Goal: Task Accomplishment & Management: Use online tool/utility

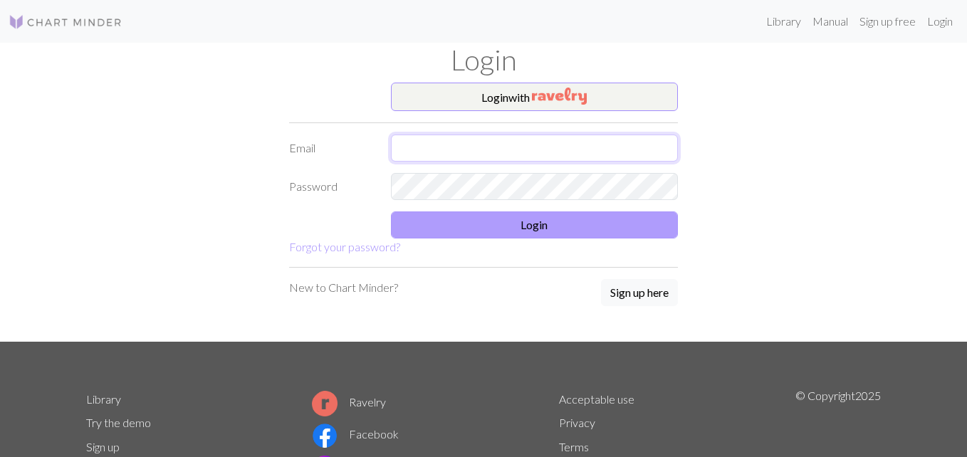
type input "michaelabuerger@gmail.com"
click at [559, 234] on button "Login" at bounding box center [535, 224] width 288 height 27
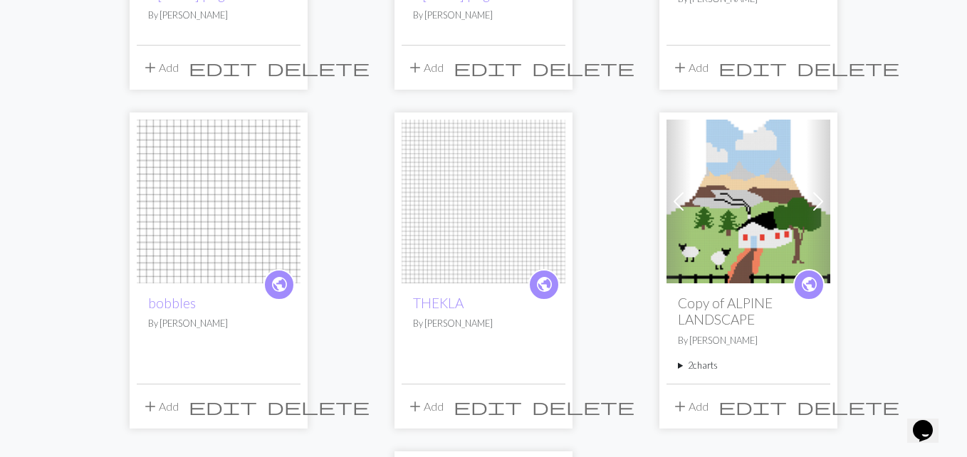
scroll to position [357, 0]
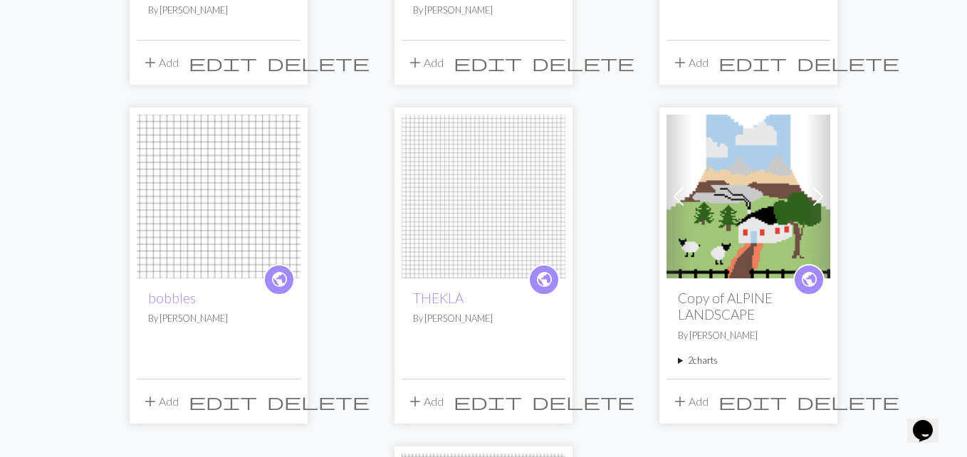
click at [728, 215] on img at bounding box center [748, 197] width 164 height 164
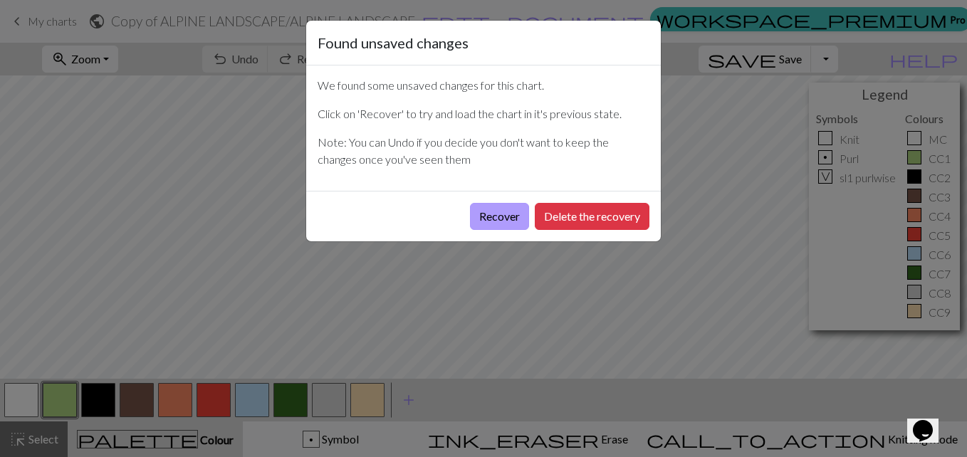
click at [504, 215] on button "Recover" at bounding box center [499, 216] width 59 height 27
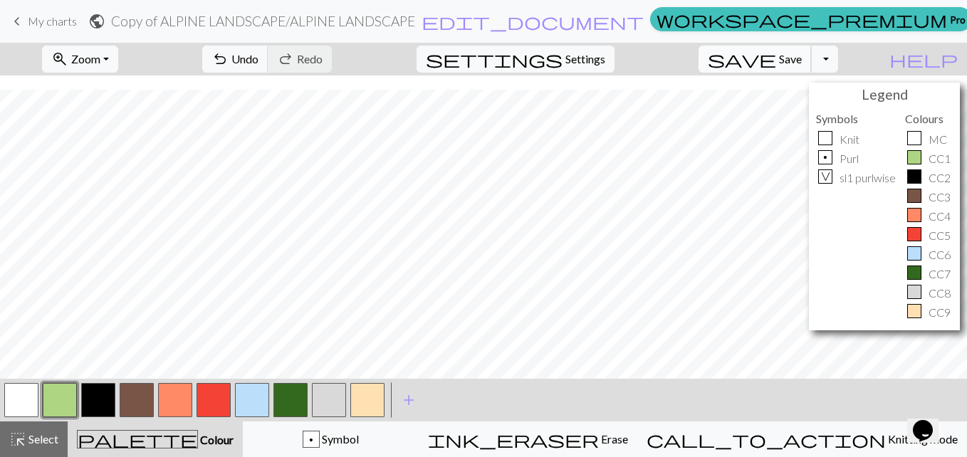
scroll to position [666, 374]
click at [22, 16] on span "keyboard_arrow_left" at bounding box center [17, 21] width 17 height 20
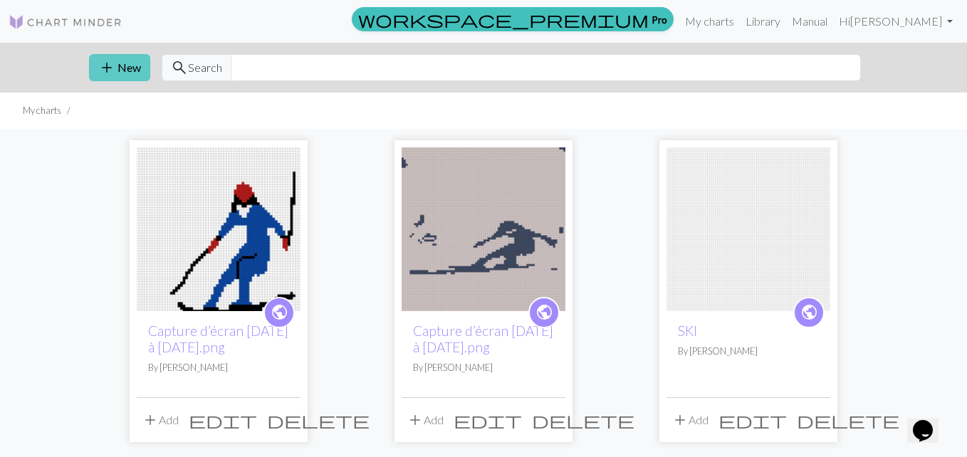
click at [105, 61] on span "add" at bounding box center [106, 68] width 17 height 20
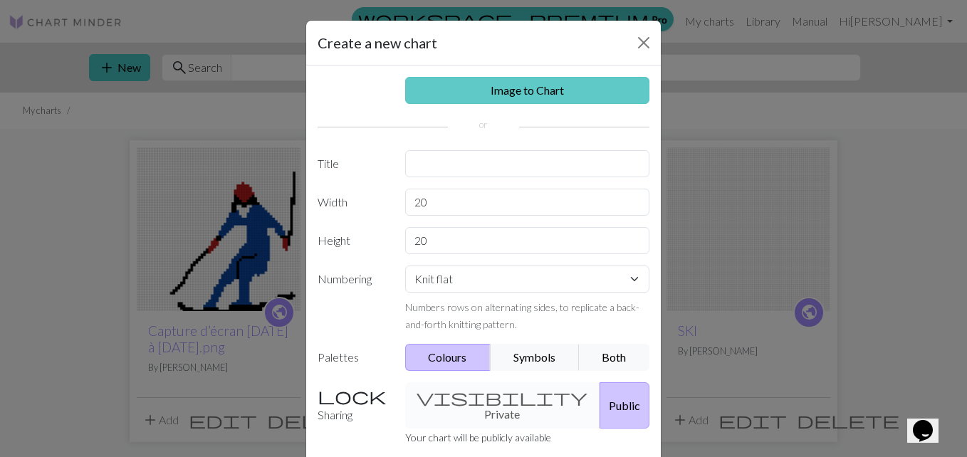
click at [502, 86] on link "Image to Chart" at bounding box center [527, 90] width 245 height 27
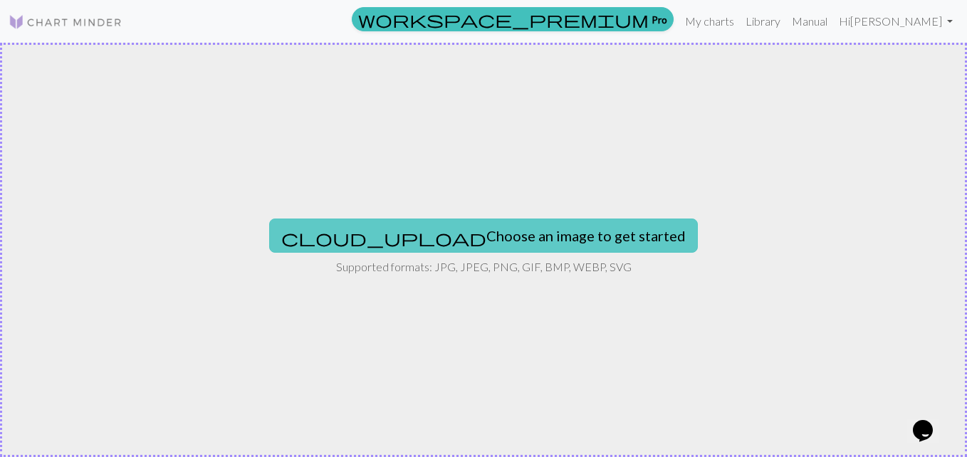
click at [407, 236] on span "cloud_upload" at bounding box center [383, 238] width 205 height 20
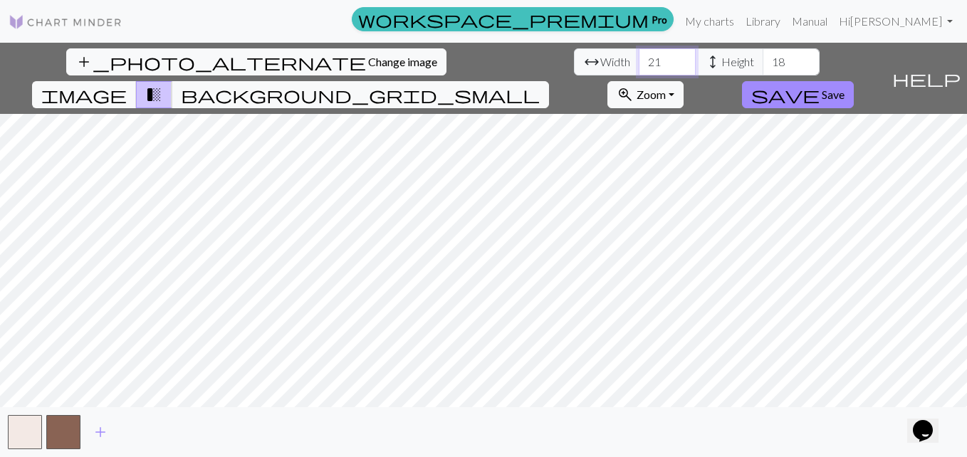
click at [681, 58] on input "21" at bounding box center [666, 61] width 57 height 27
click at [681, 58] on input "22" at bounding box center [666, 61] width 57 height 27
click at [681, 58] on input "23" at bounding box center [666, 61] width 57 height 27
click at [681, 58] on input "24" at bounding box center [666, 61] width 57 height 27
type input "25"
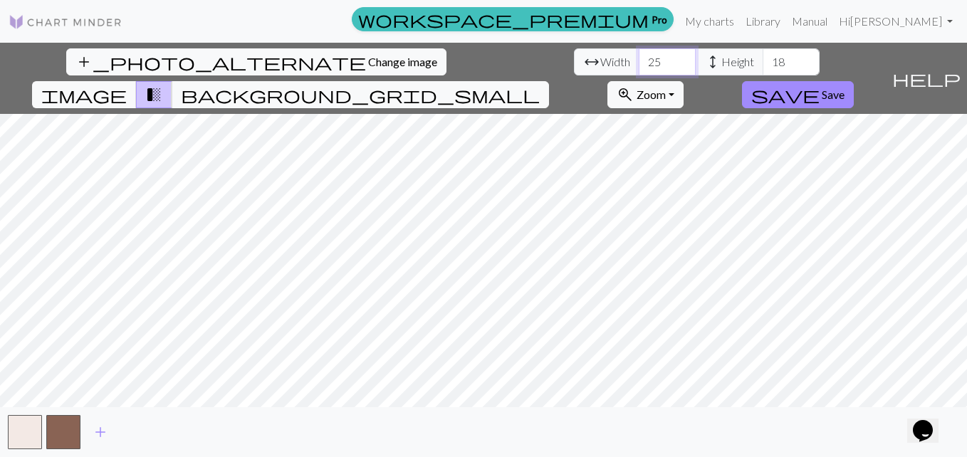
click at [681, 58] on input "25" at bounding box center [666, 61] width 57 height 27
click at [800, 56] on input "19" at bounding box center [790, 61] width 57 height 27
click at [800, 56] on input "20" at bounding box center [790, 61] width 57 height 27
click at [800, 56] on input "21" at bounding box center [790, 61] width 57 height 27
click at [800, 56] on input "22" at bounding box center [790, 61] width 57 height 27
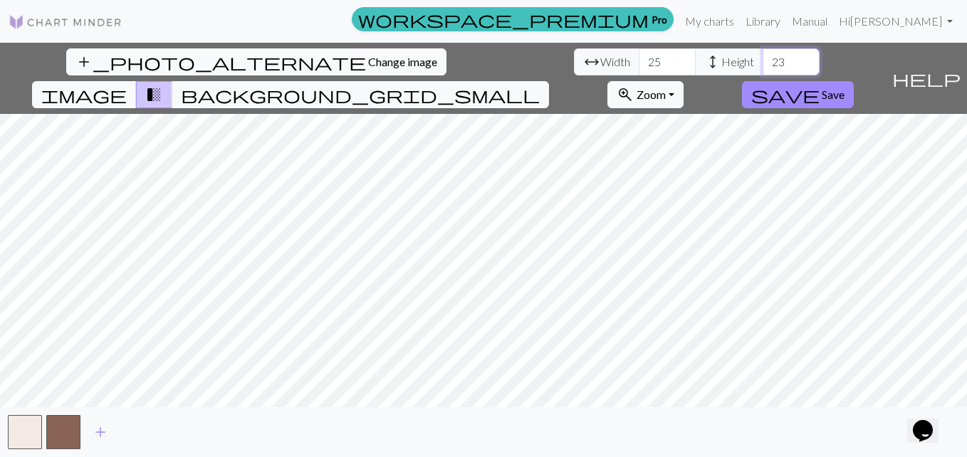
click at [800, 56] on input "23" at bounding box center [790, 61] width 57 height 27
click at [800, 56] on input "24" at bounding box center [790, 61] width 57 height 27
type input "25"
click at [800, 56] on input "25" at bounding box center [790, 61] width 57 height 27
click at [796, 102] on span "save" at bounding box center [785, 95] width 68 height 20
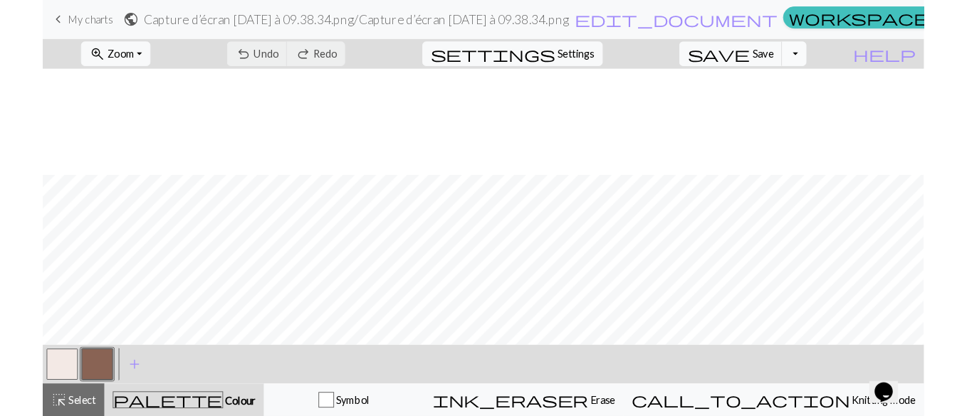
scroll to position [117, 0]
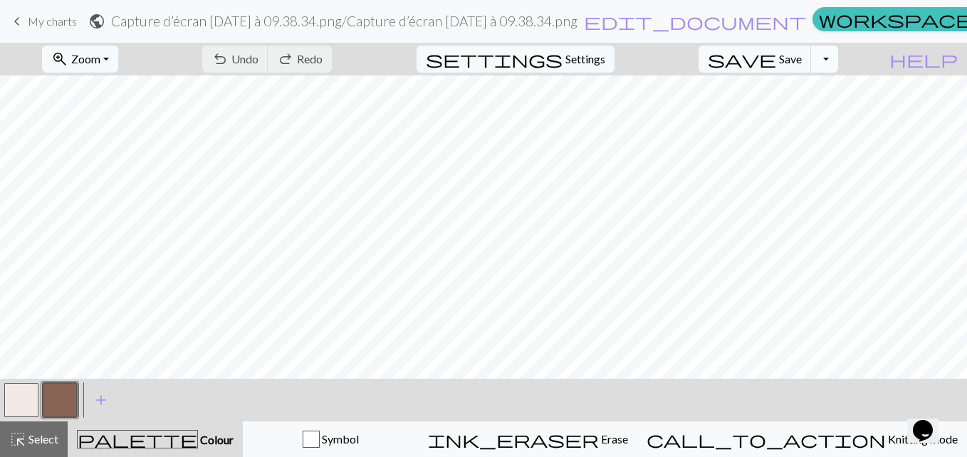
click at [811, 58] on button "Toggle Dropdown" at bounding box center [824, 59] width 27 height 27
click at [658, 116] on button "save_alt Download" at bounding box center [719, 113] width 235 height 23
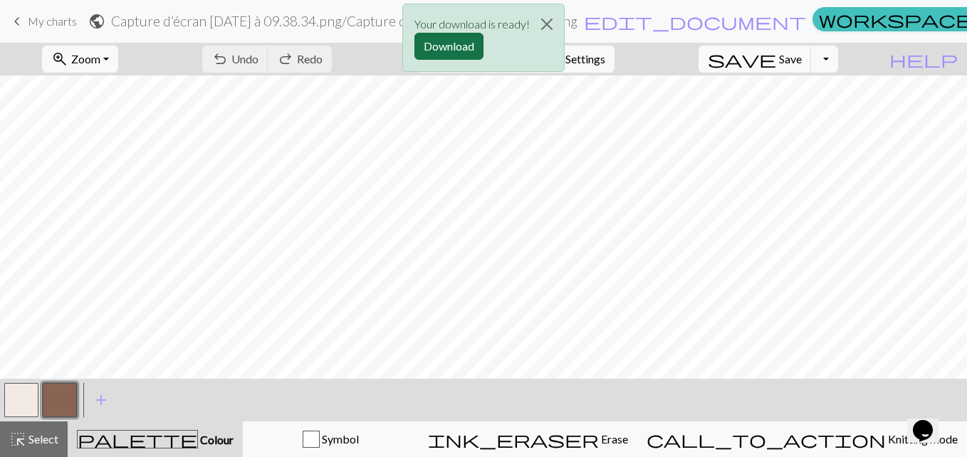
click at [441, 49] on button "Download" at bounding box center [448, 46] width 69 height 27
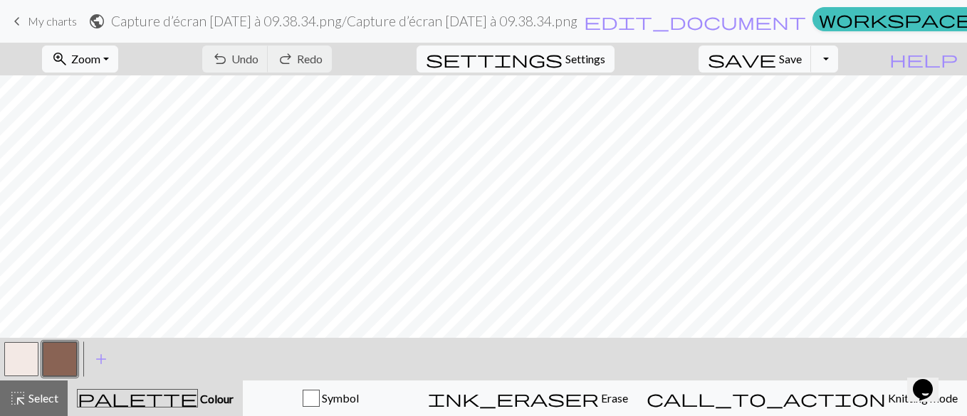
click at [31, 27] on span "My charts" at bounding box center [52, 21] width 49 height 14
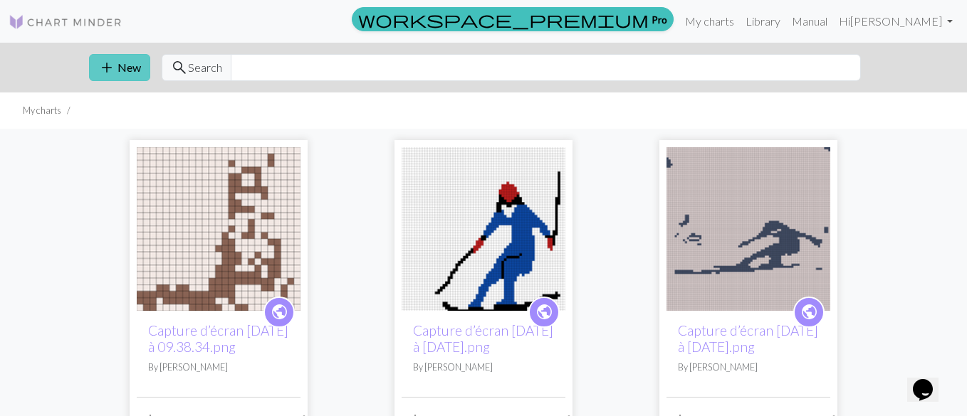
click at [113, 67] on span "add" at bounding box center [106, 68] width 17 height 20
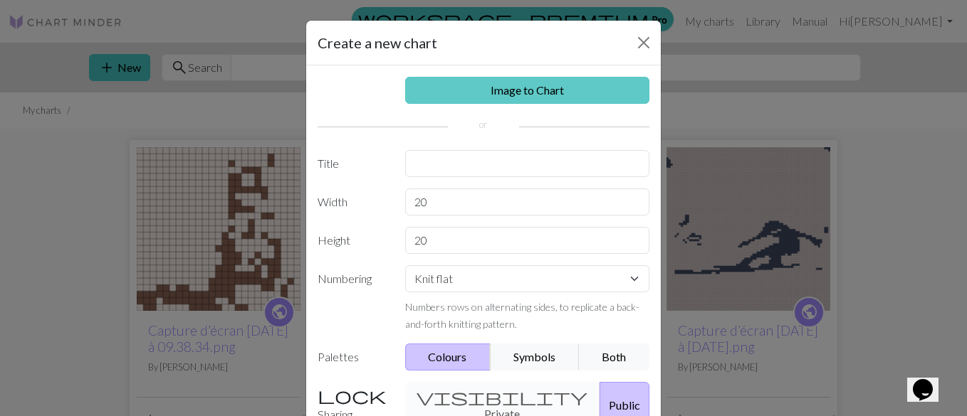
click at [488, 88] on link "Image to Chart" at bounding box center [527, 90] width 245 height 27
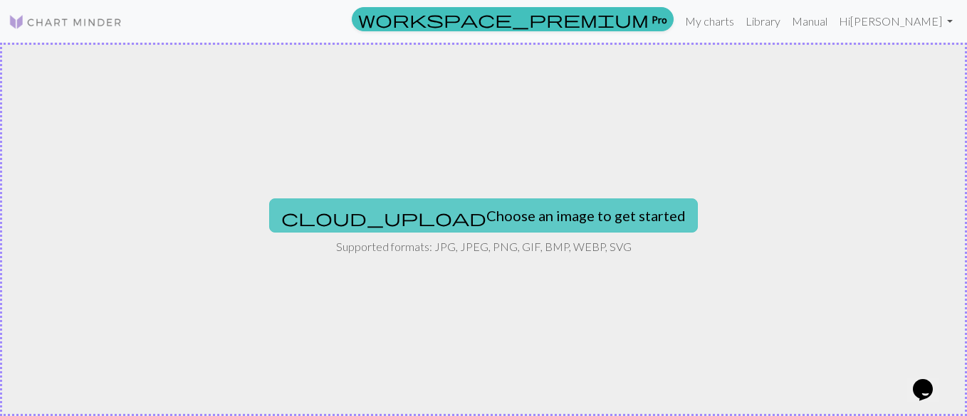
click at [397, 211] on span "cloud_upload" at bounding box center [383, 218] width 205 height 20
type input "C:\fakepath\Capture d’écran 2025-09-04 à 09.41.28.png"
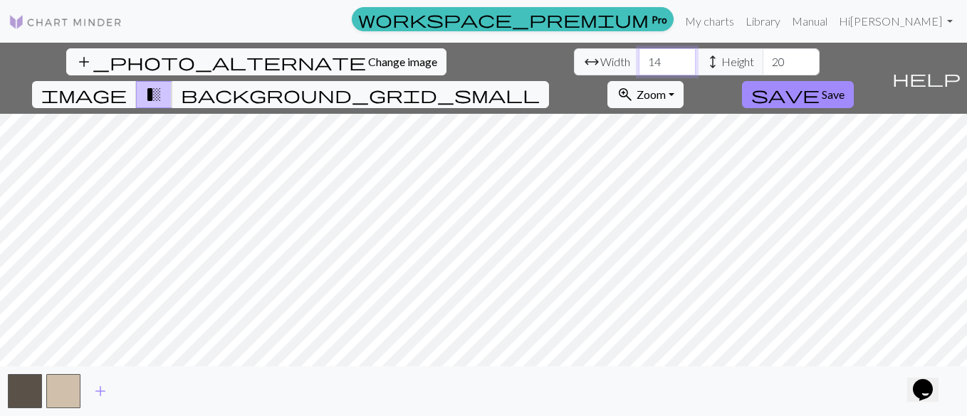
click at [679, 59] on input "14" at bounding box center [666, 61] width 57 height 27
click at [679, 59] on input "15" at bounding box center [666, 61] width 57 height 27
click at [679, 59] on input "16" at bounding box center [666, 61] width 57 height 27
click at [679, 59] on input "17" at bounding box center [666, 61] width 57 height 27
click at [679, 59] on input "18" at bounding box center [666, 61] width 57 height 27
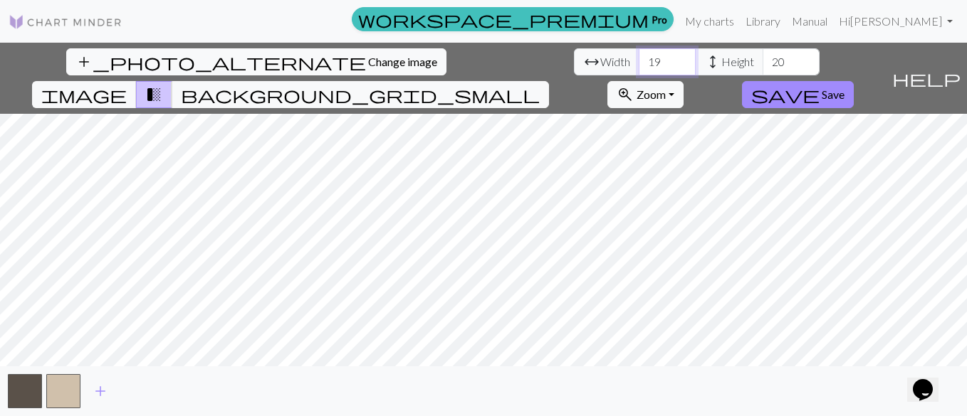
click at [679, 59] on input "19" at bounding box center [666, 61] width 57 height 27
type input "20"
click at [679, 59] on input "20" at bounding box center [666, 61] width 57 height 27
click at [804, 59] on input "21" at bounding box center [790, 61] width 57 height 27
click at [804, 59] on input "22" at bounding box center [790, 61] width 57 height 27
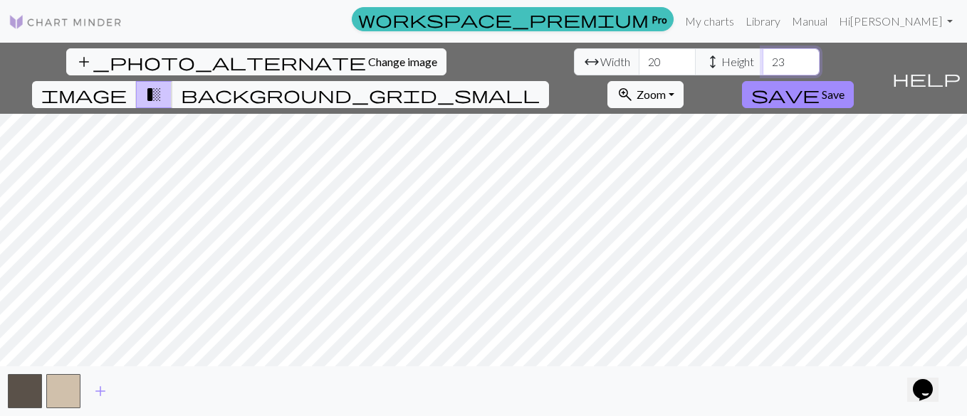
click at [804, 59] on input "23" at bounding box center [790, 61] width 57 height 27
click at [804, 59] on input "24" at bounding box center [790, 61] width 57 height 27
click at [804, 59] on input "25" at bounding box center [790, 61] width 57 height 27
click at [804, 59] on input "26" at bounding box center [790, 61] width 57 height 27
click at [804, 59] on input "27" at bounding box center [790, 61] width 57 height 27
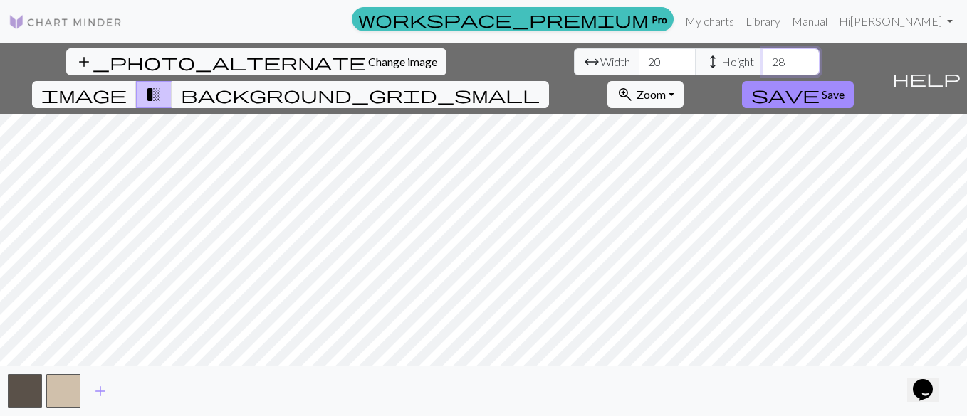
click at [804, 59] on input "28" at bounding box center [790, 61] width 57 height 27
click at [804, 59] on input "29" at bounding box center [790, 61] width 57 height 27
type input "30"
click at [804, 59] on input "30" at bounding box center [790, 61] width 57 height 27
click at [774, 96] on span "save" at bounding box center [785, 95] width 68 height 20
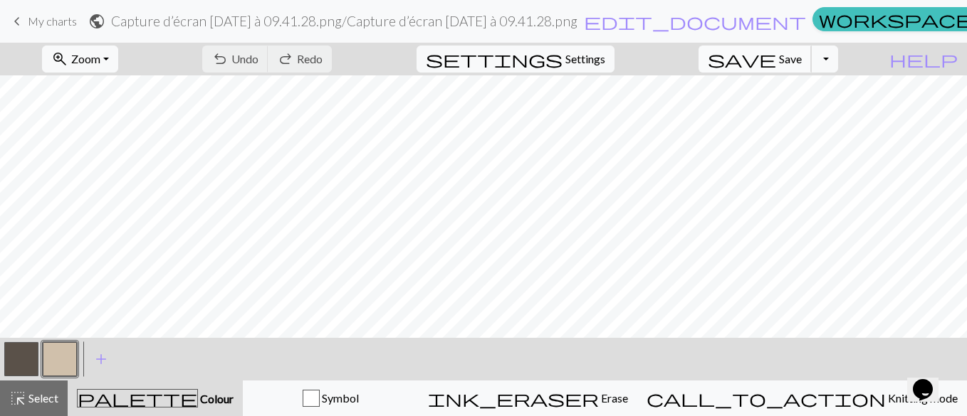
click at [784, 63] on span "Save" at bounding box center [790, 59] width 23 height 14
click at [816, 57] on button "Toggle Dropdown" at bounding box center [824, 59] width 27 height 27
click at [626, 112] on span "save_alt" at bounding box center [622, 113] width 17 height 20
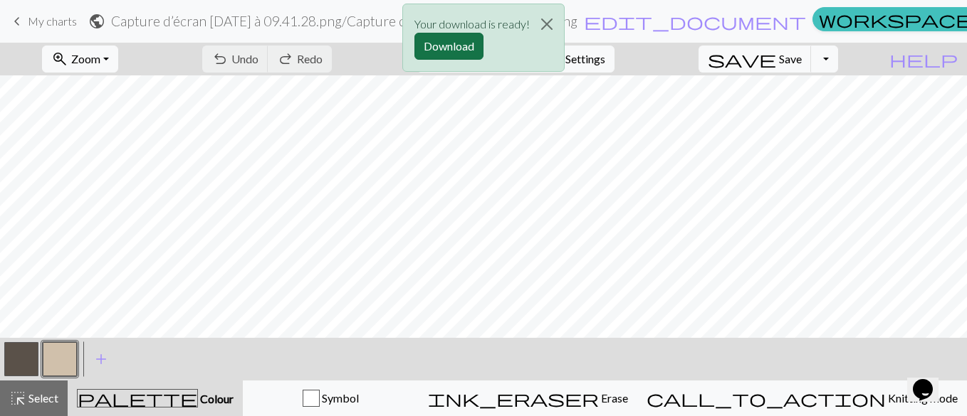
click at [446, 54] on button "Download" at bounding box center [448, 46] width 69 height 27
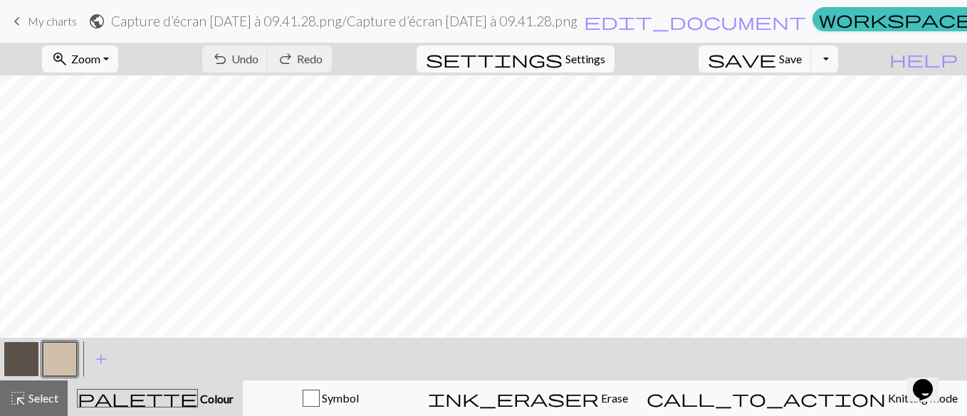
click at [41, 24] on span "My charts" at bounding box center [52, 21] width 49 height 14
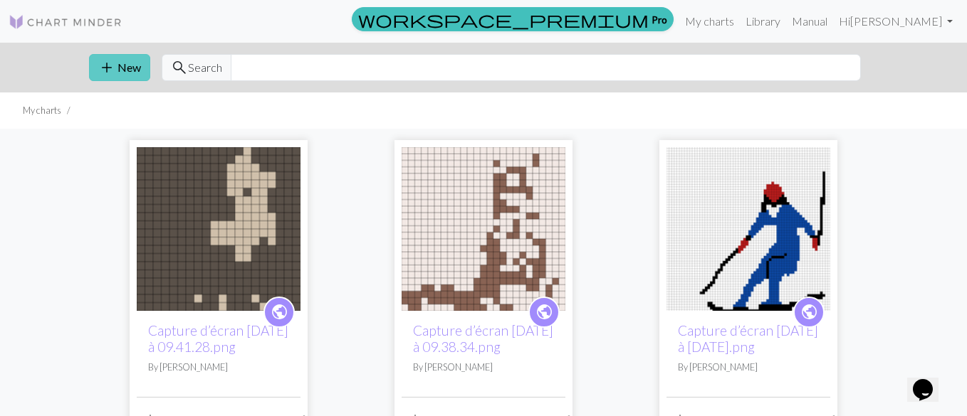
click at [118, 68] on button "add New" at bounding box center [119, 67] width 61 height 27
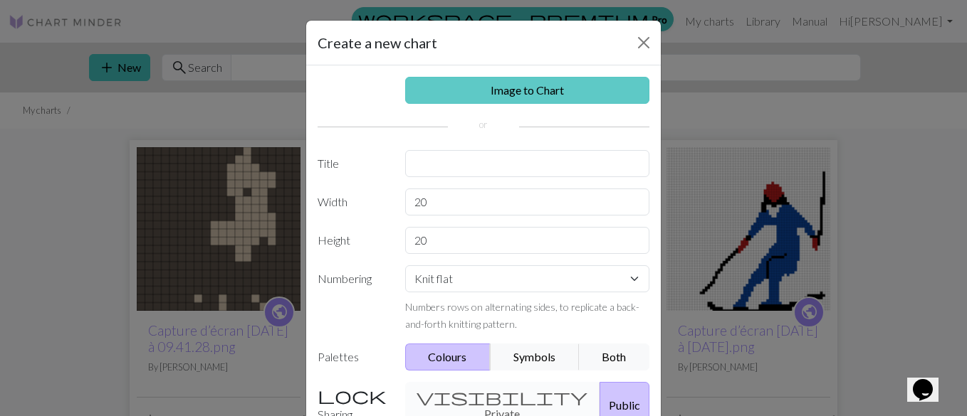
click at [443, 83] on link "Image to Chart" at bounding box center [527, 90] width 245 height 27
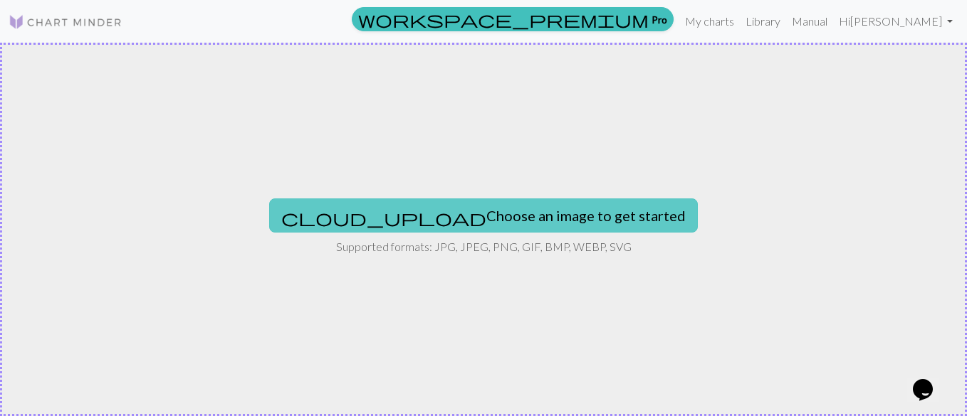
click at [423, 211] on span "cloud_upload" at bounding box center [383, 218] width 205 height 20
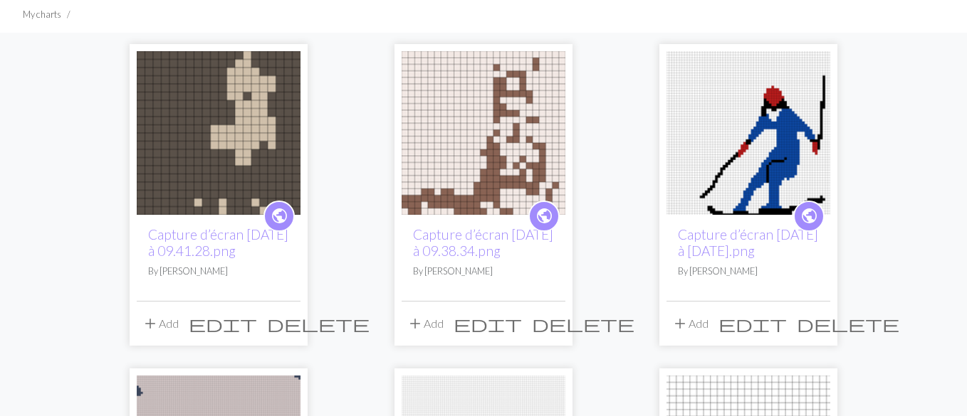
scroll to position [121, 0]
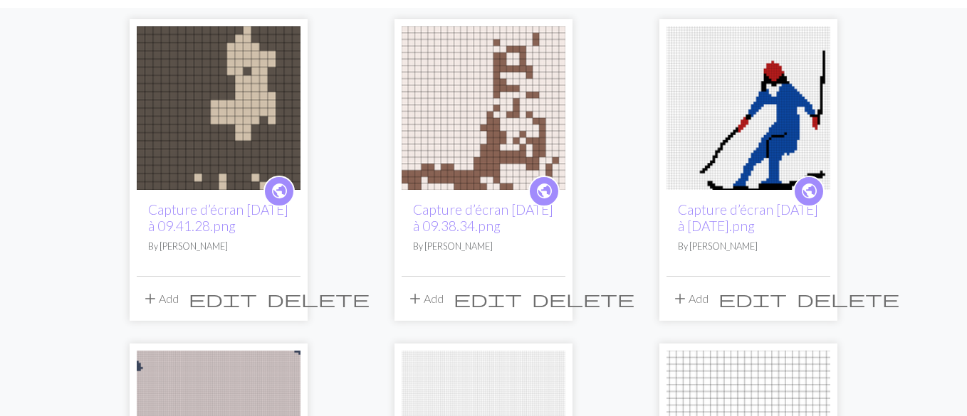
click at [567, 304] on span "delete" at bounding box center [583, 299] width 102 height 20
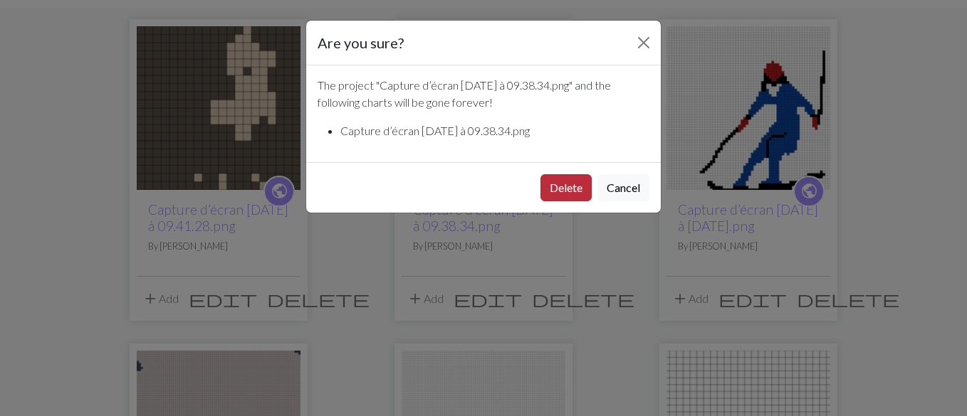
click at [574, 177] on button "Delete" at bounding box center [565, 187] width 51 height 27
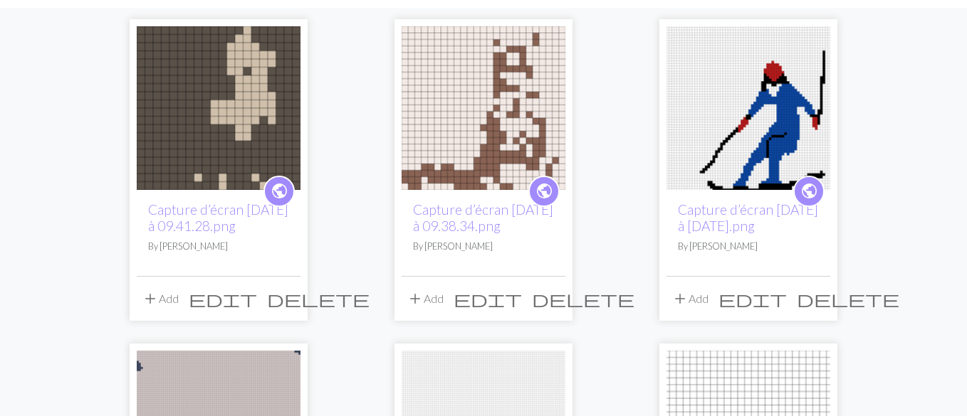
click at [539, 206] on link "public" at bounding box center [543, 191] width 31 height 31
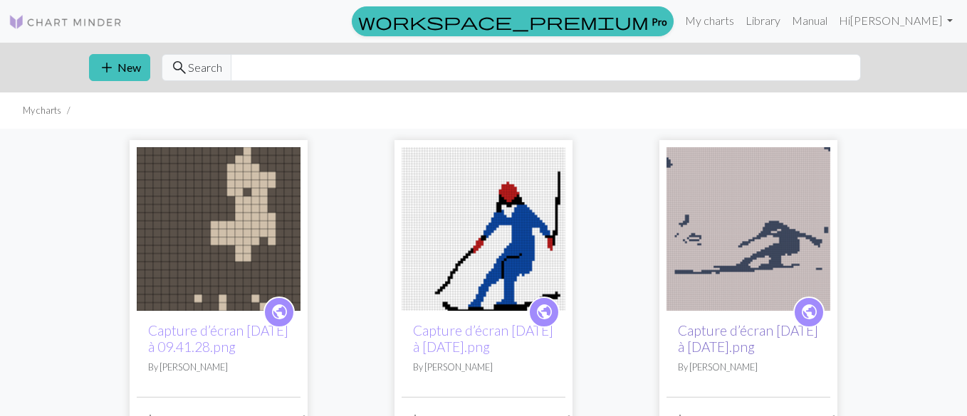
scroll to position [84, 0]
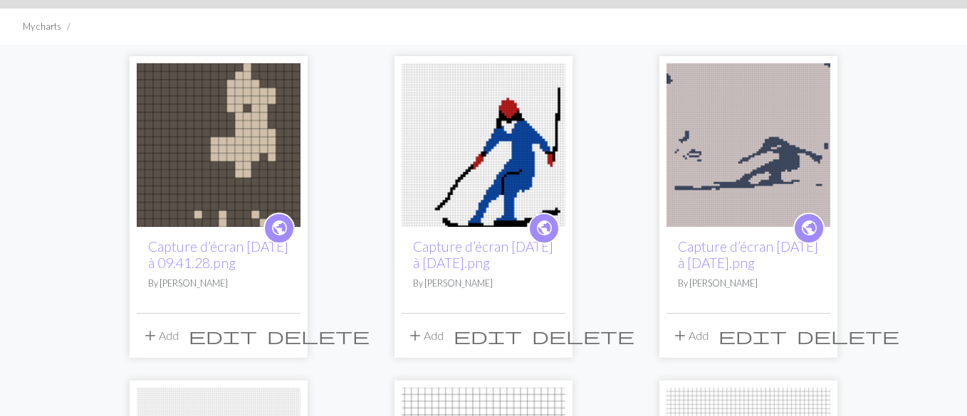
click at [830, 328] on span "delete" at bounding box center [847, 336] width 102 height 20
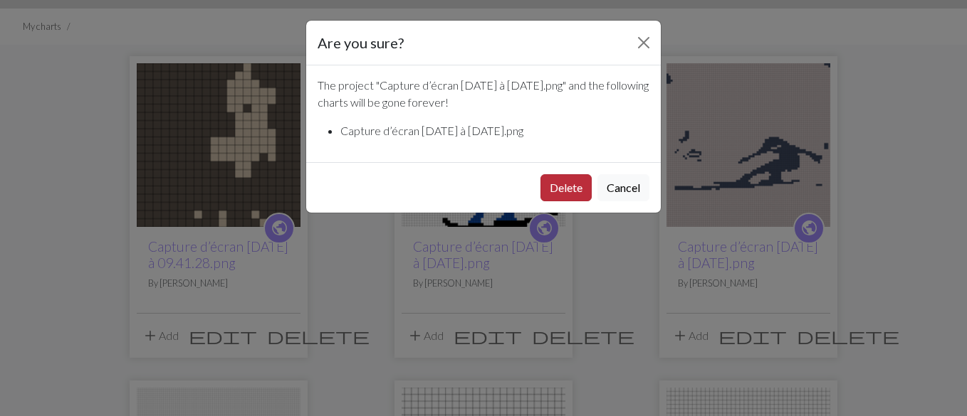
click at [574, 188] on button "Delete" at bounding box center [565, 187] width 51 height 27
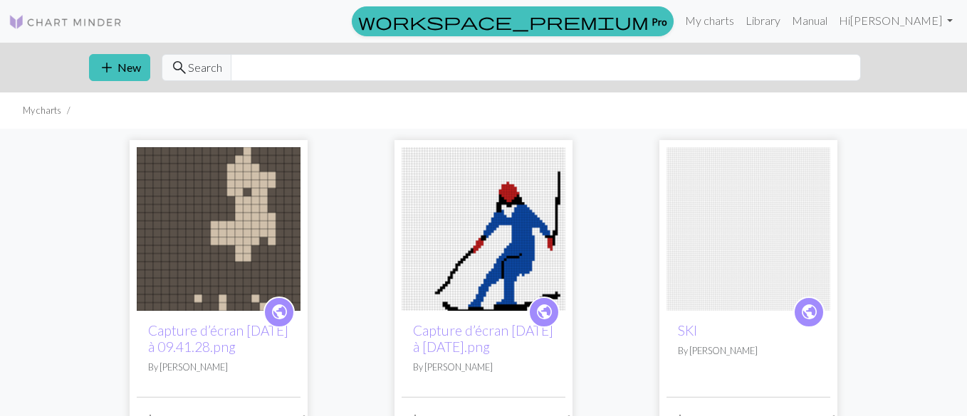
scroll to position [84, 0]
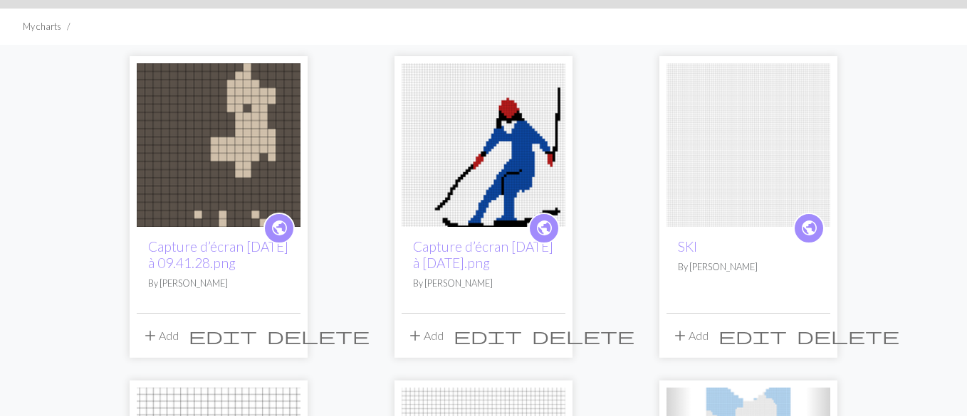
click at [319, 330] on span "delete" at bounding box center [318, 336] width 102 height 20
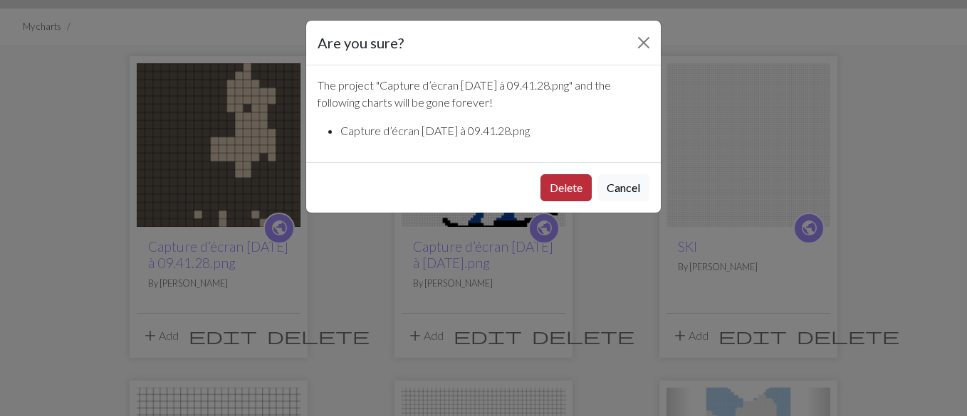
click at [559, 183] on button "Delete" at bounding box center [565, 187] width 51 height 27
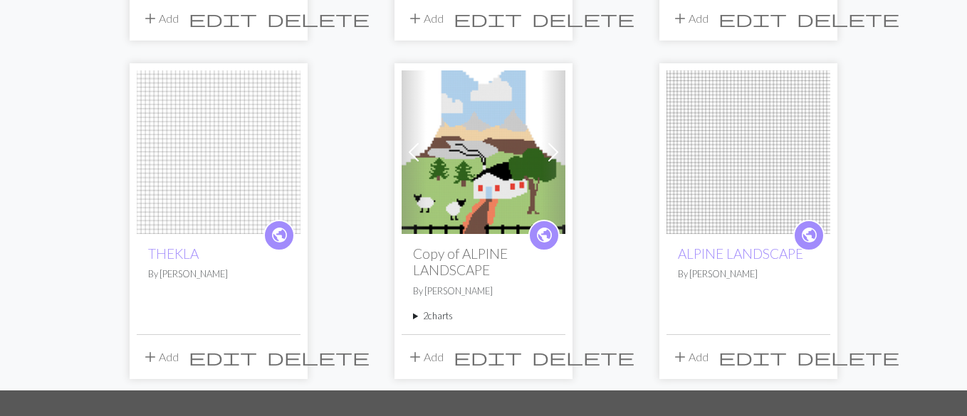
scroll to position [355, 0]
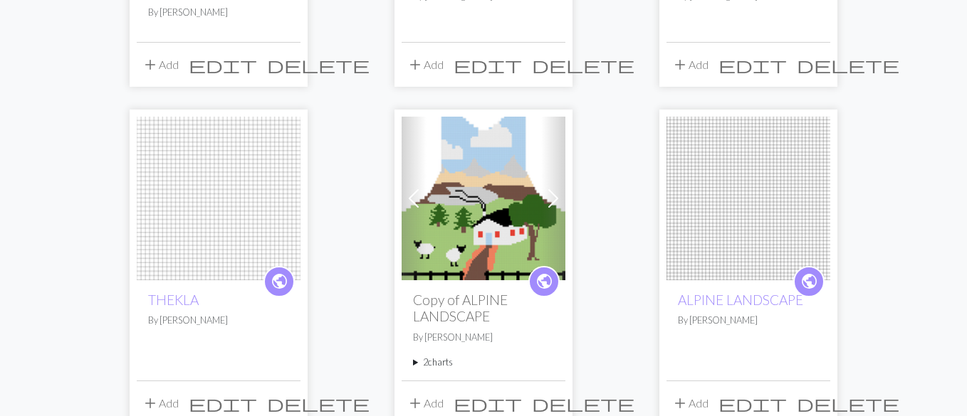
click at [472, 216] on img at bounding box center [483, 199] width 164 height 164
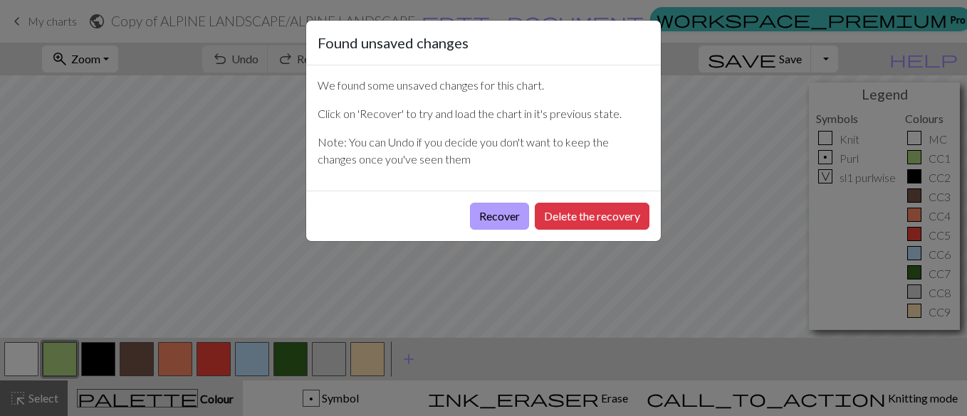
click at [501, 220] on button "Recover" at bounding box center [499, 216] width 59 height 27
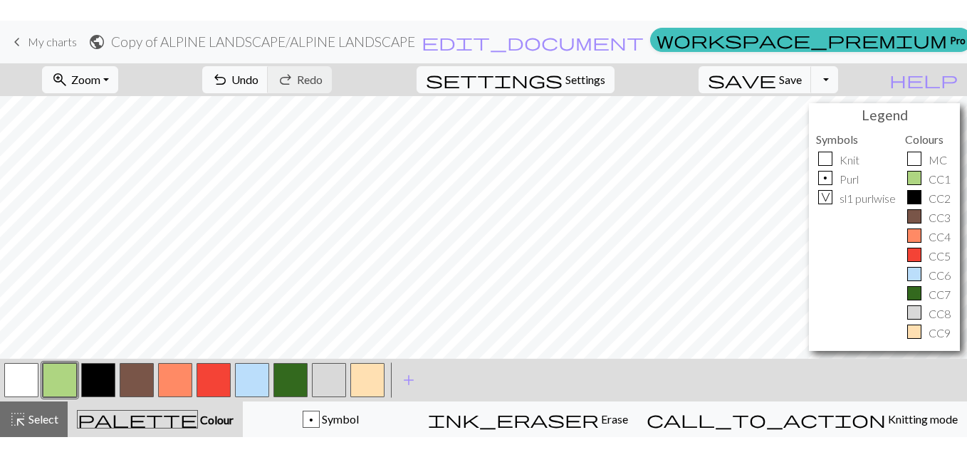
scroll to position [227, 9]
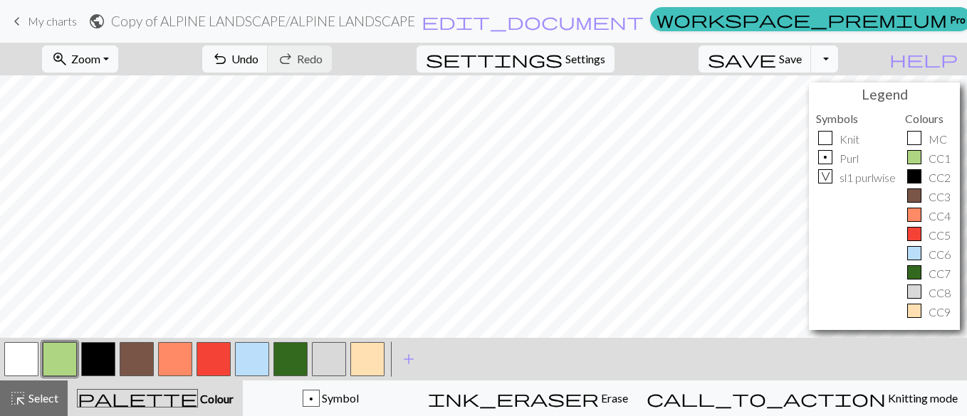
click at [822, 70] on button "Toggle Dropdown" at bounding box center [824, 59] width 27 height 27
click at [799, 94] on button "file_copy Save a copy" at bounding box center [719, 90] width 235 height 23
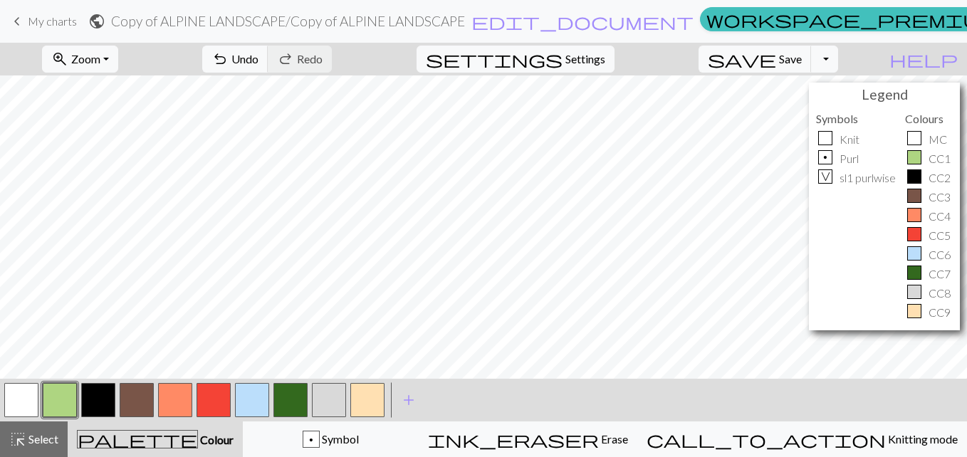
scroll to position [0, 36]
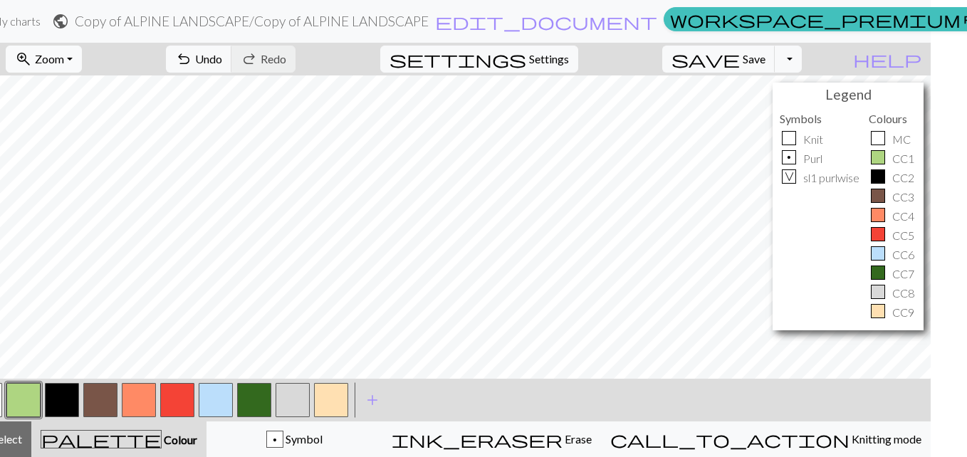
click at [69, 58] on button "zoom_in Zoom Zoom" at bounding box center [44, 59] width 76 height 27
click at [38, 184] on button "100%" at bounding box center [62, 193] width 112 height 23
click at [70, 54] on button "zoom_in Zoom Zoom" at bounding box center [44, 59] width 76 height 27
click at [33, 169] on button "50%" at bounding box center [62, 170] width 112 height 23
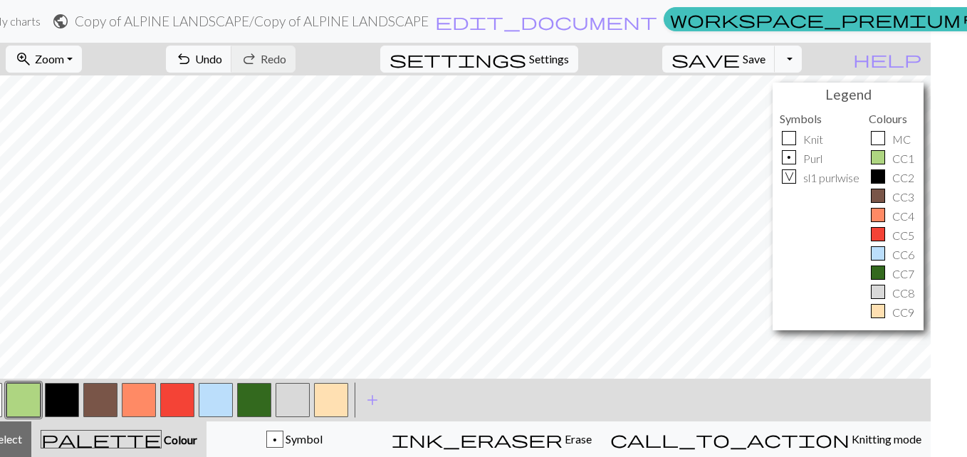
click at [814, 137] on p "Knit" at bounding box center [813, 139] width 20 height 17
click at [814, 141] on p "Knit" at bounding box center [813, 139] width 20 height 17
click at [803, 132] on p "Knit" at bounding box center [813, 139] width 20 height 17
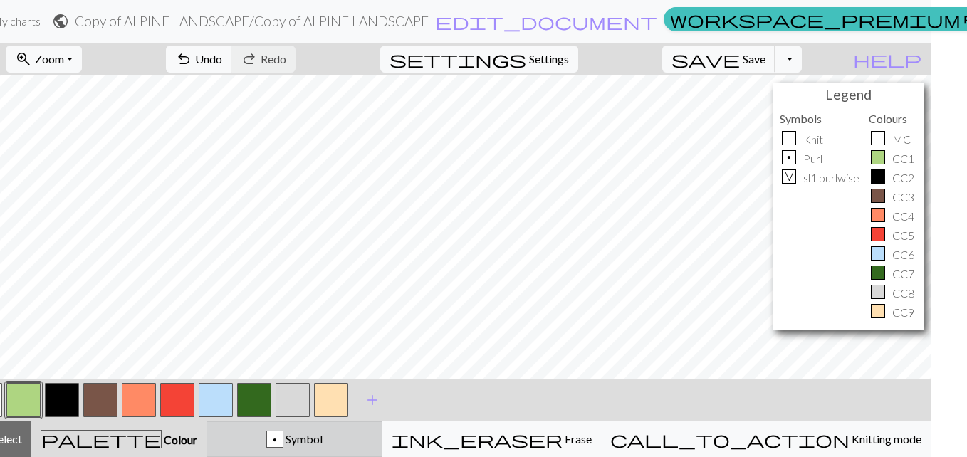
click at [299, 416] on span "Symbol" at bounding box center [302, 439] width 39 height 14
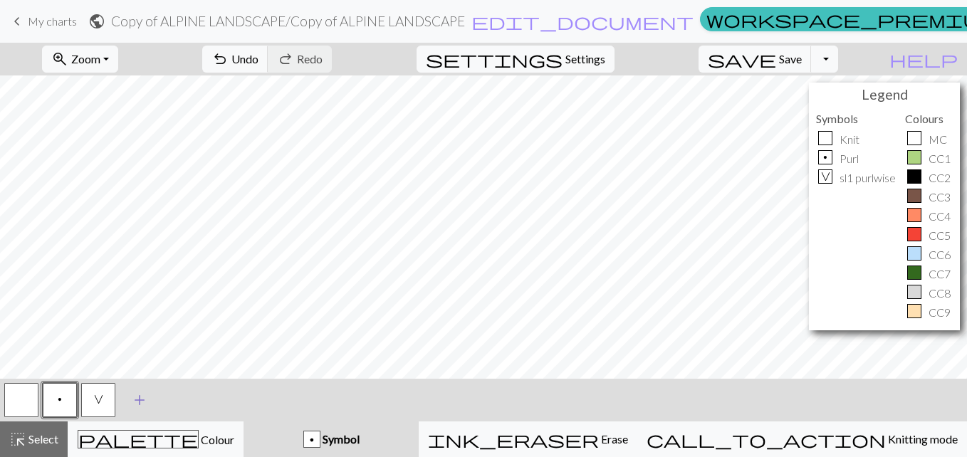
scroll to position [0, 2]
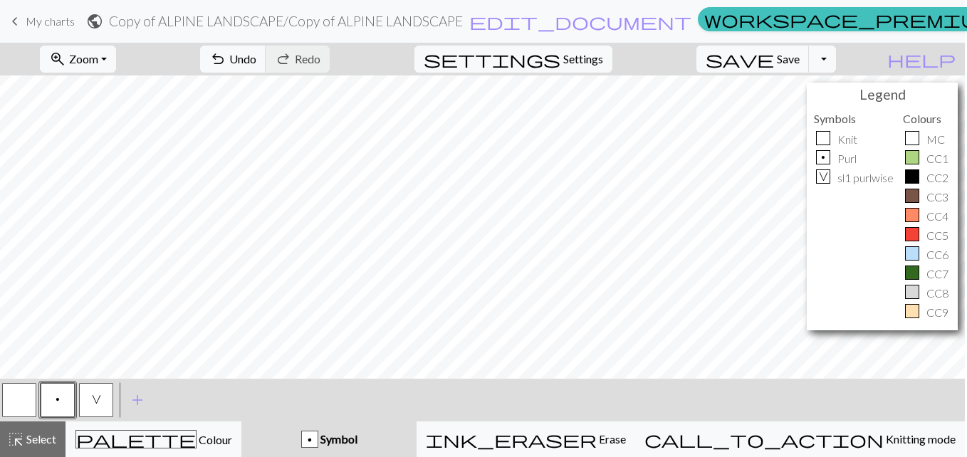
click at [22, 393] on button "button" at bounding box center [19, 400] width 34 height 34
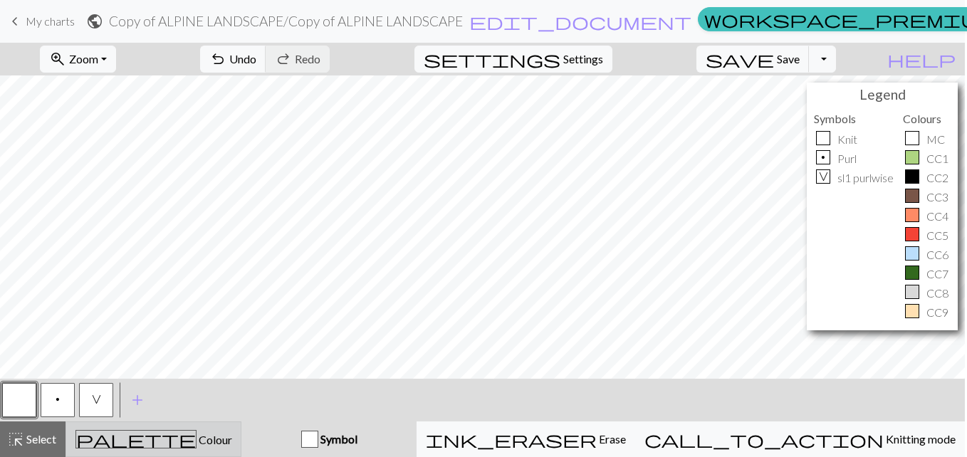
click at [212, 416] on span "Colour" at bounding box center [214, 440] width 36 height 14
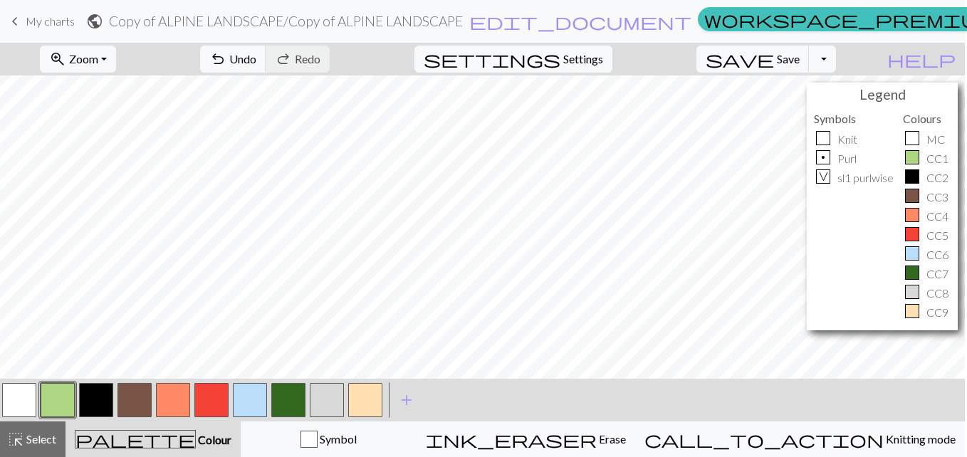
click at [65, 399] on button "button" at bounding box center [58, 400] width 34 height 34
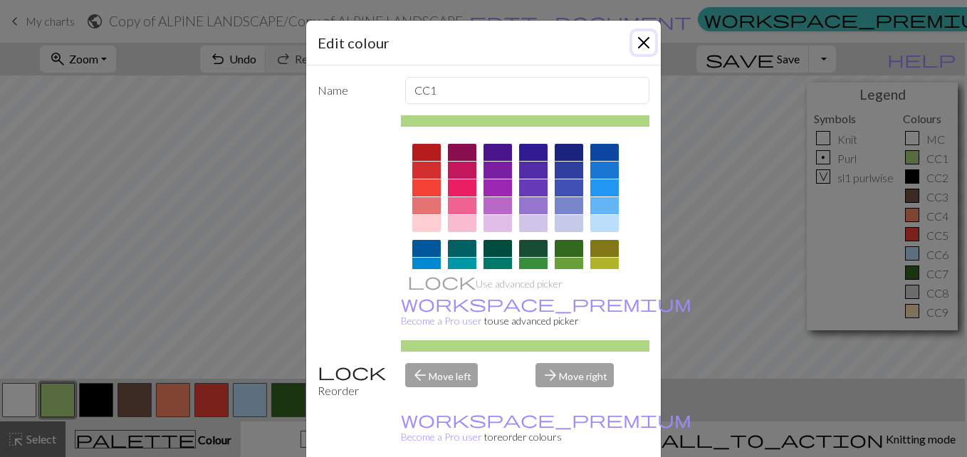
click at [641, 39] on button "Close" at bounding box center [643, 42] width 23 height 23
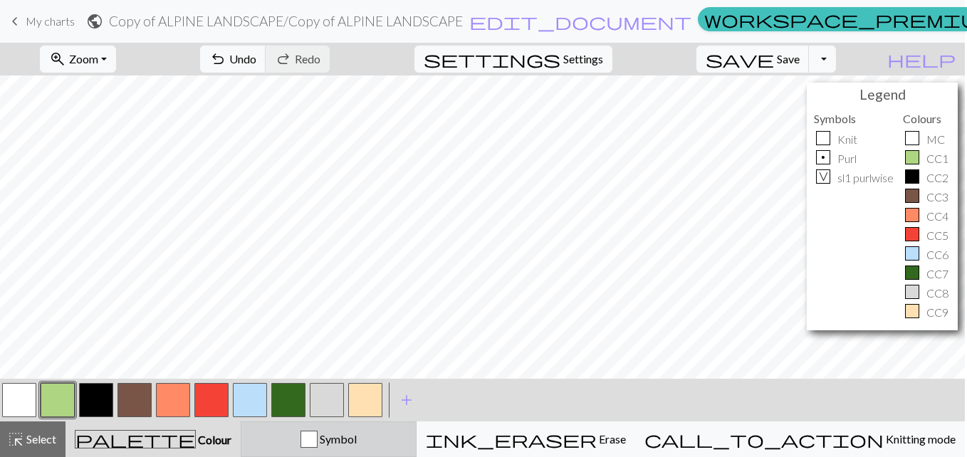
click at [342, 416] on span "Symbol" at bounding box center [336, 439] width 39 height 14
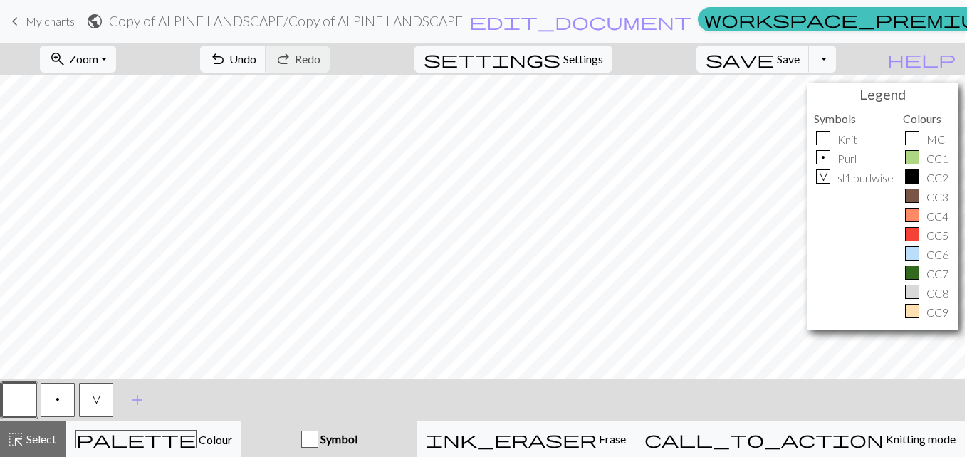
click at [14, 401] on button "button" at bounding box center [19, 400] width 34 height 34
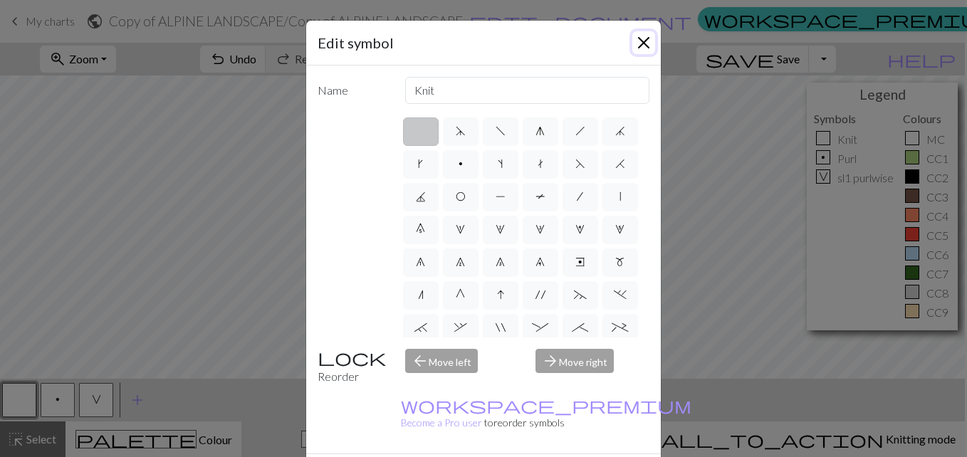
click at [644, 47] on button "Close" at bounding box center [643, 42] width 23 height 23
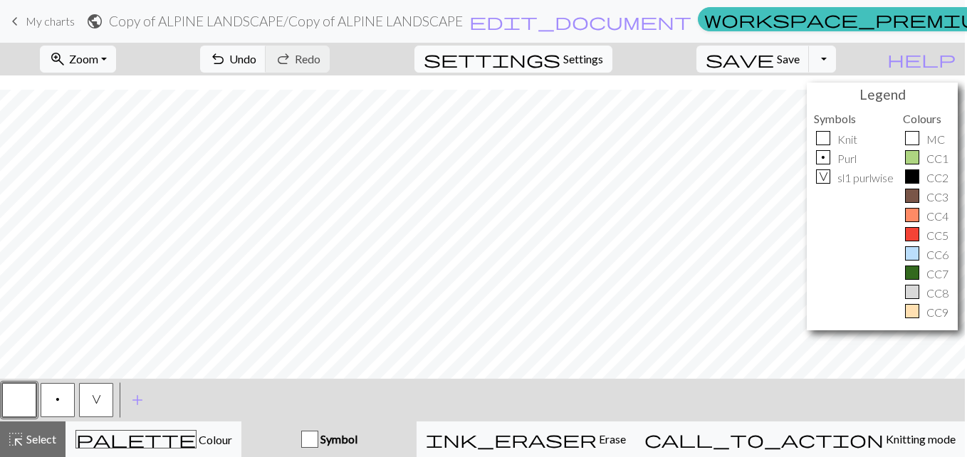
scroll to position [543, 0]
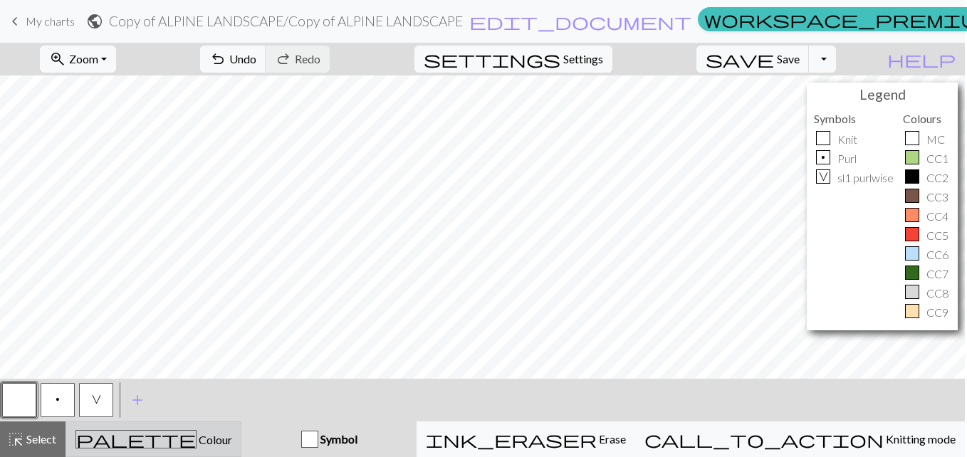
click at [219, 416] on span "Colour" at bounding box center [214, 440] width 36 height 14
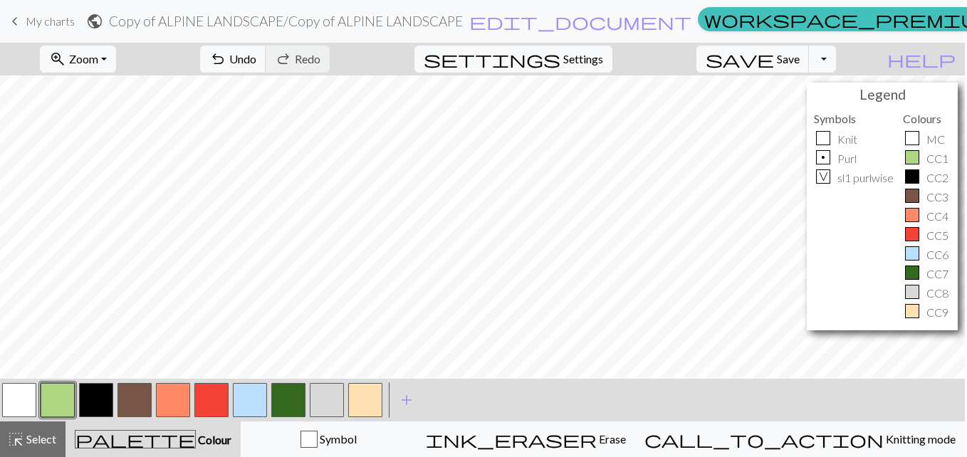
click at [21, 394] on button "button" at bounding box center [19, 400] width 34 height 34
click at [97, 405] on button "button" at bounding box center [96, 400] width 34 height 34
click at [329, 394] on button "button" at bounding box center [327, 400] width 34 height 34
click at [325, 389] on button "button" at bounding box center [327, 400] width 34 height 34
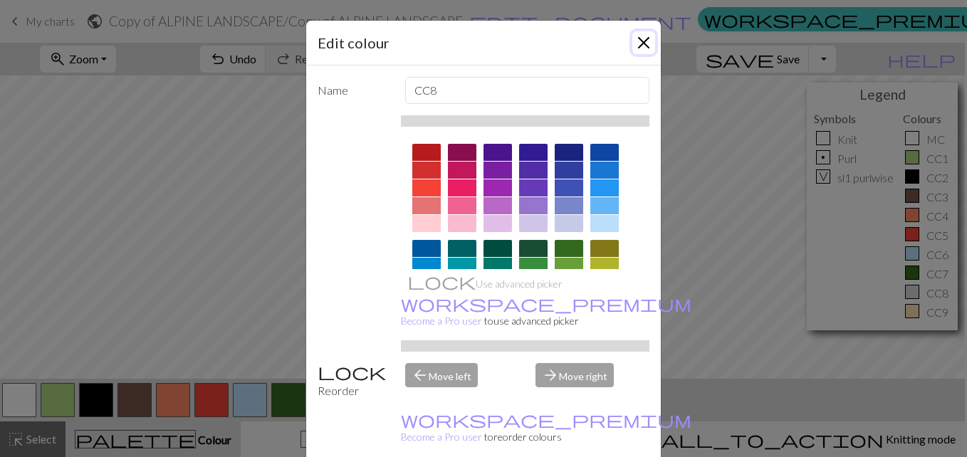
click at [637, 33] on button "Close" at bounding box center [643, 42] width 23 height 23
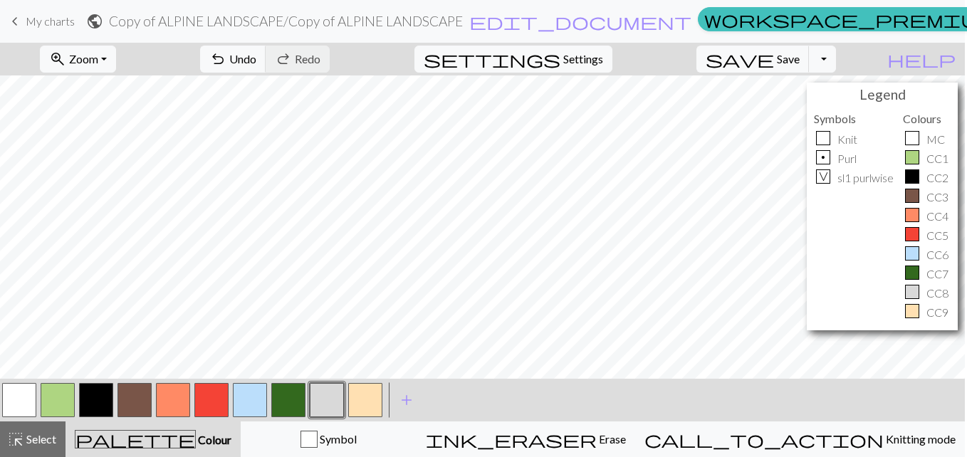
click at [88, 388] on button "button" at bounding box center [96, 400] width 34 height 34
click at [322, 394] on button "button" at bounding box center [327, 400] width 34 height 34
click at [404, 401] on span "add" at bounding box center [406, 400] width 17 height 20
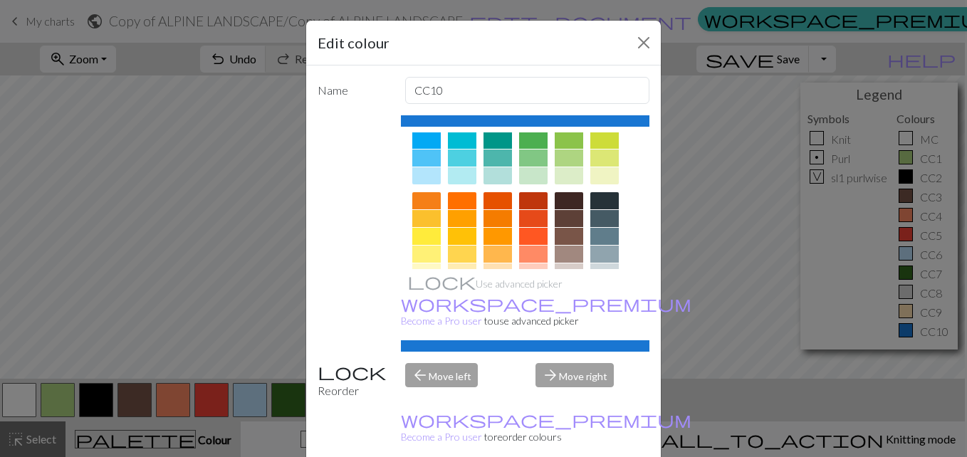
scroll to position [149, 0]
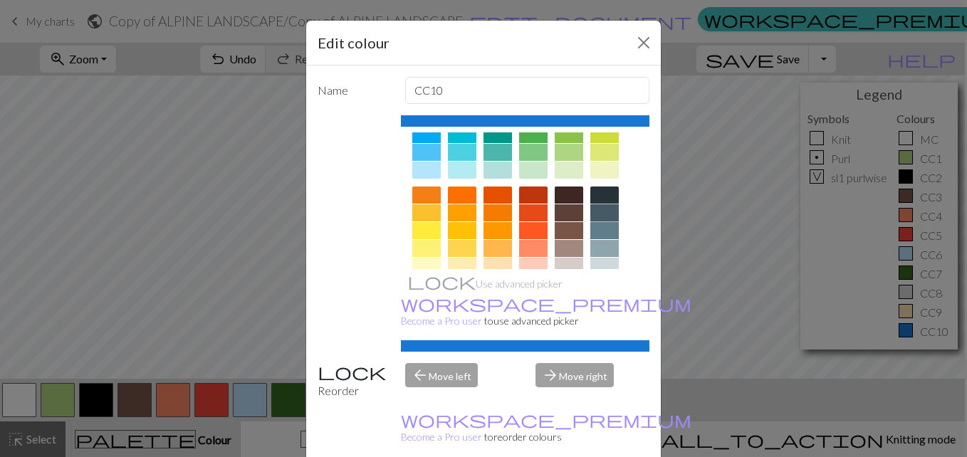
click at [594, 209] on div at bounding box center [604, 212] width 28 height 17
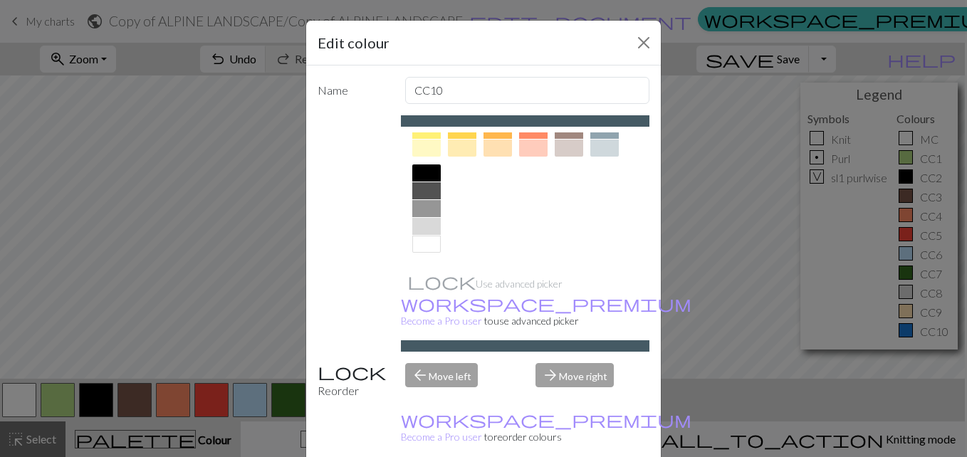
scroll to position [248, 0]
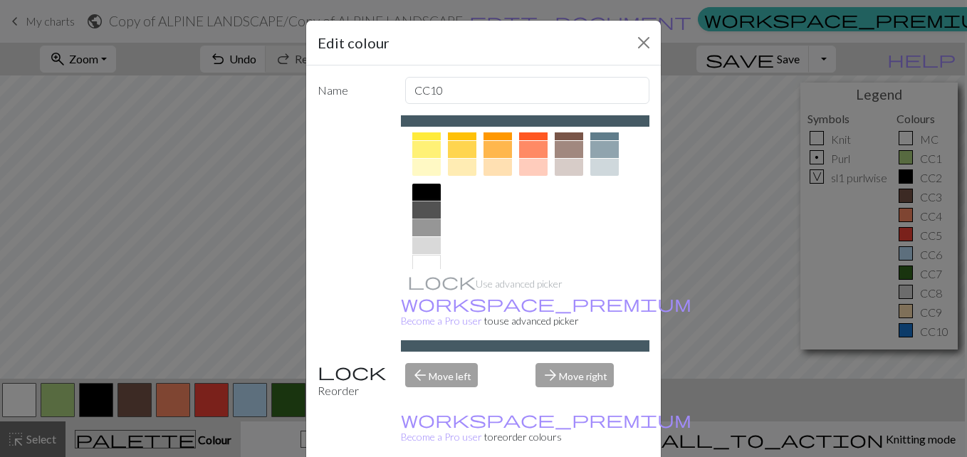
click at [421, 213] on div at bounding box center [426, 209] width 28 height 17
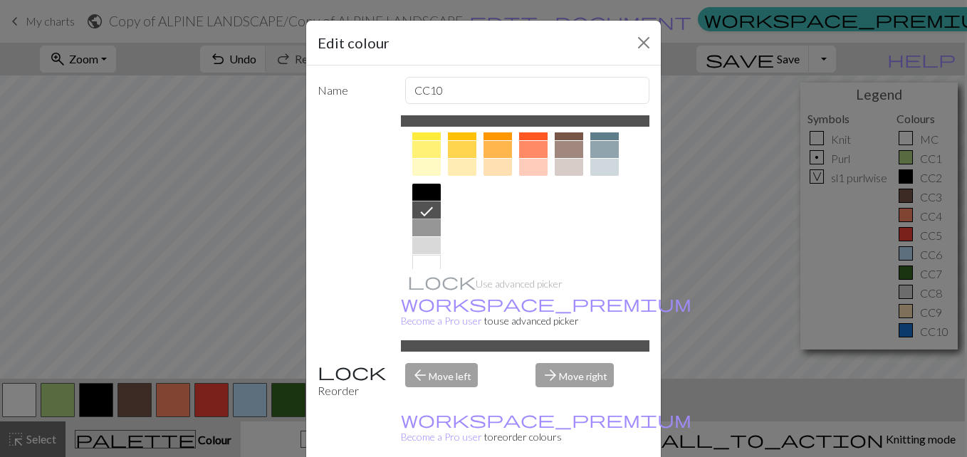
scroll to position [82, 0]
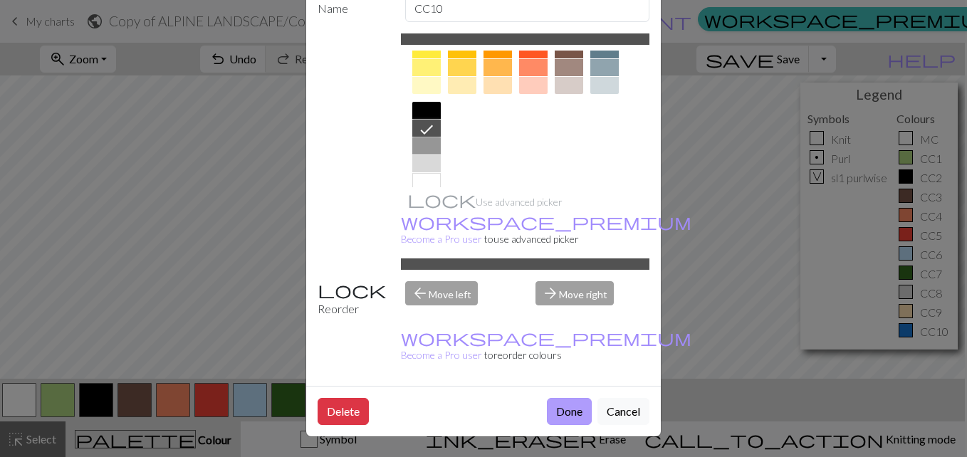
click at [554, 416] on button "Done" at bounding box center [569, 411] width 45 height 27
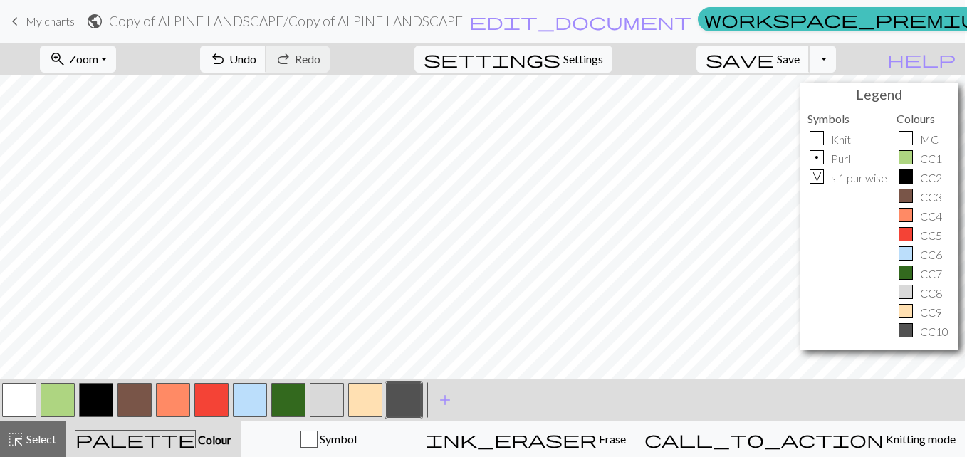
click at [748, 56] on span "save" at bounding box center [739, 59] width 68 height 20
click at [15, 393] on button "button" at bounding box center [19, 400] width 34 height 34
click at [201, 400] on button "button" at bounding box center [211, 400] width 34 height 34
click at [93, 399] on button "button" at bounding box center [96, 400] width 34 height 34
click at [25, 391] on button "button" at bounding box center [19, 400] width 34 height 34
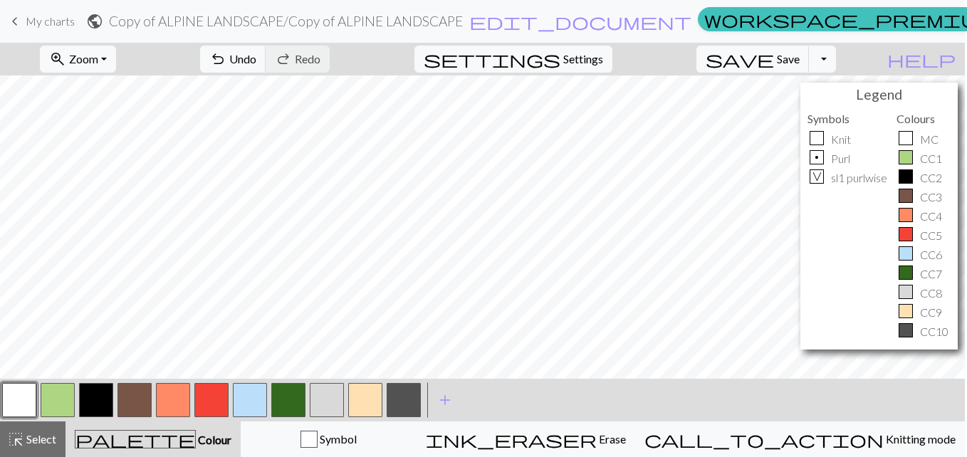
click at [179, 391] on button "button" at bounding box center [173, 400] width 34 height 34
click at [15, 401] on button "button" at bounding box center [19, 400] width 34 height 34
click at [93, 396] on button "button" at bounding box center [96, 400] width 34 height 34
click at [177, 390] on button "button" at bounding box center [173, 400] width 34 height 34
click at [172, 395] on button "button" at bounding box center [173, 400] width 34 height 34
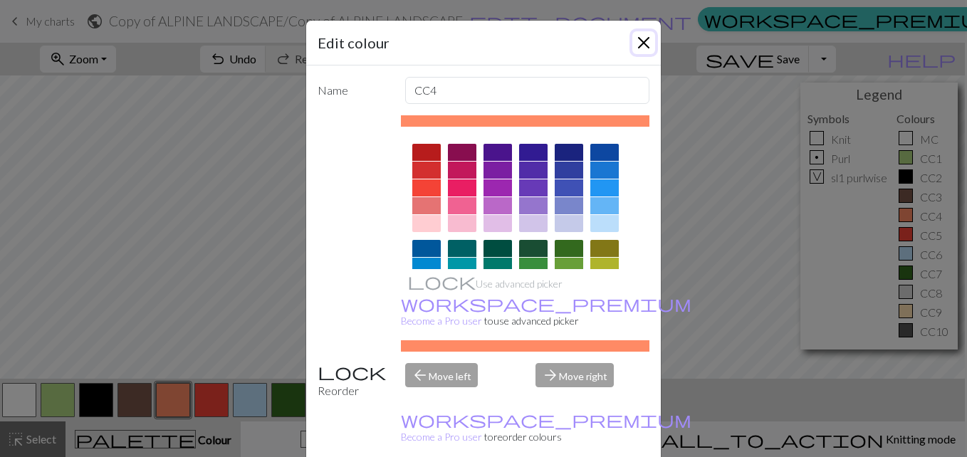
click at [639, 38] on button "Close" at bounding box center [643, 42] width 23 height 23
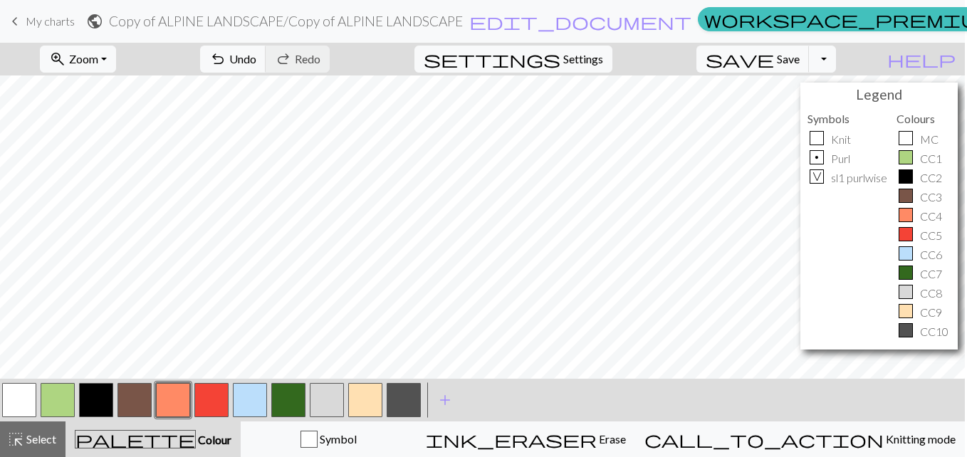
click at [59, 394] on button "button" at bounding box center [58, 400] width 34 height 34
click at [172, 394] on button "button" at bounding box center [173, 400] width 34 height 34
click at [21, 391] on button "button" at bounding box center [19, 400] width 34 height 34
click at [177, 394] on button "button" at bounding box center [173, 400] width 34 height 34
click at [172, 400] on button "button" at bounding box center [173, 400] width 34 height 34
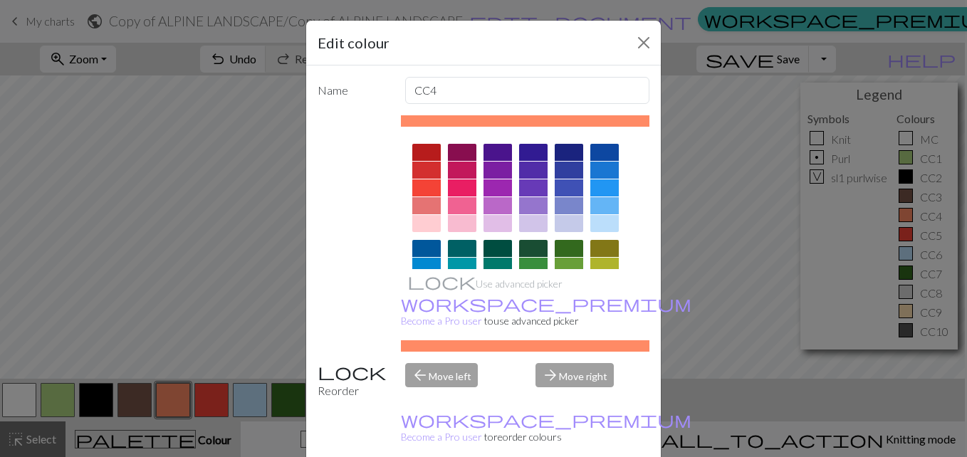
click at [655, 41] on div "Edit colour" at bounding box center [483, 43] width 354 height 45
click at [637, 31] on button "Close" at bounding box center [643, 42] width 23 height 23
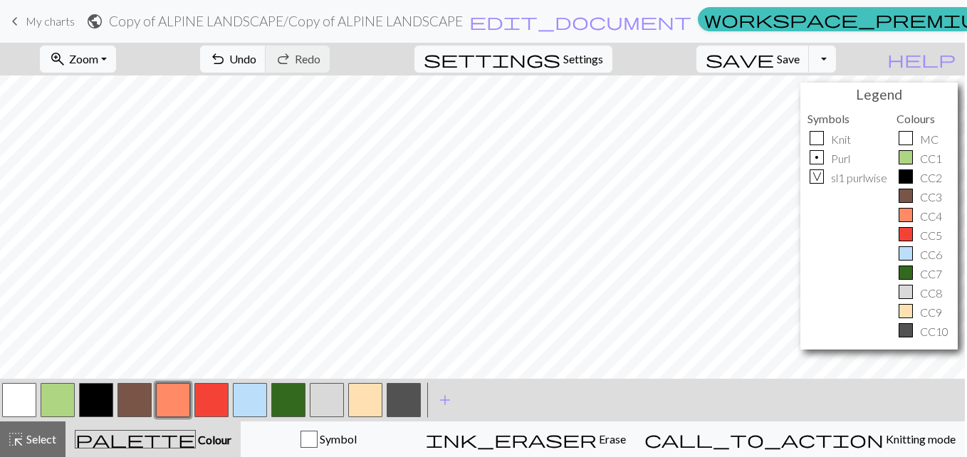
click at [100, 399] on button "button" at bounding box center [96, 400] width 34 height 34
click at [167, 399] on button "button" at bounding box center [173, 400] width 34 height 34
click at [102, 53] on button "zoom_in Zoom Zoom" at bounding box center [78, 59] width 76 height 27
click at [61, 235] on button "200%" at bounding box center [97, 239] width 112 height 23
click at [105, 63] on button "zoom_in Zoom Zoom" at bounding box center [78, 59] width 76 height 27
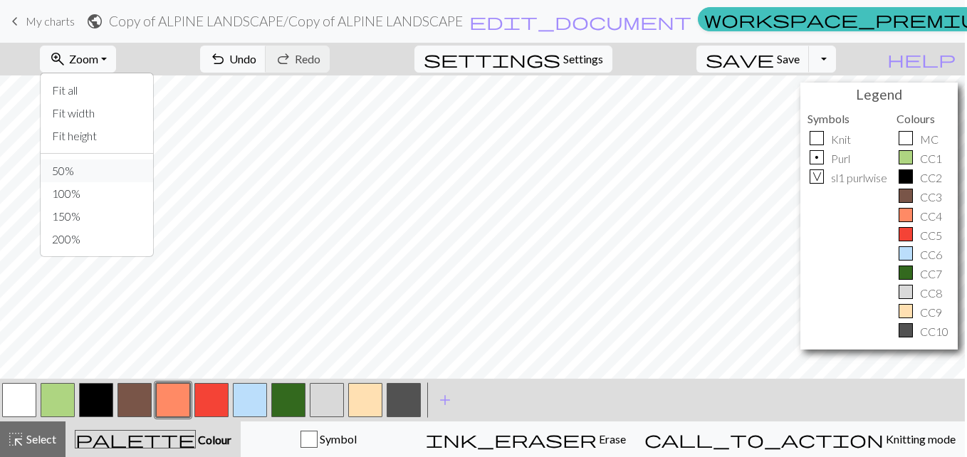
click at [69, 162] on button "50%" at bounding box center [97, 170] width 112 height 23
click at [105, 52] on button "zoom_in Zoom Zoom" at bounding box center [78, 59] width 76 height 27
click at [85, 105] on button "Fit width" at bounding box center [97, 113] width 112 height 23
drag, startPoint x: 882, startPoint y: 104, endPoint x: 964, endPoint y: 157, distance: 98.3
click at [964, 157] on html "This website uses cookies to ensure you get the best experience on our website.…" at bounding box center [481, 228] width 967 height 457
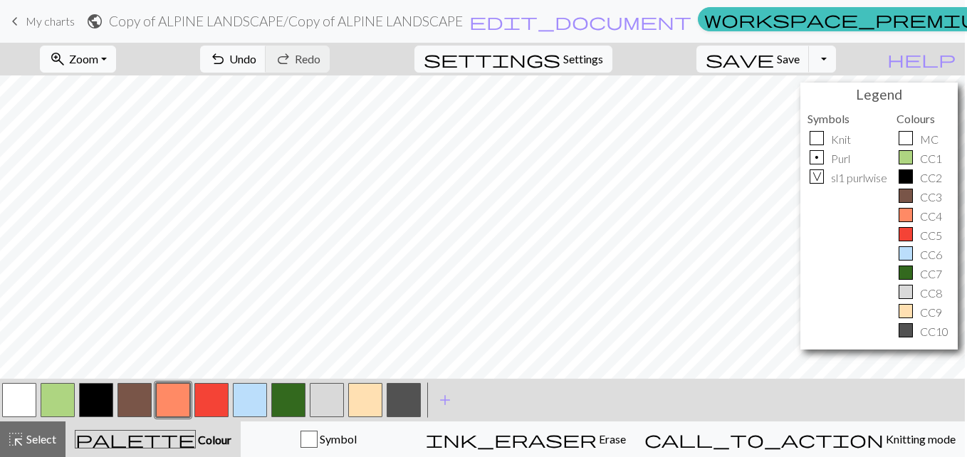
click at [99, 52] on button "zoom_in Zoom Zoom" at bounding box center [78, 59] width 76 height 27
click at [78, 108] on button "Fit width" at bounding box center [97, 113] width 112 height 23
click at [848, 109] on div "Legend Symbols Knit p Purl V sl1 purlwise Colours MC CC1 CC2 CC3 CC4 CC5 CC6 CC…" at bounding box center [878, 216] width 157 height 267
click at [32, 416] on span "Select" at bounding box center [40, 439] width 32 height 14
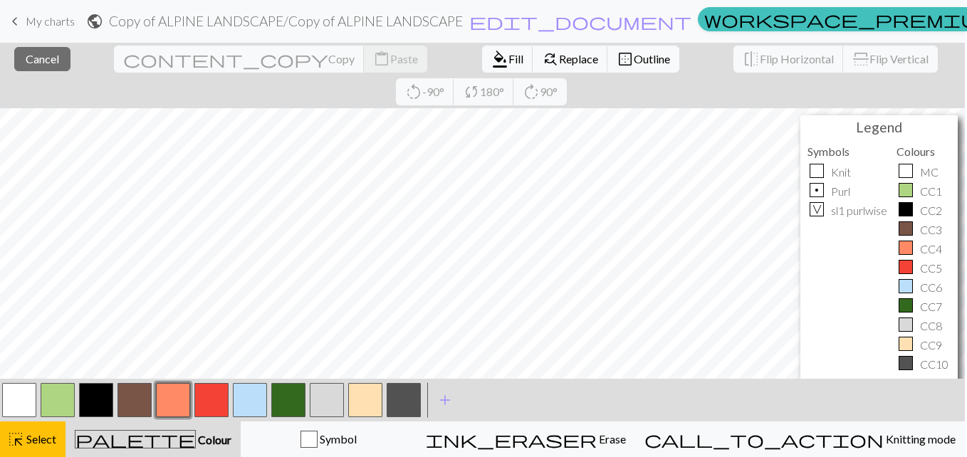
click at [169, 394] on button "button" at bounding box center [173, 400] width 34 height 34
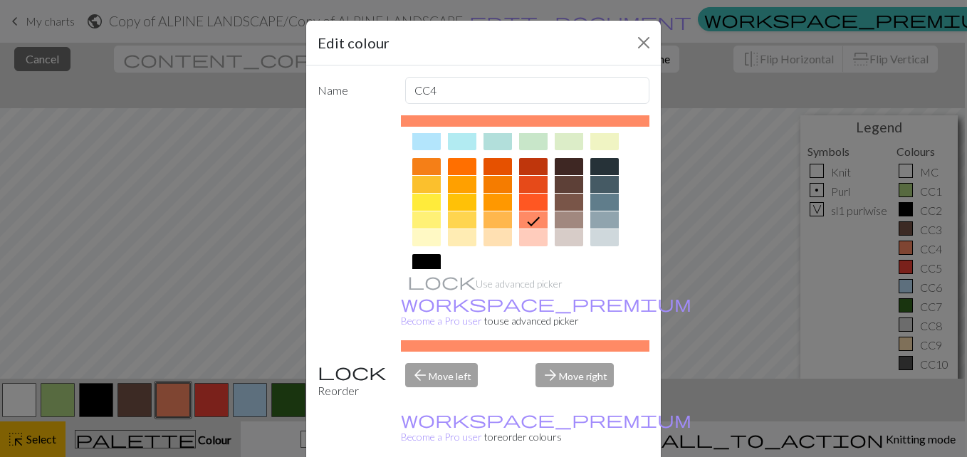
scroll to position [82, 0]
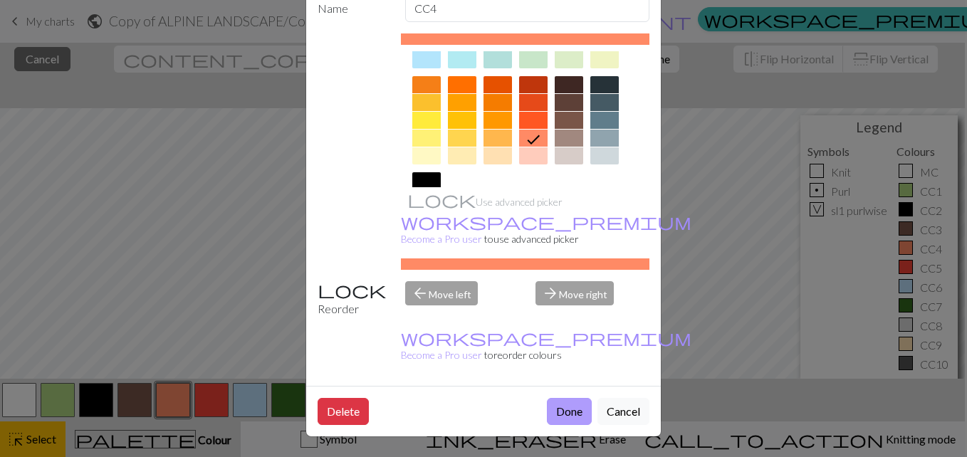
click at [562, 414] on button "Done" at bounding box center [569, 411] width 45 height 27
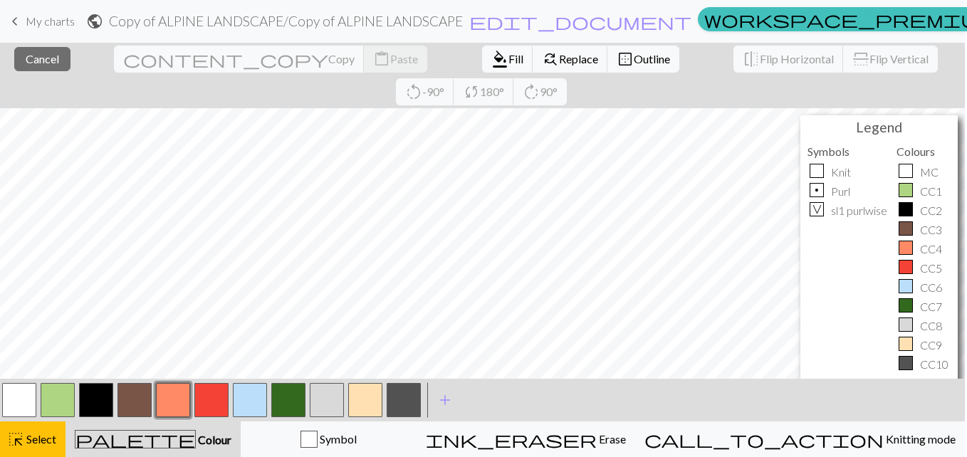
click at [161, 410] on button "button" at bounding box center [173, 400] width 34 height 34
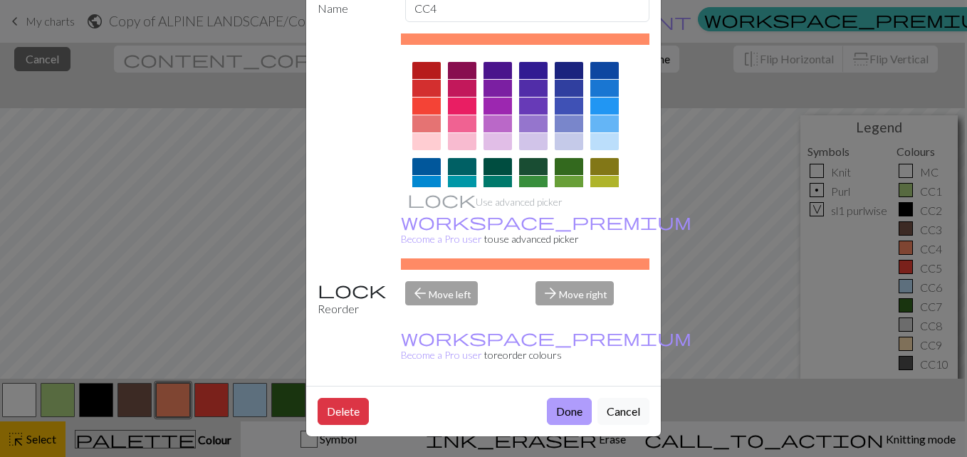
click at [575, 411] on button "Done" at bounding box center [569, 411] width 45 height 27
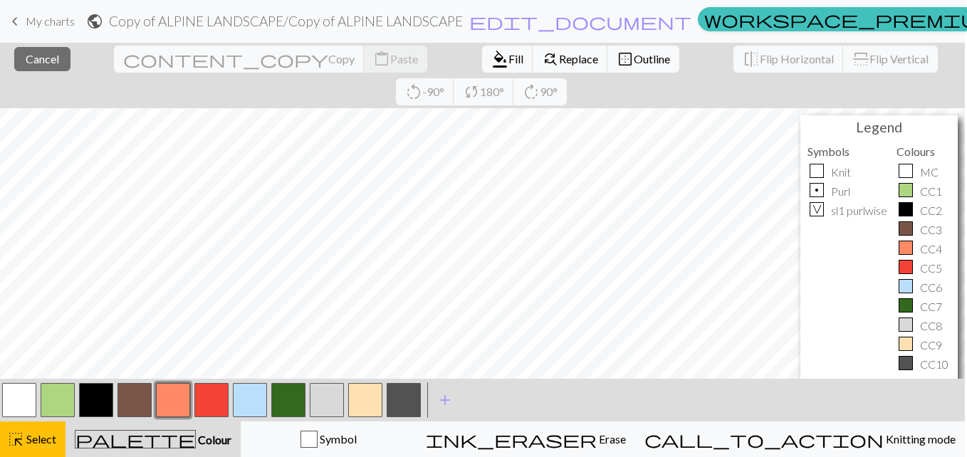
click at [721, 395] on div "< > add Add a colour" at bounding box center [481, 400] width 967 height 43
click at [6, 416] on button "highlight_alt Select Select" at bounding box center [32, 439] width 68 height 36
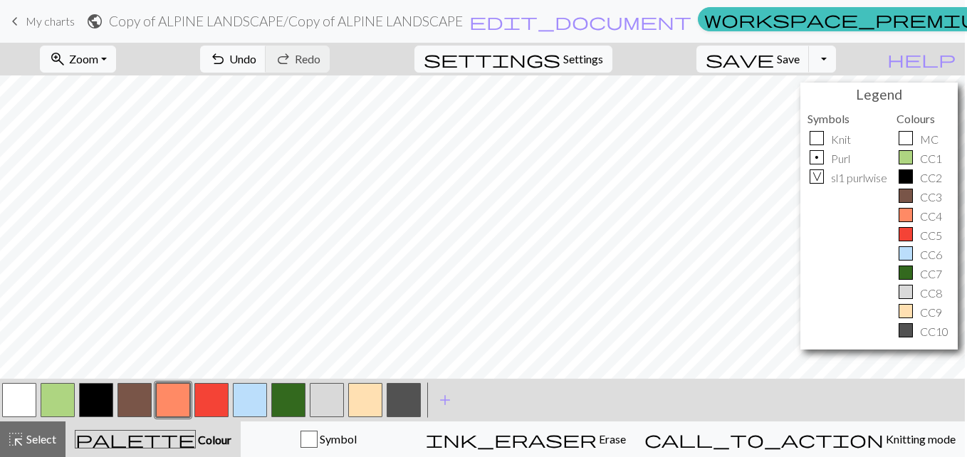
click at [177, 391] on button "button" at bounding box center [173, 400] width 34 height 34
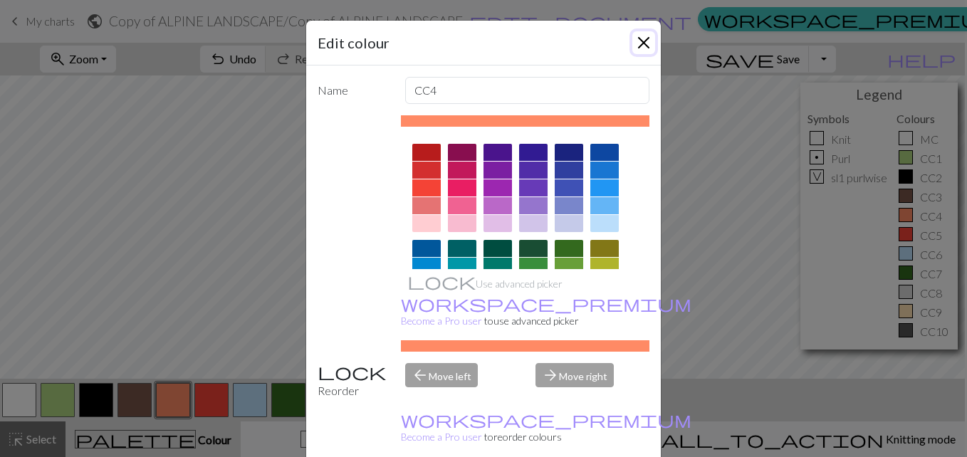
click at [643, 43] on button "Close" at bounding box center [643, 42] width 23 height 23
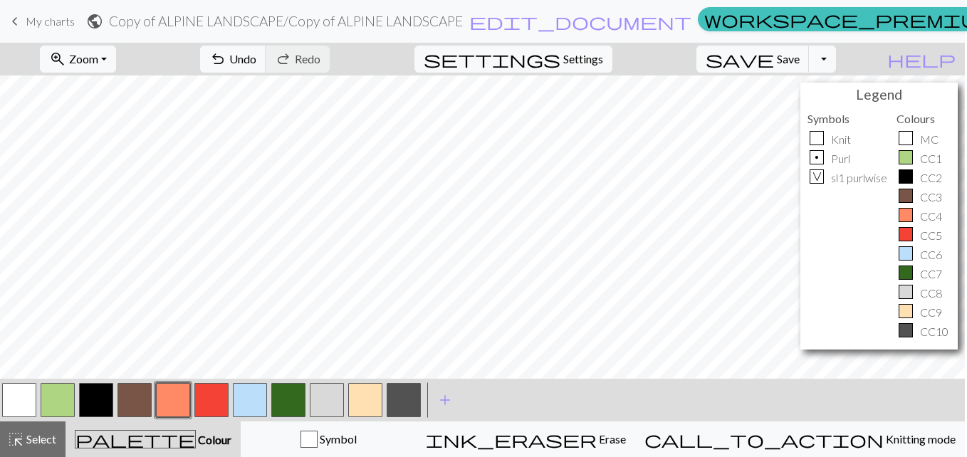
click at [26, 397] on button "button" at bounding box center [19, 400] width 34 height 34
click at [182, 399] on button "button" at bounding box center [173, 400] width 34 height 34
click at [14, 396] on button "button" at bounding box center [19, 400] width 34 height 34
click at [112, 56] on button "zoom_in Zoom Zoom" at bounding box center [78, 59] width 76 height 27
click at [58, 174] on button "50%" at bounding box center [97, 170] width 112 height 23
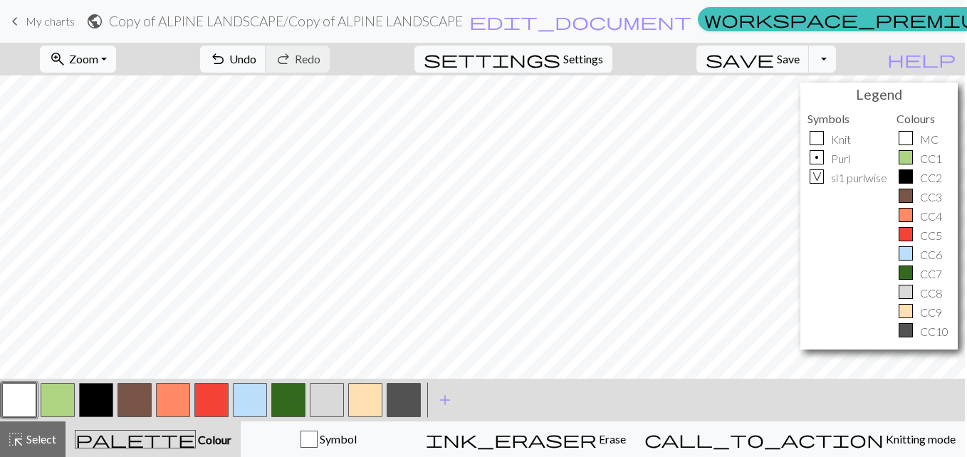
click at [96, 65] on span "Zoom" at bounding box center [83, 59] width 29 height 14
click at [77, 85] on button "Fit all" at bounding box center [97, 90] width 112 height 23
click at [742, 54] on span "save" at bounding box center [739, 59] width 68 height 20
click at [725, 62] on span "save" at bounding box center [739, 59] width 68 height 20
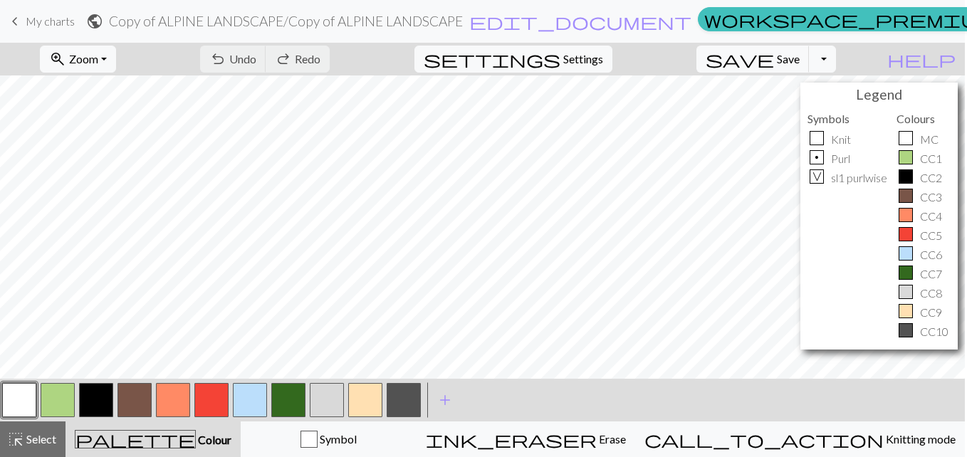
click at [251, 394] on button "button" at bounding box center [250, 400] width 34 height 34
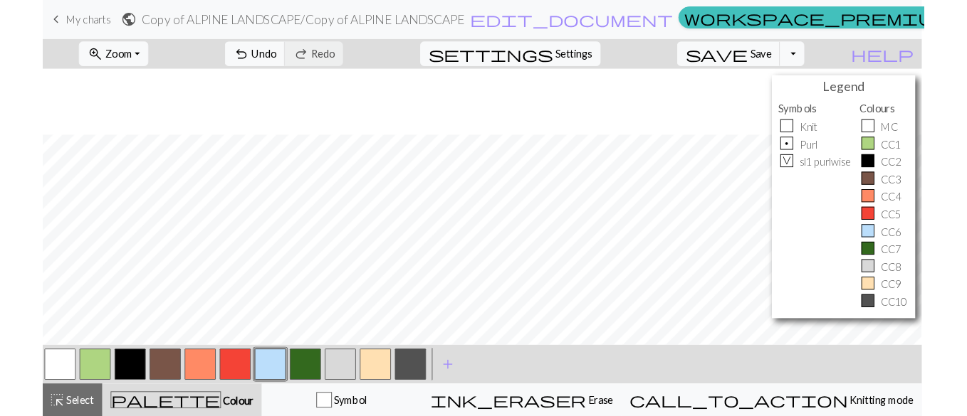
scroll to position [484, 103]
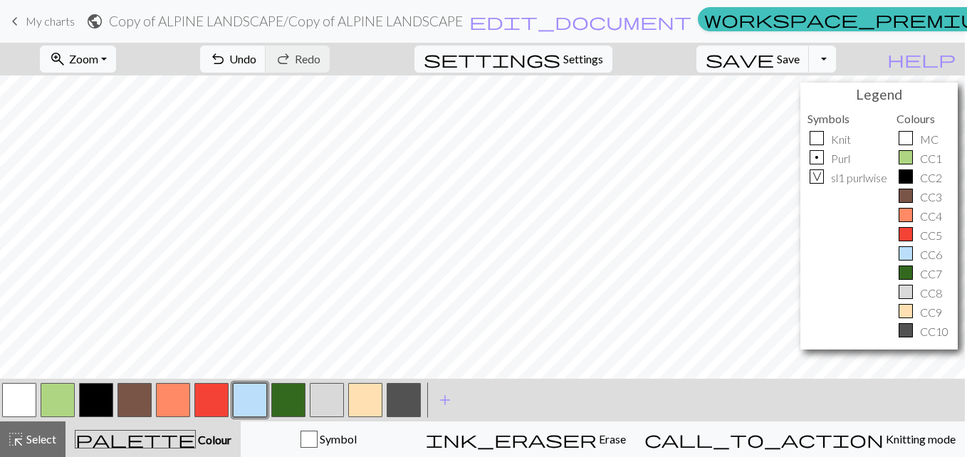
click at [819, 56] on button "Toggle Dropdown" at bounding box center [822, 59] width 27 height 27
click at [649, 112] on button "save_alt Download" at bounding box center [717, 113] width 235 height 23
click at [799, 56] on button "save Save Save" at bounding box center [752, 59] width 113 height 27
click at [818, 61] on button "Toggle Dropdown" at bounding box center [822, 59] width 27 height 27
click at [653, 113] on button "save_alt Download" at bounding box center [717, 113] width 235 height 23
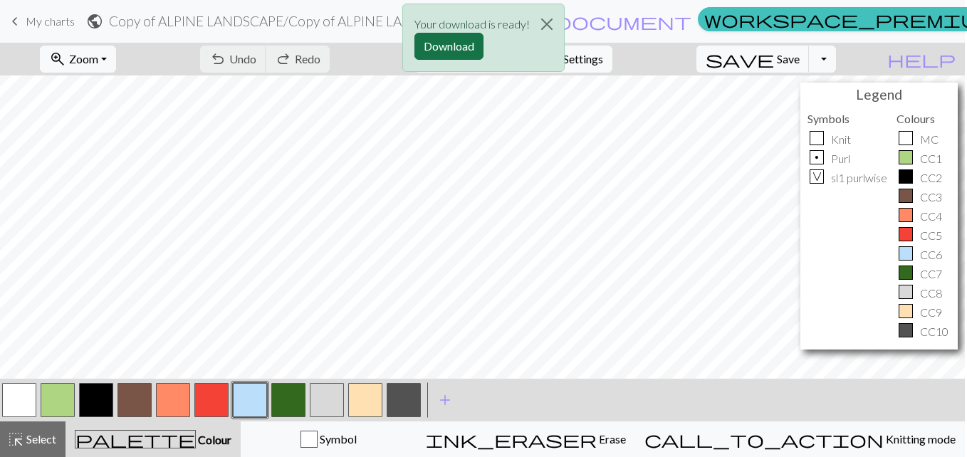
click at [446, 44] on button "Download" at bounding box center [448, 46] width 69 height 27
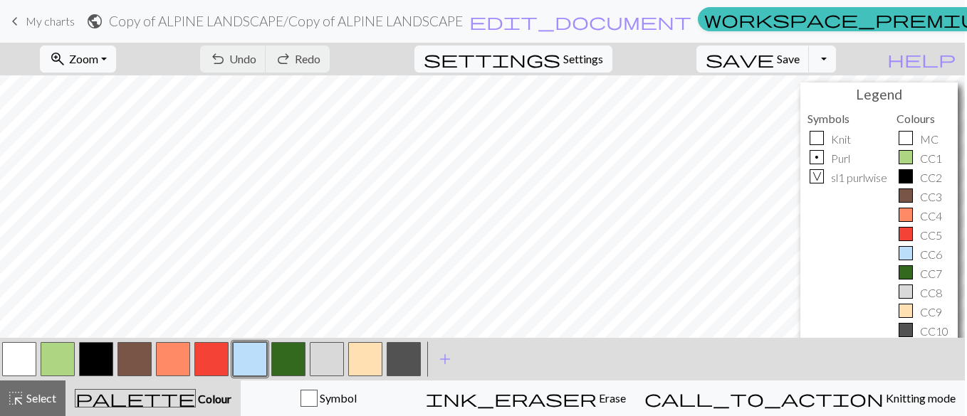
click at [16, 16] on span "keyboard_arrow_left" at bounding box center [14, 21] width 17 height 20
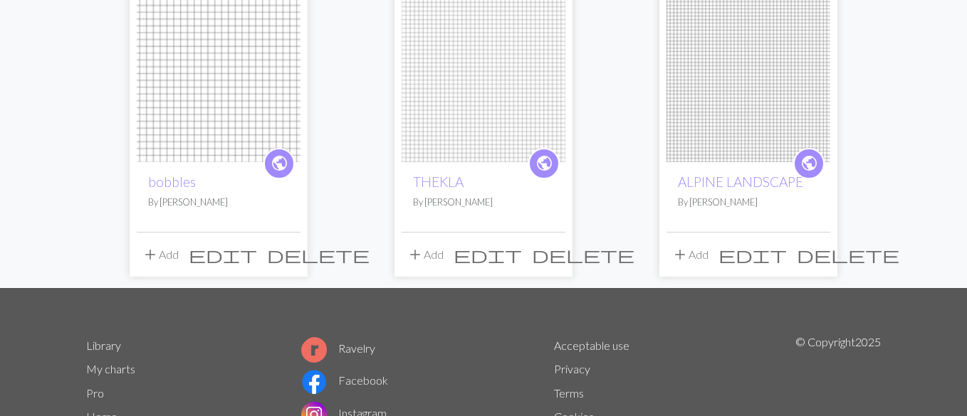
scroll to position [478, 0]
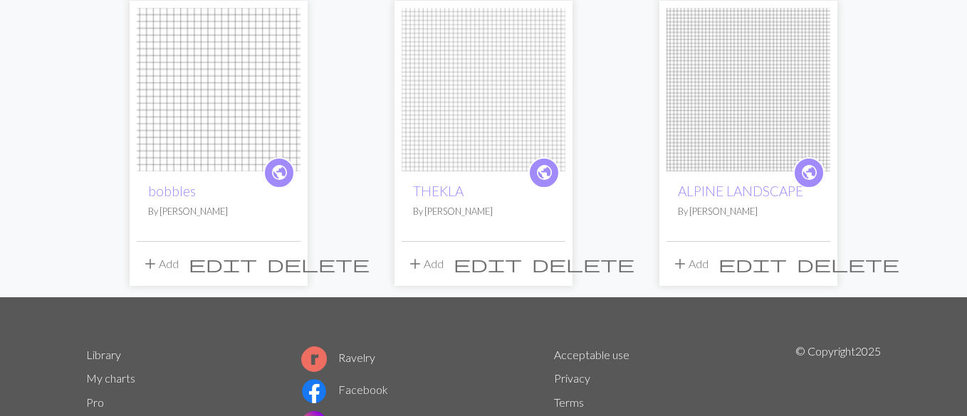
click at [493, 130] on img at bounding box center [483, 90] width 164 height 164
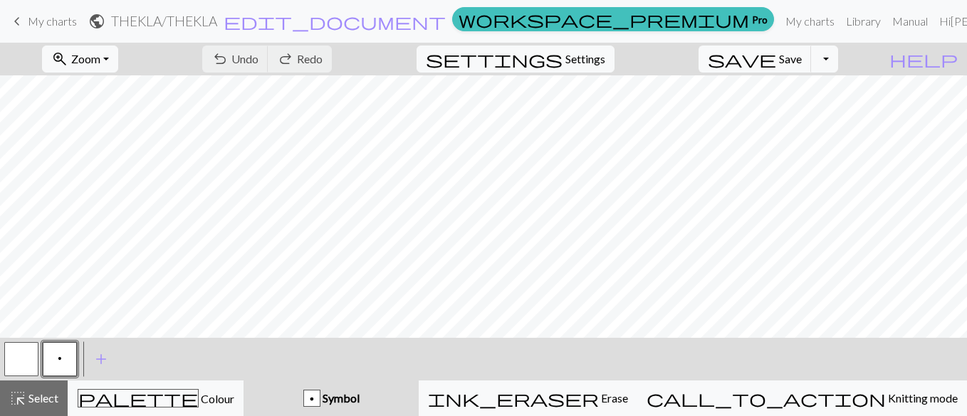
click at [13, 21] on div "Your download is ready! Download" at bounding box center [483, 41] width 967 height 83
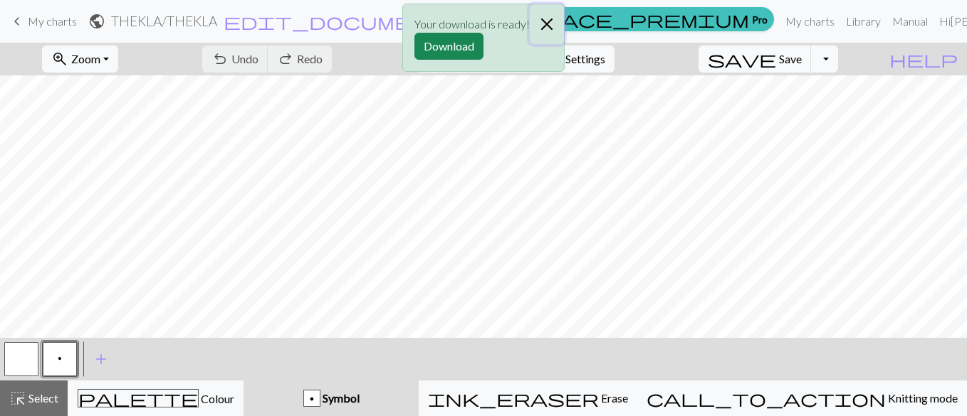
click at [545, 24] on button "Close" at bounding box center [547, 24] width 34 height 40
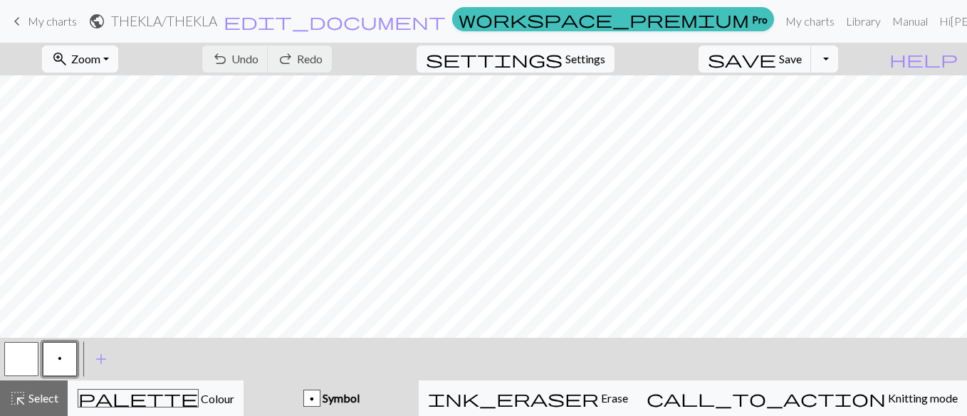
click at [15, 19] on span "keyboard_arrow_left" at bounding box center [17, 21] width 17 height 20
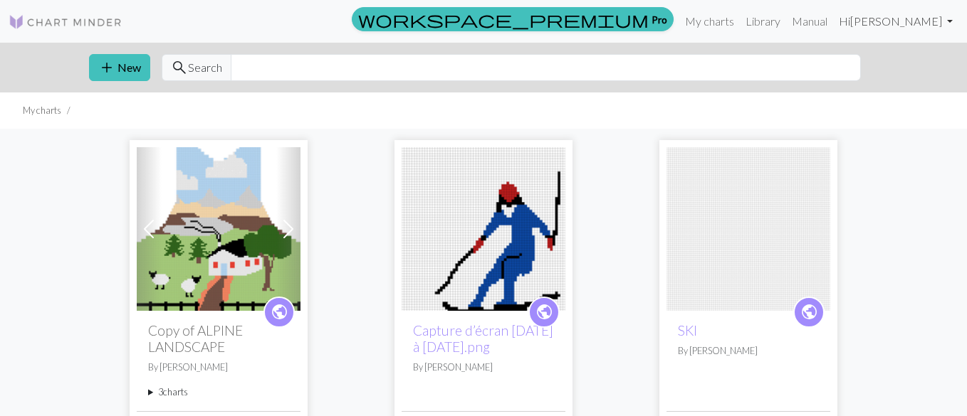
click at [915, 14] on link "Hi Michaela Buerger" at bounding box center [895, 21] width 125 height 28
click at [819, 20] on link "Manual" at bounding box center [809, 21] width 47 height 28
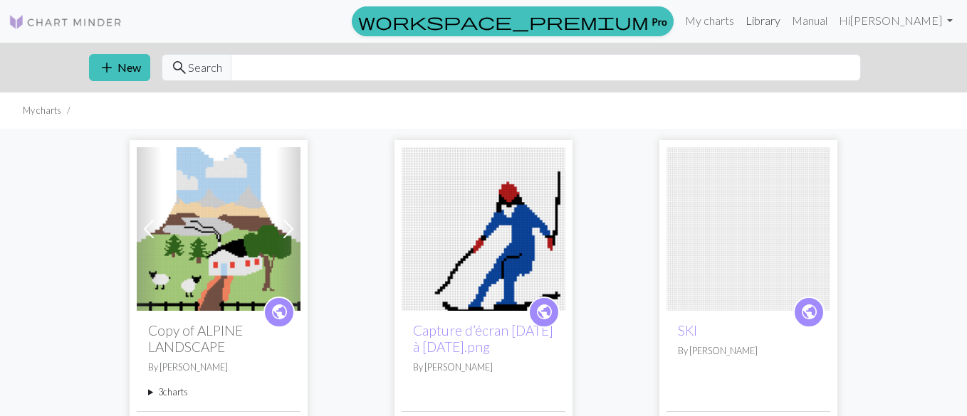
click at [757, 28] on link "Library" at bounding box center [763, 20] width 46 height 28
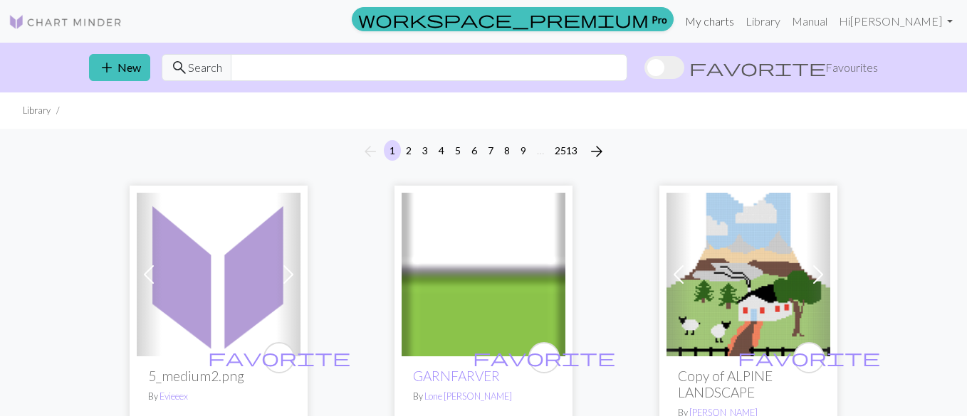
click at [712, 27] on link "My charts" at bounding box center [709, 21] width 61 height 28
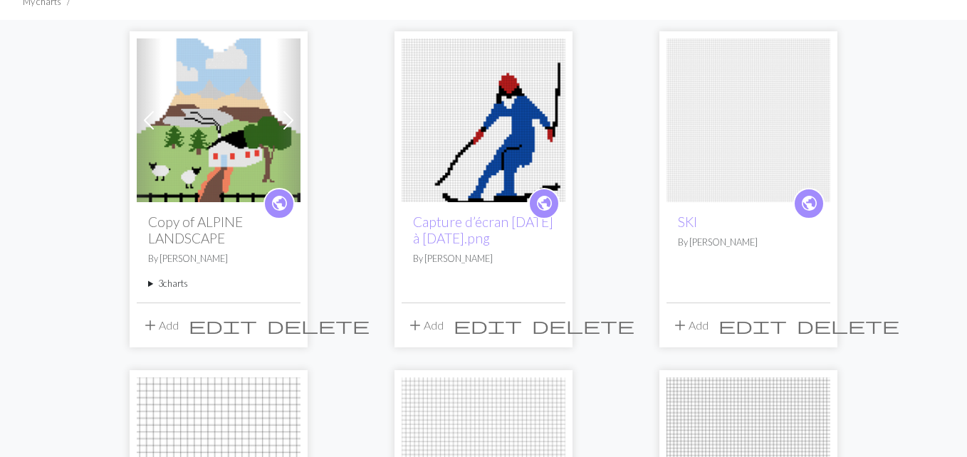
scroll to position [62, 0]
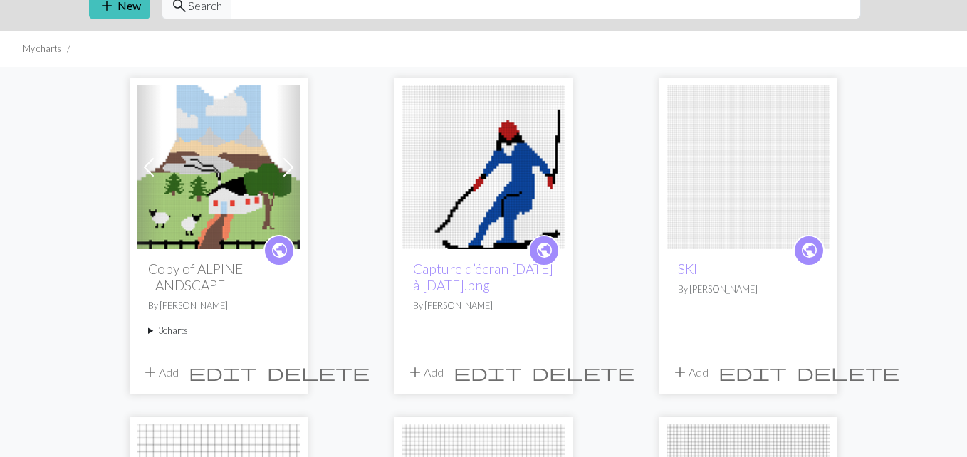
click at [814, 371] on span "delete" at bounding box center [847, 372] width 102 height 20
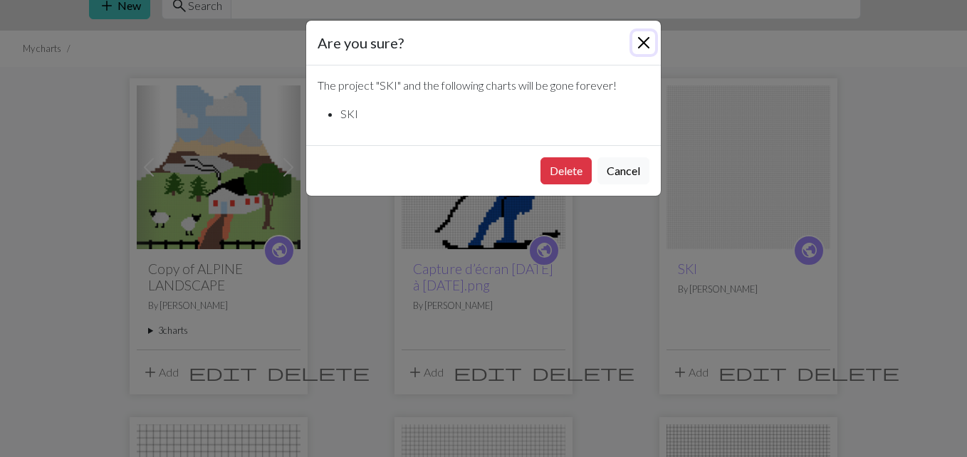
click at [634, 40] on button "Close" at bounding box center [643, 42] width 23 height 23
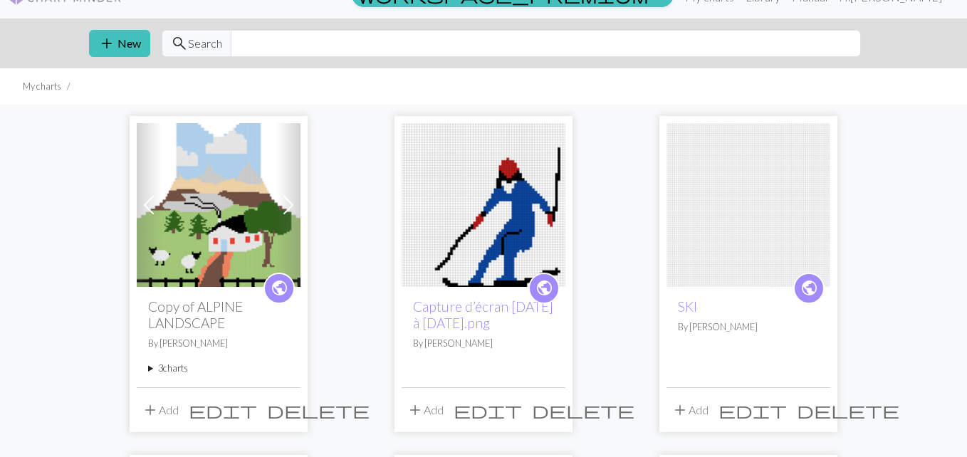
scroll to position [7, 0]
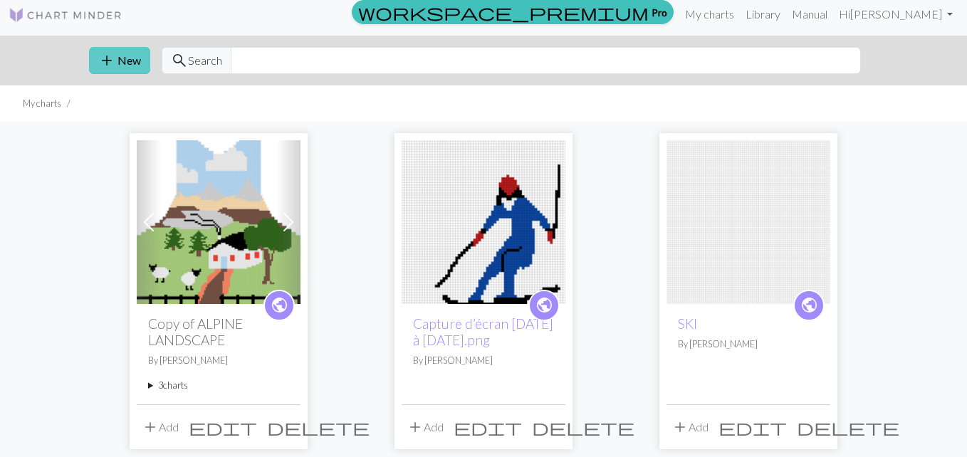
click at [115, 68] on span "add" at bounding box center [106, 61] width 17 height 20
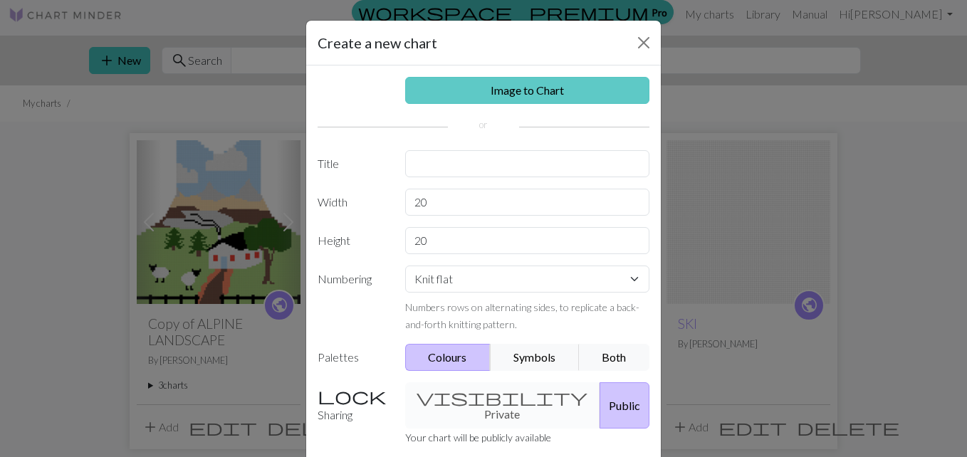
click at [463, 89] on link "Image to Chart" at bounding box center [527, 90] width 245 height 27
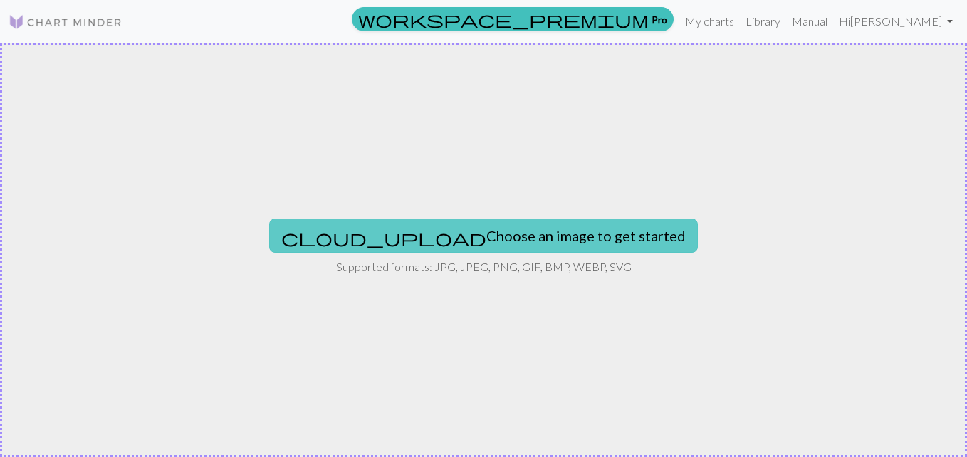
click at [408, 228] on span "cloud_upload" at bounding box center [383, 238] width 205 height 20
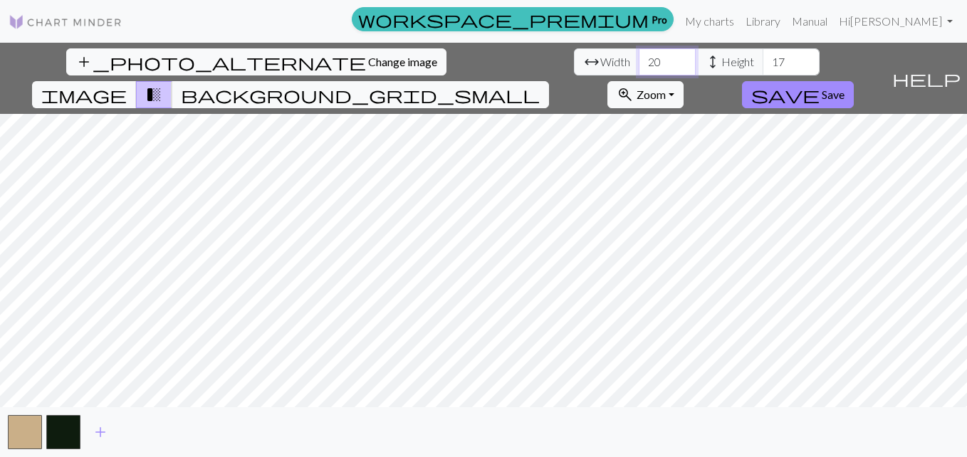
click at [663, 63] on input "20" at bounding box center [666, 61] width 57 height 27
type input "1"
type input "90"
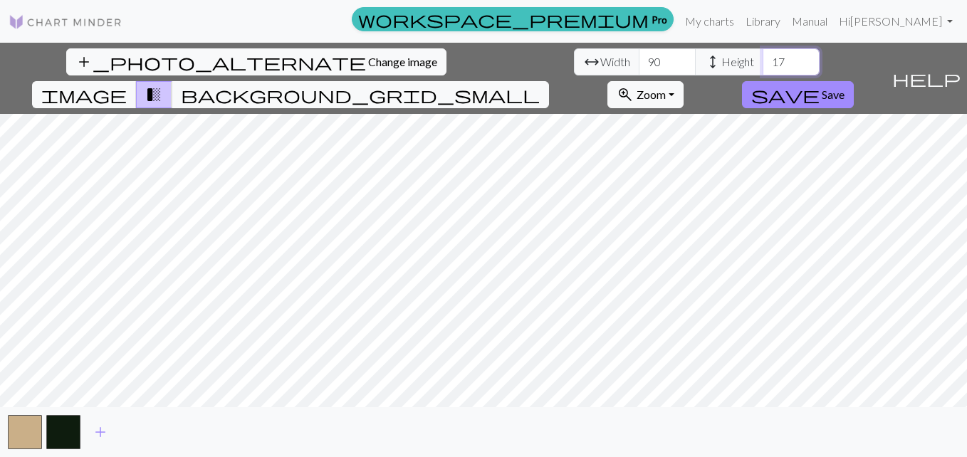
click at [784, 62] on input "17" at bounding box center [790, 61] width 57 height 27
click at [801, 56] on input "151" at bounding box center [790, 61] width 57 height 27
click at [801, 56] on input "152" at bounding box center [790, 61] width 57 height 27
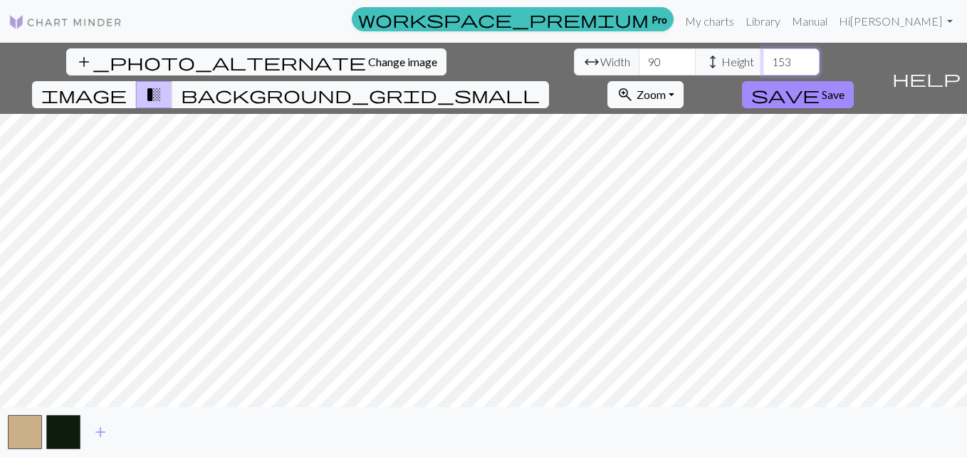
click at [801, 56] on input "153" at bounding box center [790, 61] width 57 height 27
click at [801, 56] on input "154" at bounding box center [790, 61] width 57 height 27
click at [801, 56] on input "155" at bounding box center [790, 61] width 57 height 27
click at [801, 56] on input "156" at bounding box center [790, 61] width 57 height 27
click at [801, 56] on input "157" at bounding box center [790, 61] width 57 height 27
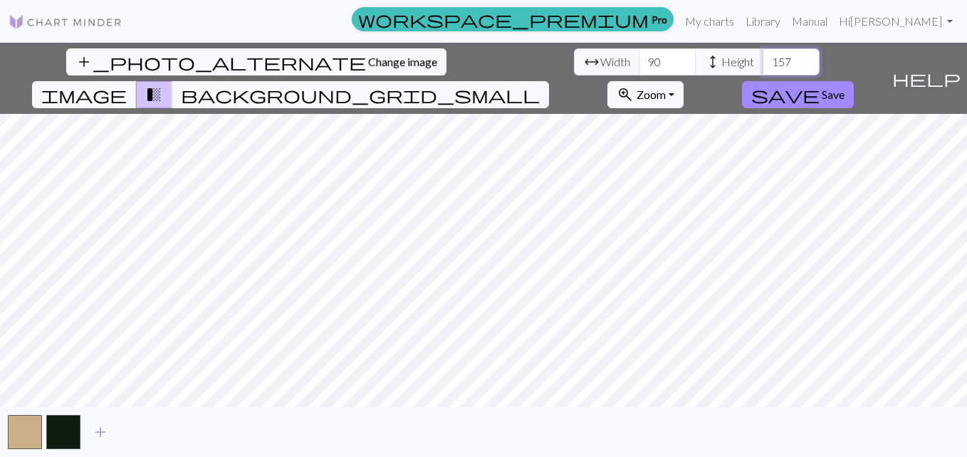
type input "158"
click at [801, 56] on input "158" at bounding box center [790, 61] width 57 height 27
click at [656, 61] on input "90" at bounding box center [666, 61] width 57 height 27
type input "107"
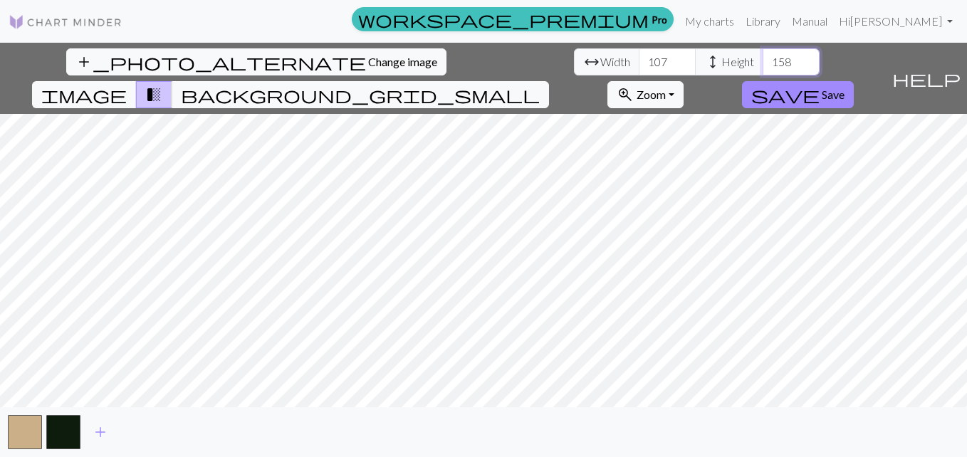
click at [780, 59] on input "158" at bounding box center [790, 61] width 57 height 27
type input "122"
click at [892, 14] on link "Hi Michaela Buerger" at bounding box center [895, 21] width 125 height 28
click at [730, 16] on link "My charts" at bounding box center [709, 21] width 61 height 28
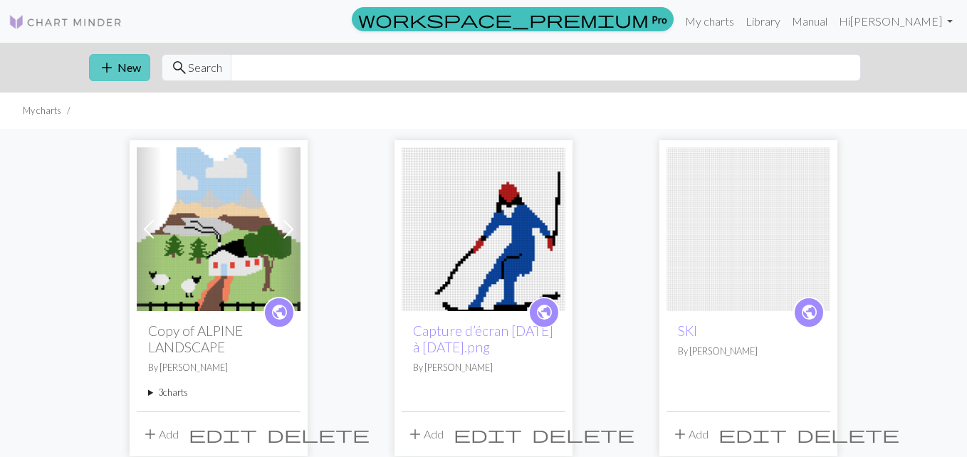
click at [121, 65] on button "add New" at bounding box center [119, 67] width 61 height 27
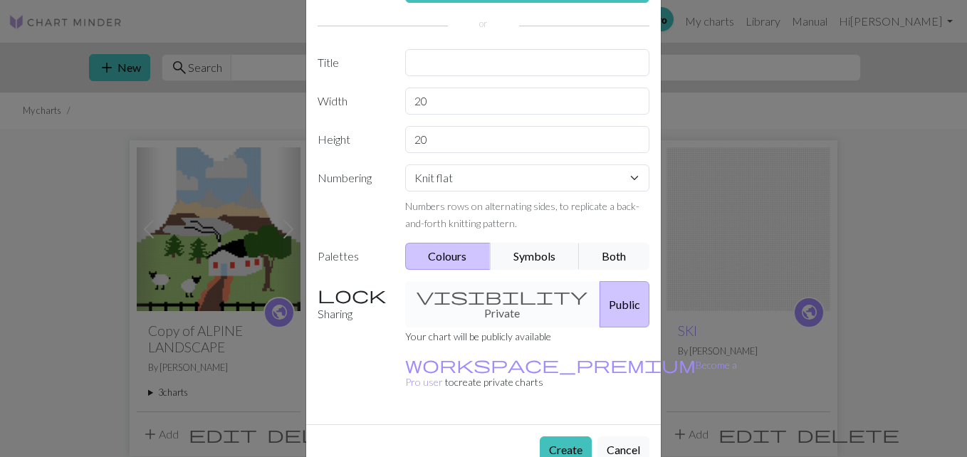
scroll to position [116, 0]
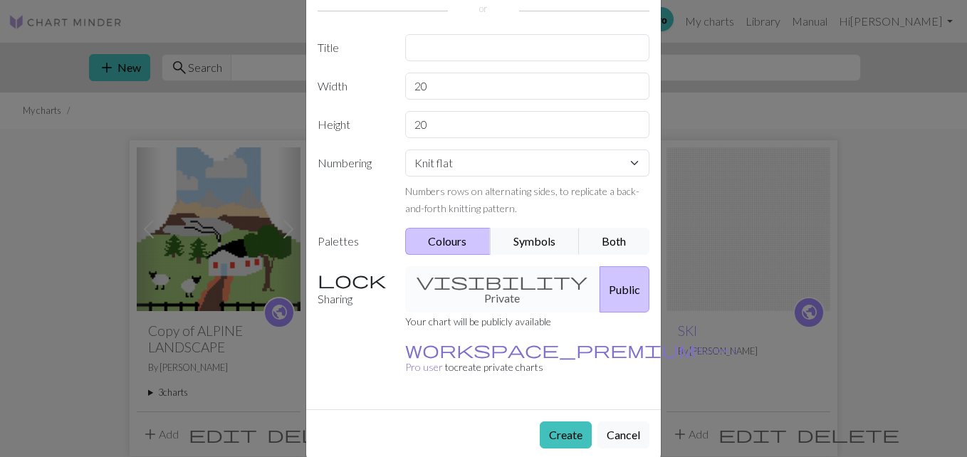
click at [467, 357] on span "workspace_premium" at bounding box center [550, 350] width 290 height 20
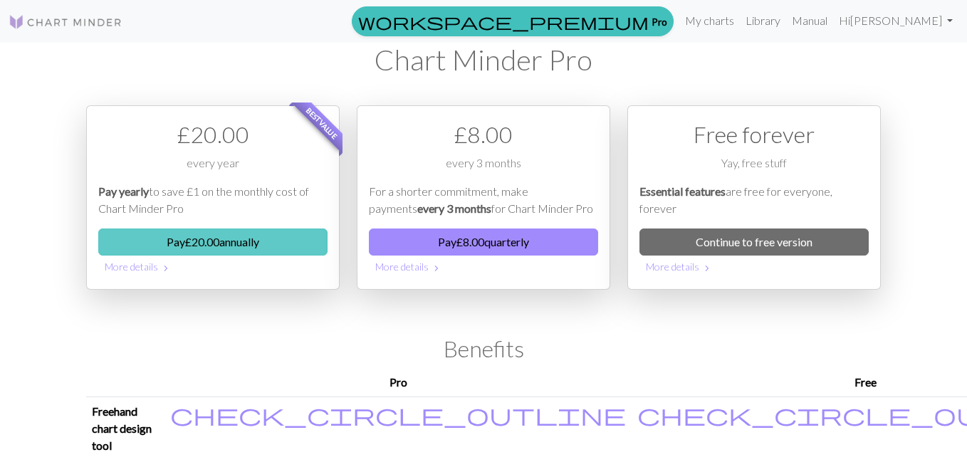
click at [204, 241] on button "Pay £ 20.00 annually" at bounding box center [212, 241] width 229 height 27
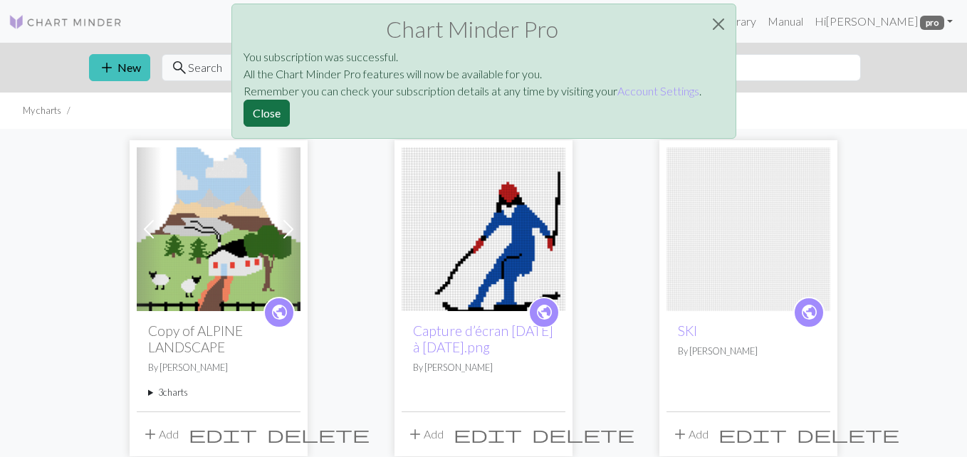
click at [268, 109] on button "Close" at bounding box center [266, 113] width 46 height 27
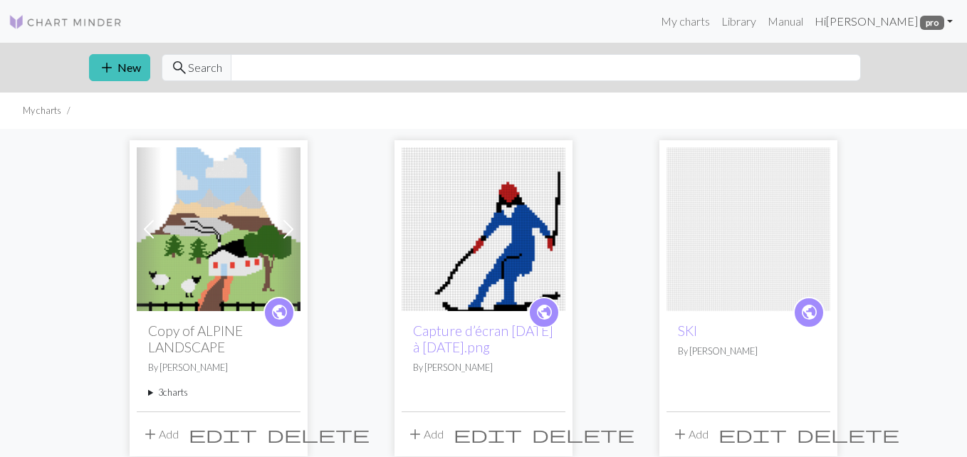
click at [949, 21] on link "Hi [PERSON_NAME] pro" at bounding box center [883, 21] width 149 height 28
click at [862, 19] on link "Hi [PERSON_NAME] pro" at bounding box center [883, 21] width 149 height 28
click at [693, 19] on link "My charts" at bounding box center [685, 21] width 61 height 28
click at [119, 62] on button "add New" at bounding box center [119, 67] width 61 height 27
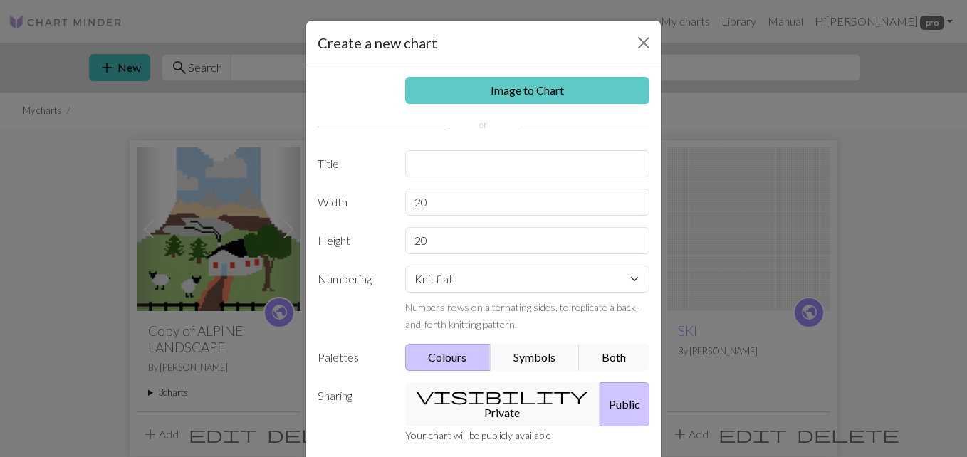
click at [486, 77] on link "Image to Chart" at bounding box center [527, 90] width 245 height 27
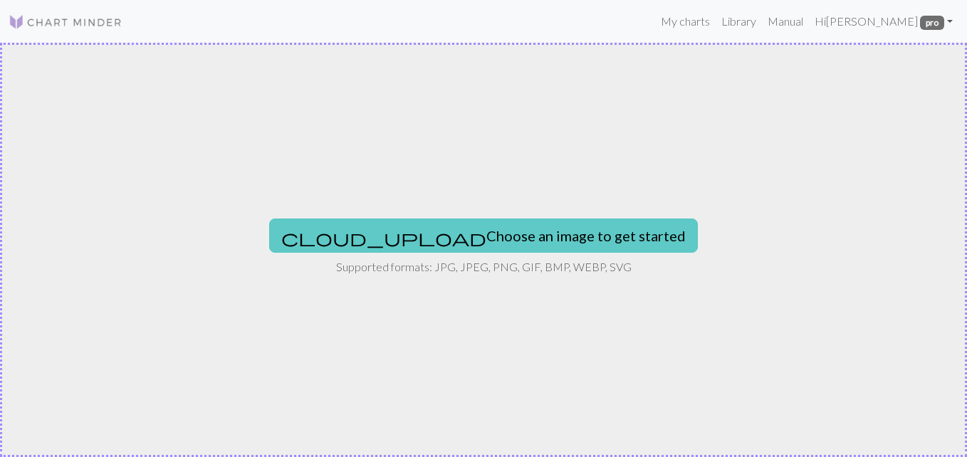
click at [465, 231] on span "cloud_upload" at bounding box center [383, 238] width 205 height 20
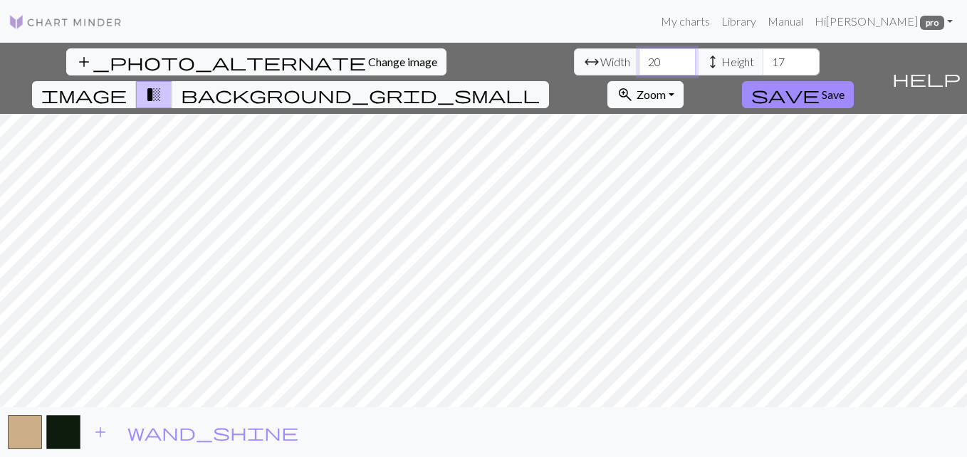
click at [665, 66] on input "20" at bounding box center [666, 61] width 57 height 27
type input "107"
click at [780, 63] on input "17" at bounding box center [790, 61] width 57 height 27
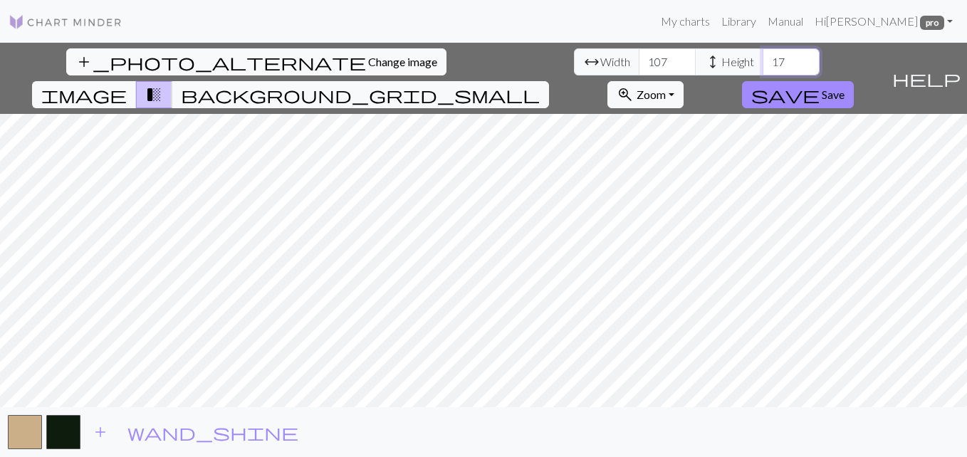
click at [780, 63] on input "17" at bounding box center [790, 61] width 57 height 27
type input "122"
click at [642, 112] on div "add_photo_alternate Change image arrow_range Width 107 height Height 122 image …" at bounding box center [483, 250] width 967 height 414
click at [653, 409] on div "add_photo_alternate Change image arrow_range Width 107 height Height 122 image …" at bounding box center [483, 250] width 967 height 414
click at [799, 100] on span "save" at bounding box center [785, 95] width 68 height 20
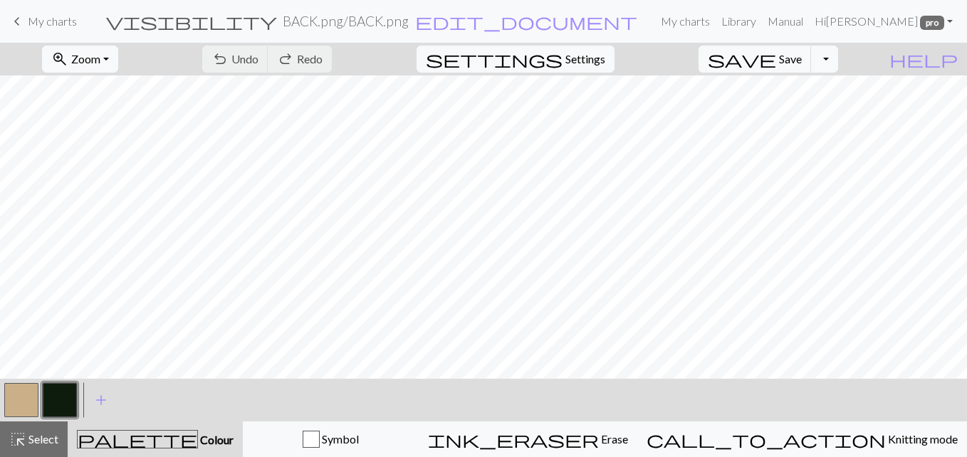
click at [219, 58] on div "undo Undo Undo redo Redo Redo" at bounding box center [266, 59] width 151 height 33
click at [231, 57] on div "undo Undo Undo redo Redo Redo" at bounding box center [266, 59] width 151 height 33
click at [23, 16] on span "keyboard_arrow_left" at bounding box center [17, 21] width 17 height 20
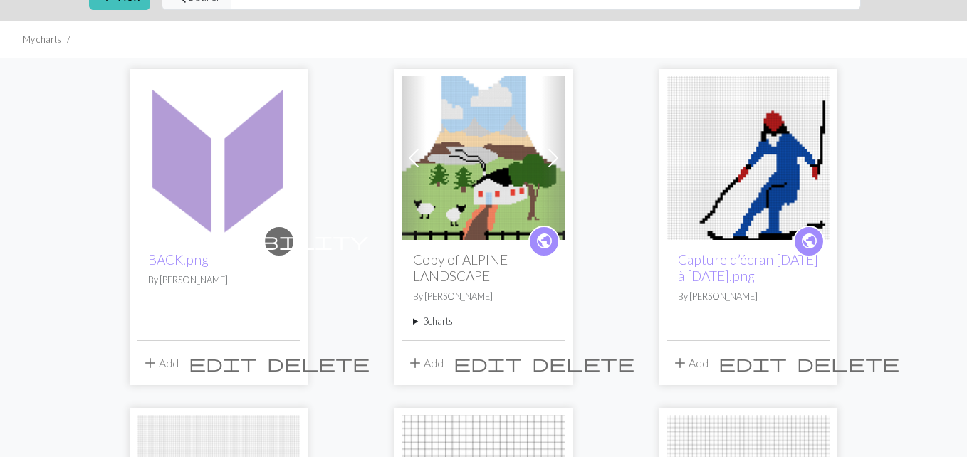
scroll to position [72, 0]
click at [283, 364] on span "delete" at bounding box center [318, 362] width 102 height 20
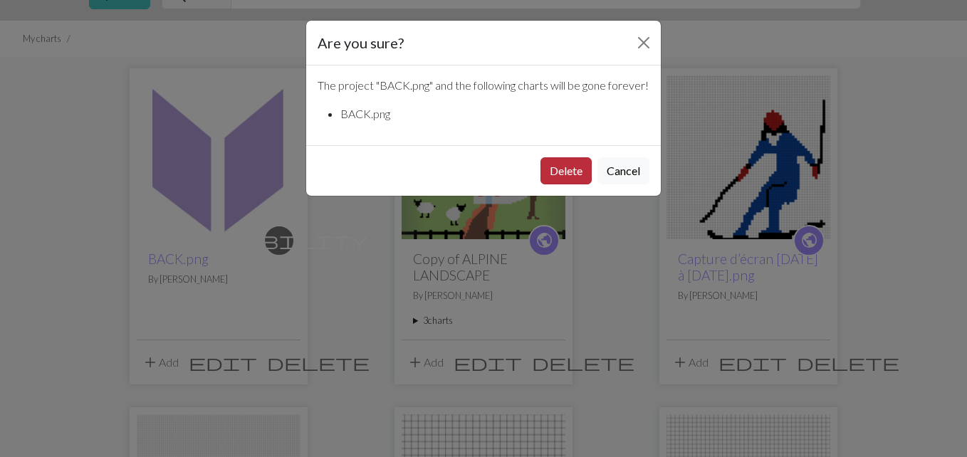
click at [554, 184] on button "Delete" at bounding box center [565, 170] width 51 height 27
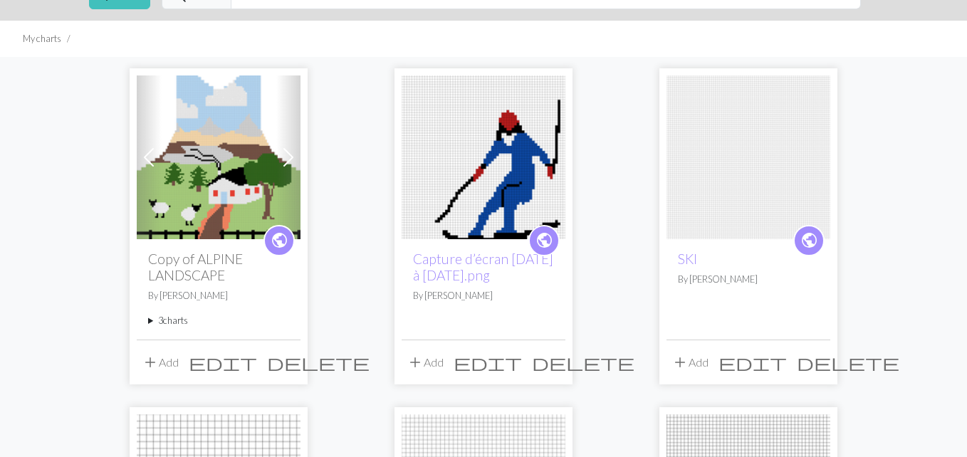
scroll to position [16, 0]
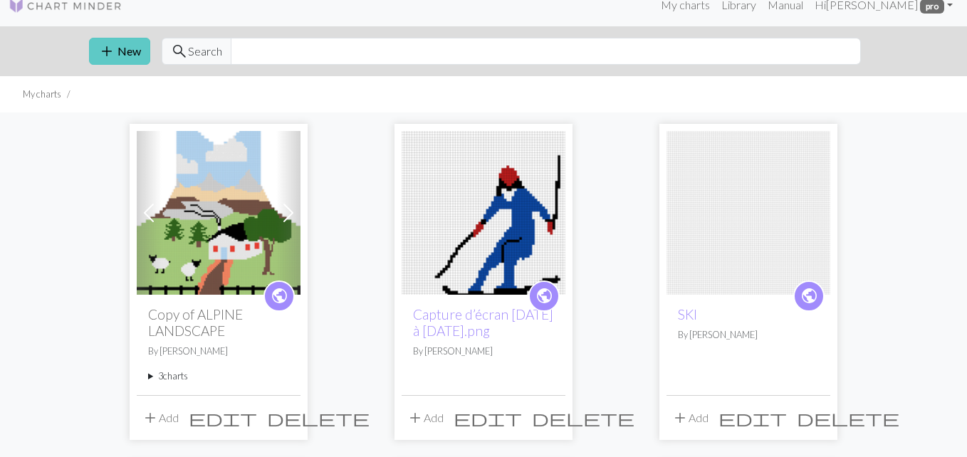
click at [120, 50] on button "add New" at bounding box center [119, 51] width 61 height 27
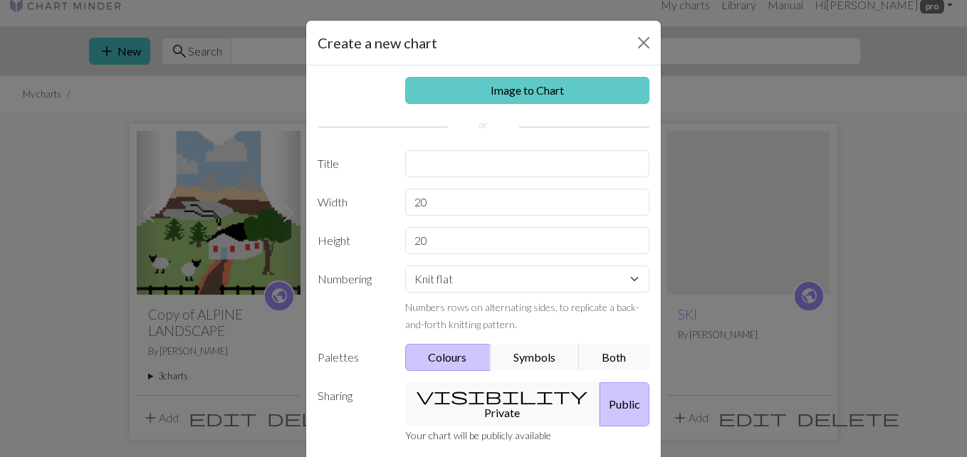
click at [554, 82] on link "Image to Chart" at bounding box center [527, 90] width 245 height 27
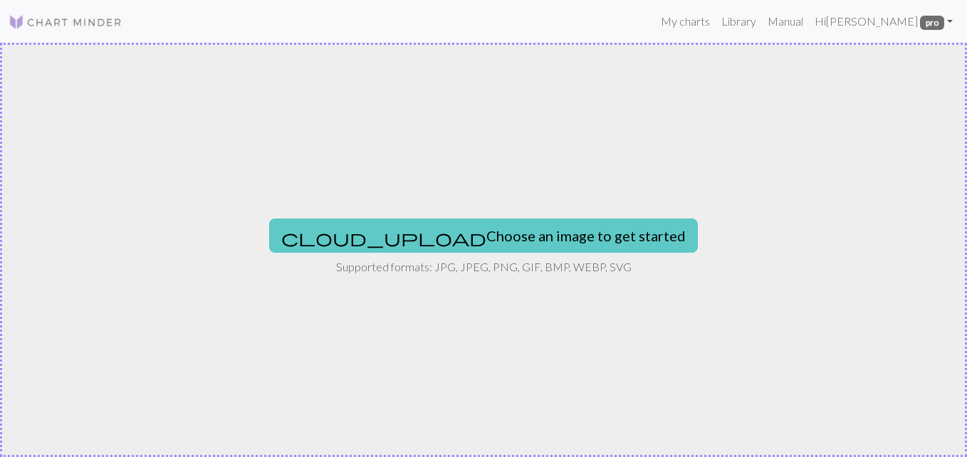
click at [485, 234] on span "cloud_upload" at bounding box center [383, 238] width 205 height 20
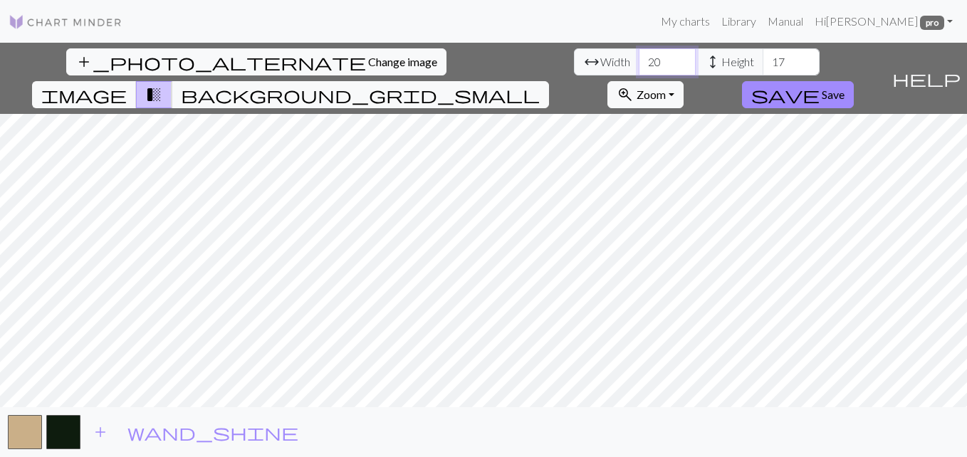
click at [655, 59] on input "20" at bounding box center [666, 61] width 57 height 27
type input "107"
click at [775, 61] on input "17" at bounding box center [790, 61] width 57 height 27
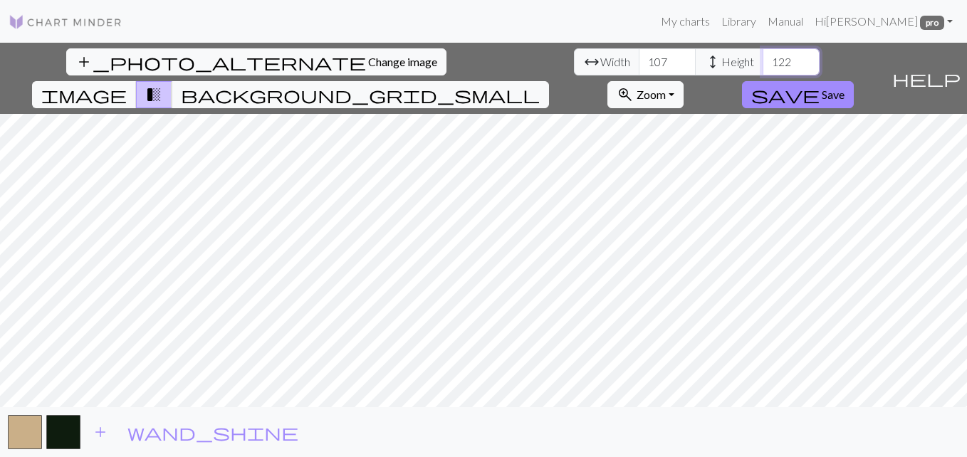
type input "122"
click at [307, 109] on div "add_photo_alternate Change image arrow_range Width 107 height Height 122 image …" at bounding box center [483, 250] width 967 height 414
click at [656, 411] on div "add_photo_alternate Change image arrow_range Width 107 height Height 122 image …" at bounding box center [483, 250] width 967 height 414
click at [98, 433] on span "add" at bounding box center [100, 432] width 17 height 20
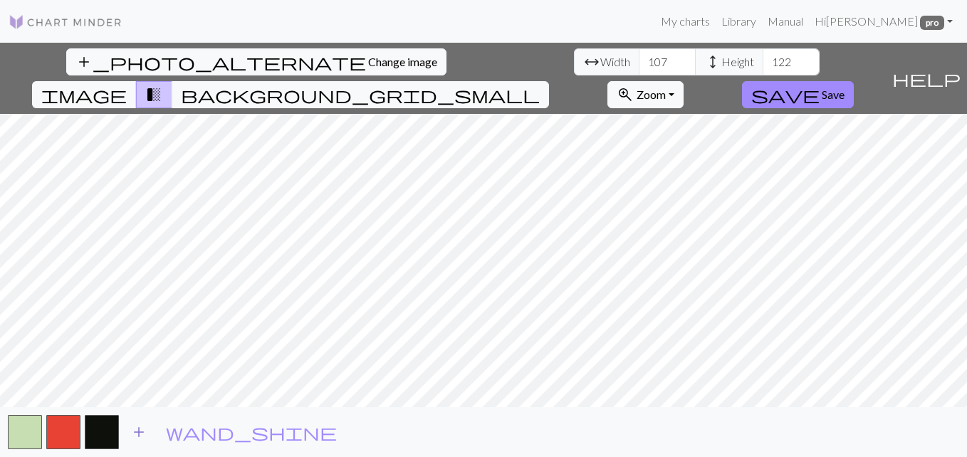
click at [137, 429] on span "add" at bounding box center [138, 432] width 17 height 20
click at [179, 429] on span "add" at bounding box center [177, 432] width 17 height 20
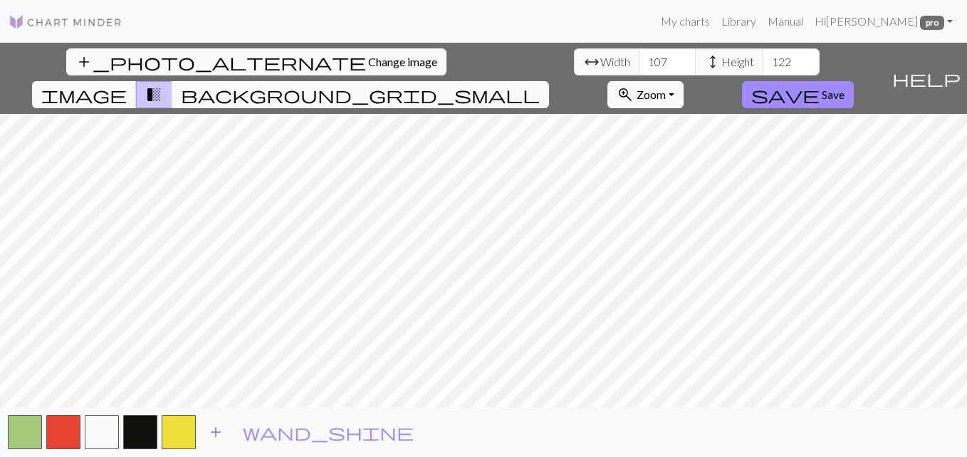
click at [219, 433] on span "add" at bounding box center [215, 432] width 17 height 20
click at [261, 432] on span "add" at bounding box center [254, 432] width 17 height 20
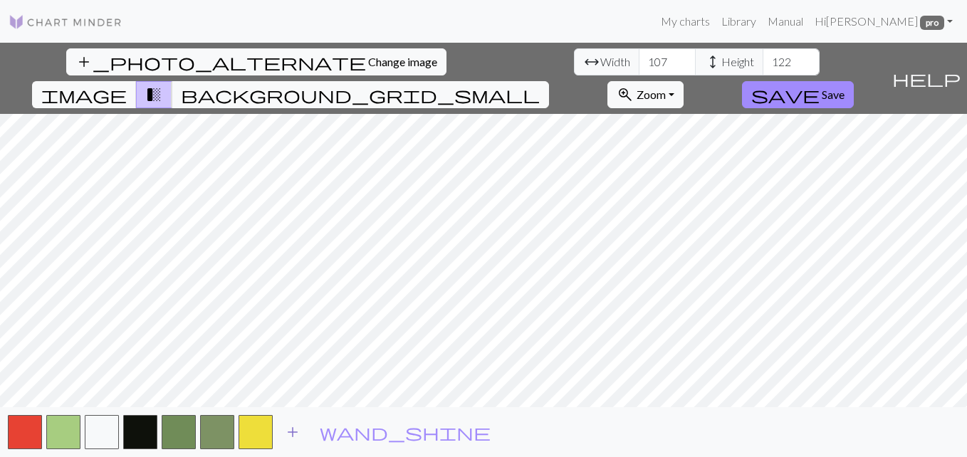
click at [288, 434] on span "add" at bounding box center [292, 432] width 17 height 20
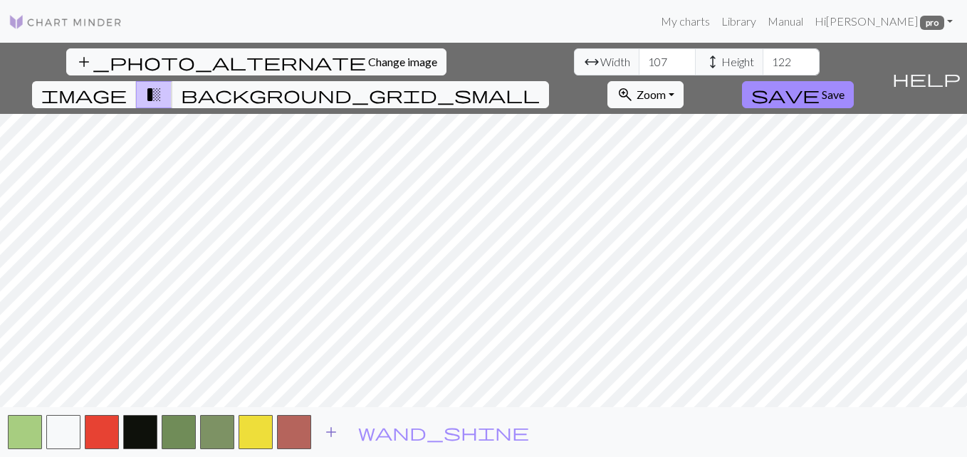
click at [329, 431] on span "add" at bounding box center [330, 432] width 17 height 20
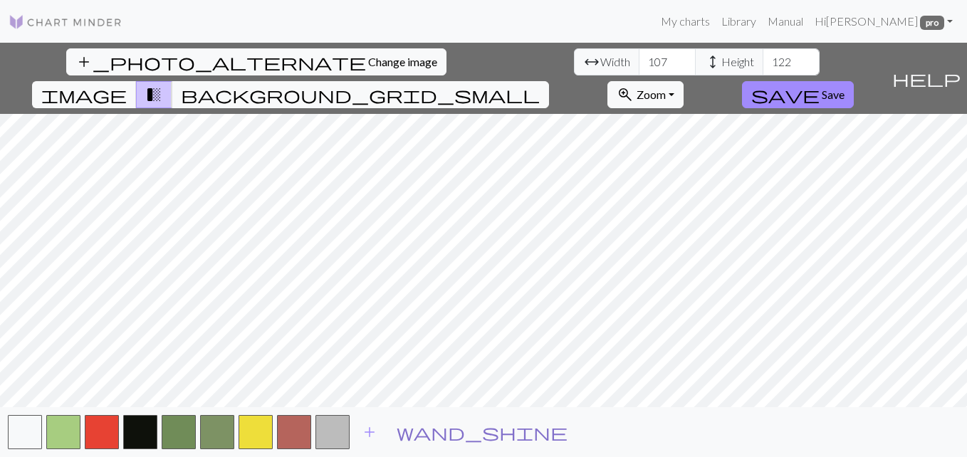
click at [458, 434] on span "wand_shine" at bounding box center [481, 432] width 171 height 20
click at [368, 438] on span "add" at bounding box center [369, 432] width 17 height 20
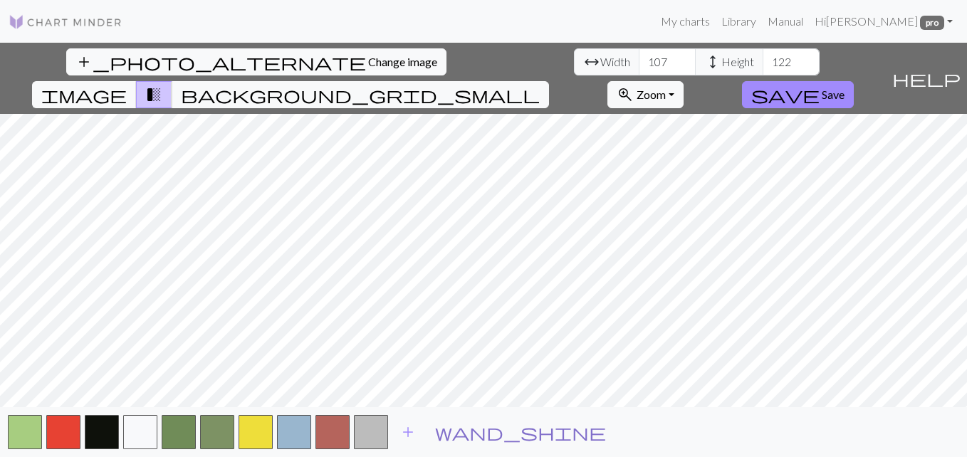
click at [474, 433] on span "wand_shine" at bounding box center [520, 432] width 171 height 20
click at [793, 96] on span "save" at bounding box center [785, 95] width 68 height 20
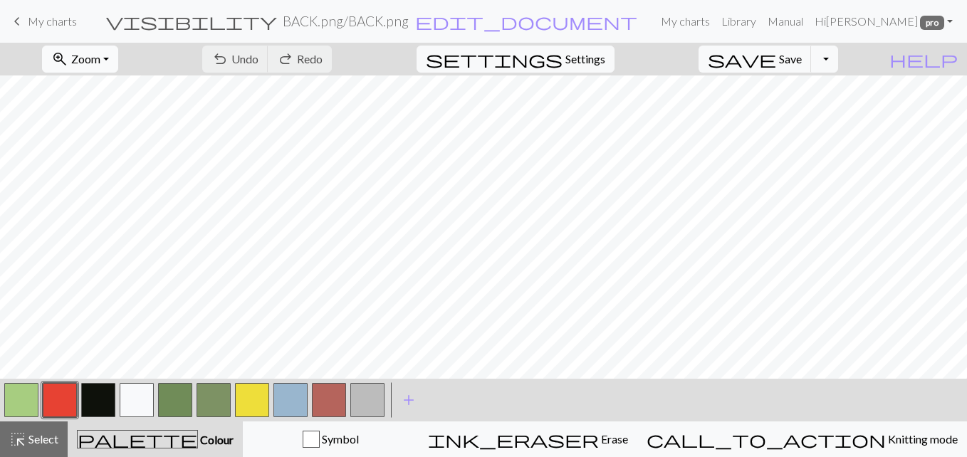
click at [103, 53] on button "zoom_in Zoom Zoom" at bounding box center [80, 59] width 76 height 27
click at [68, 94] on button "Fit all" at bounding box center [99, 90] width 112 height 23
click at [23, 395] on button "button" at bounding box center [21, 400] width 34 height 34
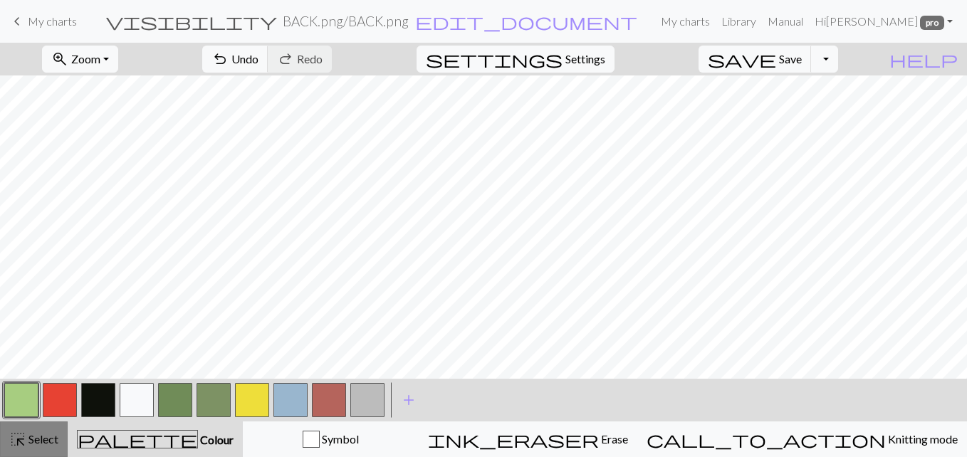
click at [29, 447] on div "highlight_alt Select Select" at bounding box center [33, 439] width 49 height 17
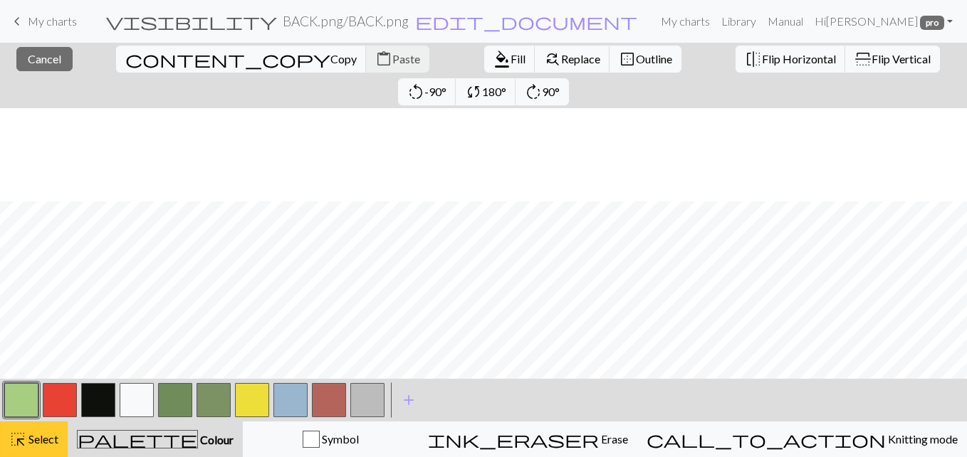
scroll to position [391, 0]
click at [23, 406] on button "button" at bounding box center [21, 400] width 34 height 34
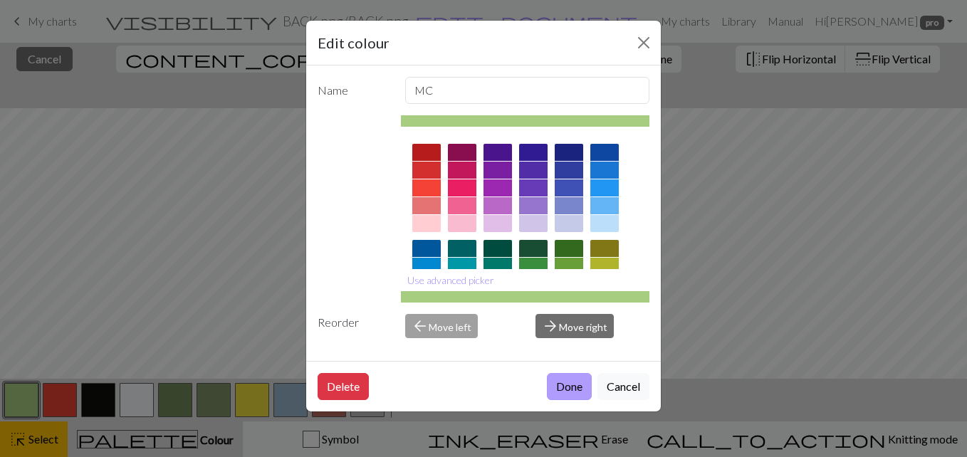
click at [566, 386] on button "Done" at bounding box center [569, 386] width 45 height 27
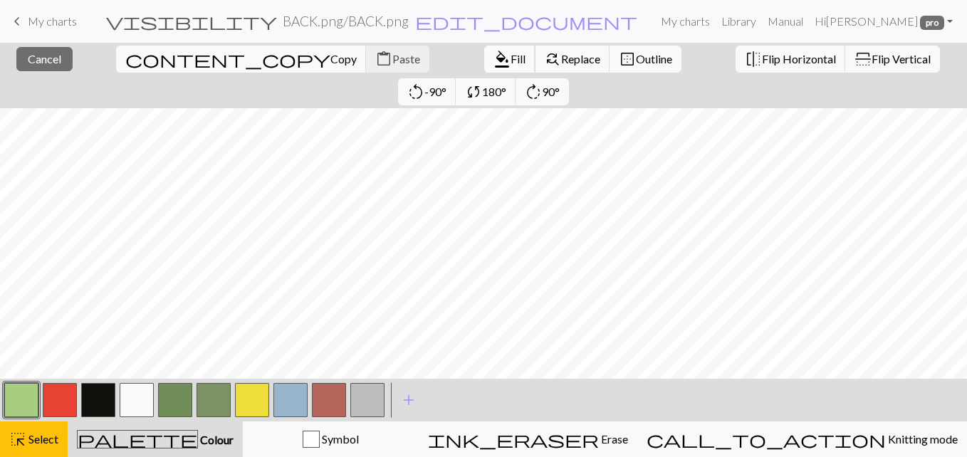
click at [501, 63] on span "format_color_fill" at bounding box center [501, 59] width 17 height 20
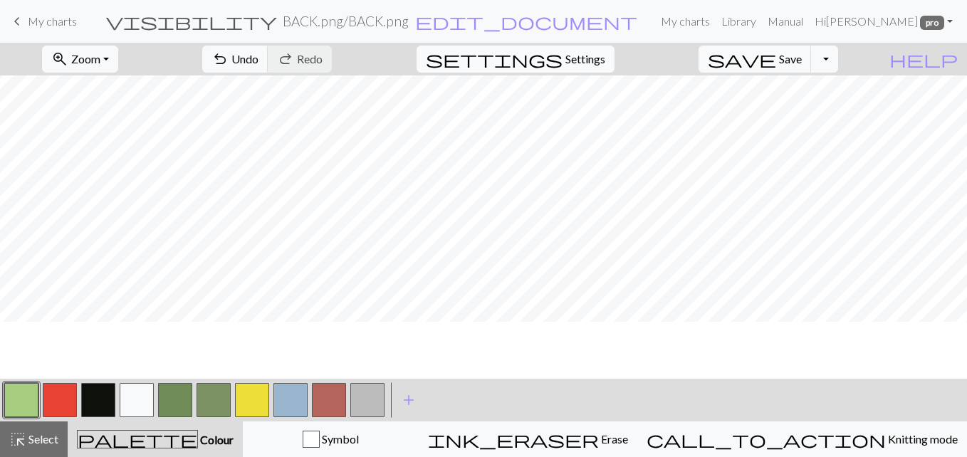
scroll to position [335, 0]
click at [61, 396] on button "button" at bounding box center [60, 400] width 34 height 34
click at [23, 396] on button "button" at bounding box center [21, 400] width 34 height 34
click at [138, 395] on button "button" at bounding box center [137, 400] width 34 height 34
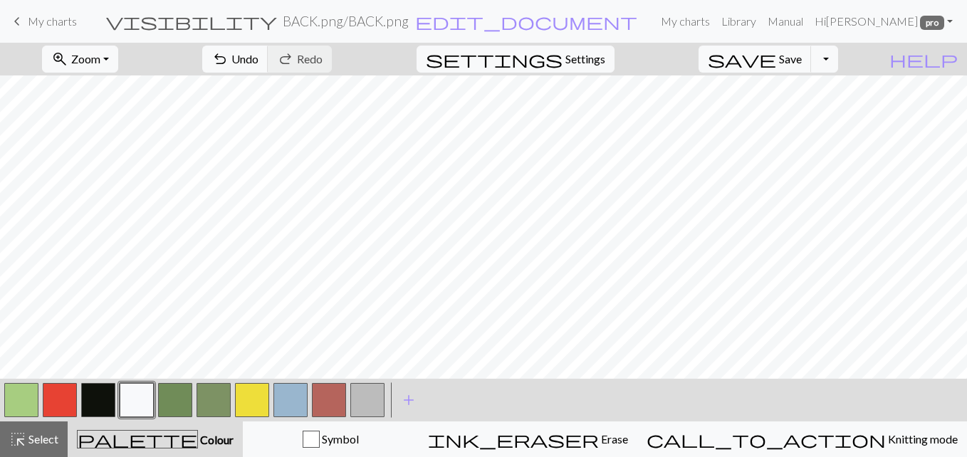
click at [41, 409] on div at bounding box center [60, 400] width 38 height 38
click at [19, 397] on button "button" at bounding box center [21, 400] width 34 height 34
click at [68, 398] on button "button" at bounding box center [60, 400] width 34 height 34
click at [292, 399] on button "button" at bounding box center [290, 400] width 34 height 34
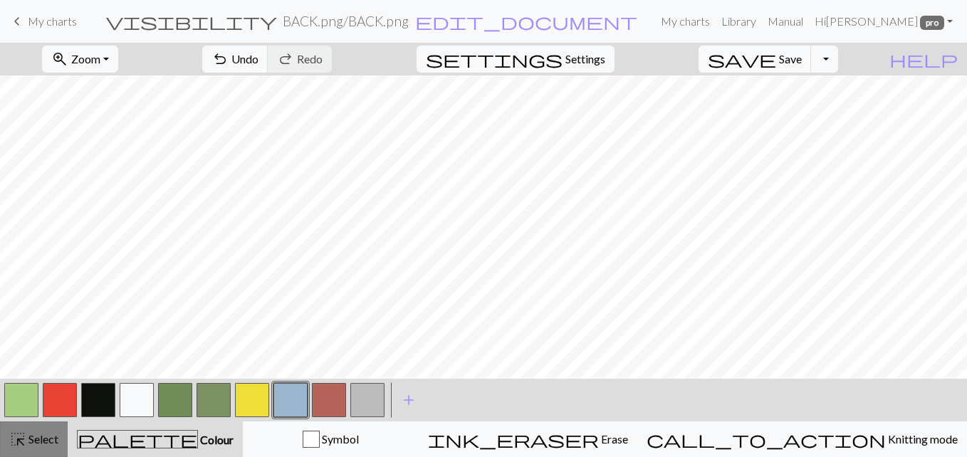
click at [53, 435] on span "Select" at bounding box center [42, 439] width 32 height 14
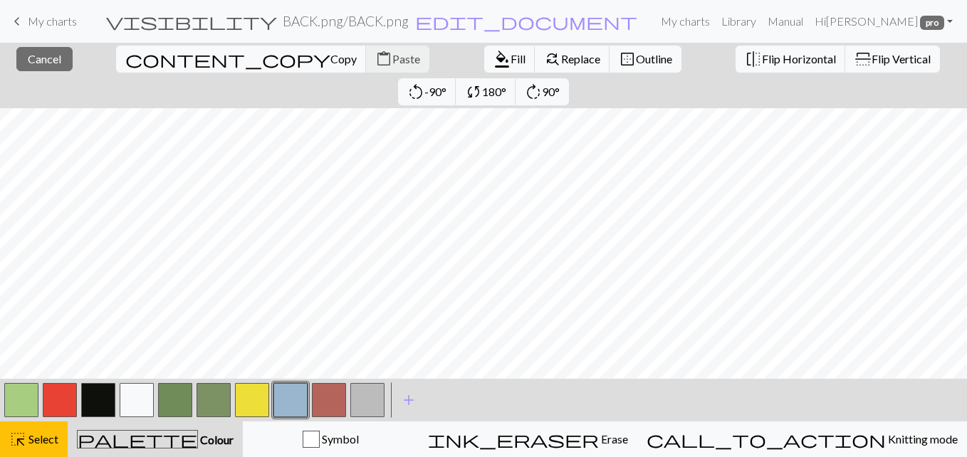
click at [22, 407] on button "button" at bounding box center [21, 400] width 34 height 34
click at [500, 47] on button "format_color_fill Fill" at bounding box center [509, 59] width 51 height 27
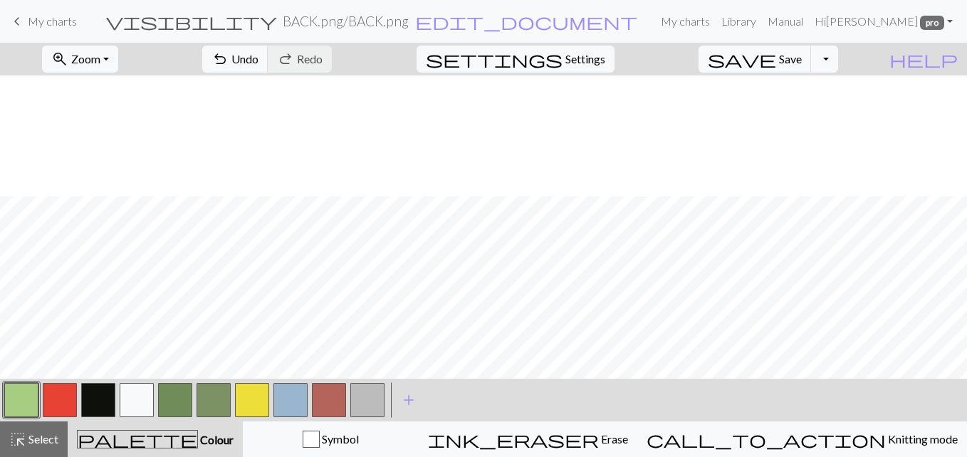
scroll to position [615, 0]
click at [25, 449] on button "highlight_alt Select Select" at bounding box center [34, 439] width 68 height 36
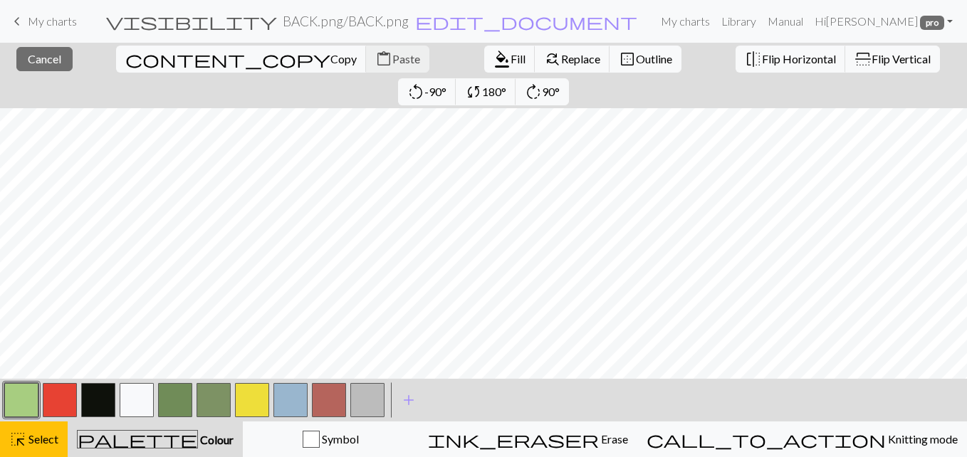
click at [787, 93] on div "close Cancel content_copy Copy content_paste Paste format_color_fill Fill find_…" at bounding box center [483, 75] width 967 height 65
click at [500, 58] on span "format_color_fill" at bounding box center [501, 59] width 17 height 20
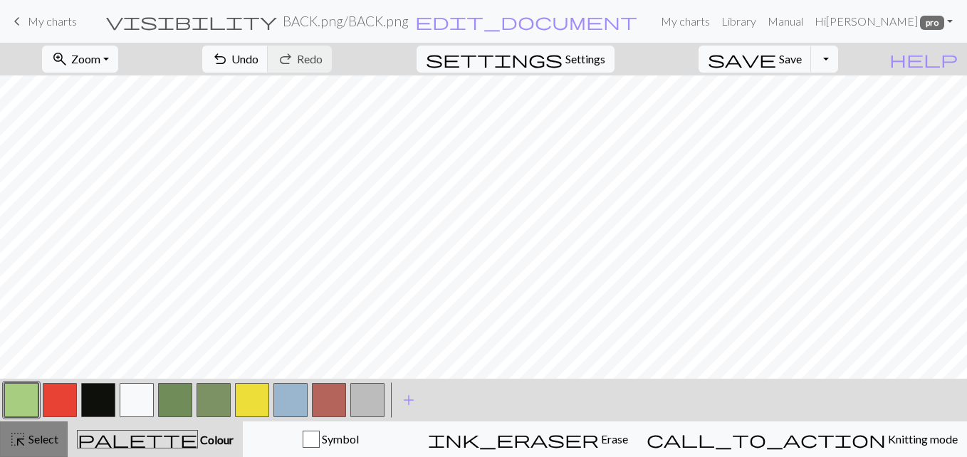
click at [30, 438] on span "Select" at bounding box center [42, 439] width 32 height 14
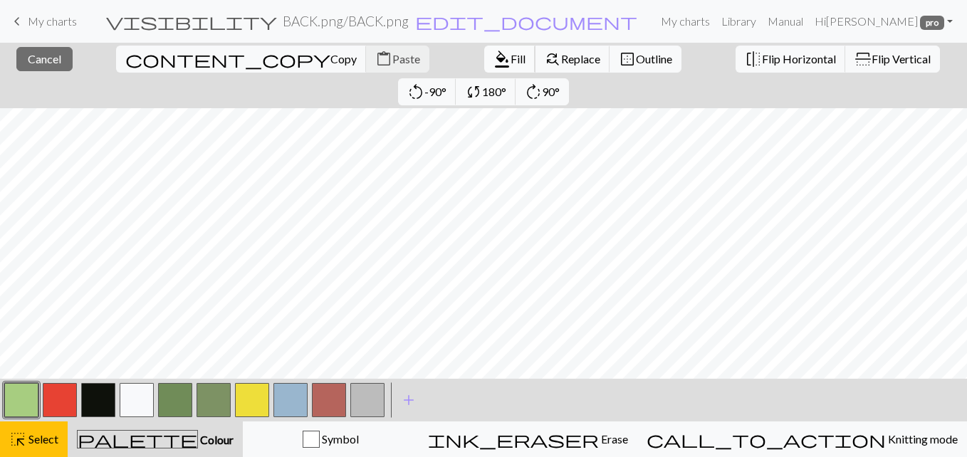
click at [498, 67] on span "format_color_fill" at bounding box center [501, 59] width 17 height 20
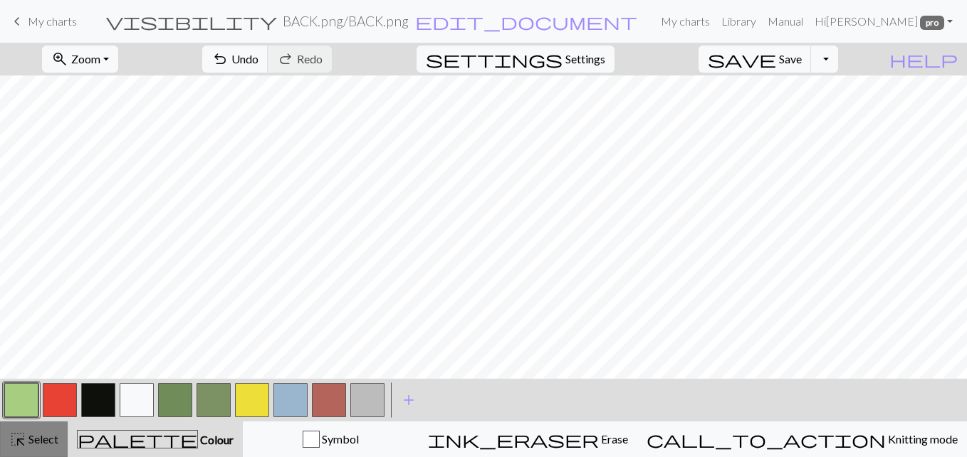
click at [21, 443] on span "highlight_alt" at bounding box center [17, 439] width 17 height 20
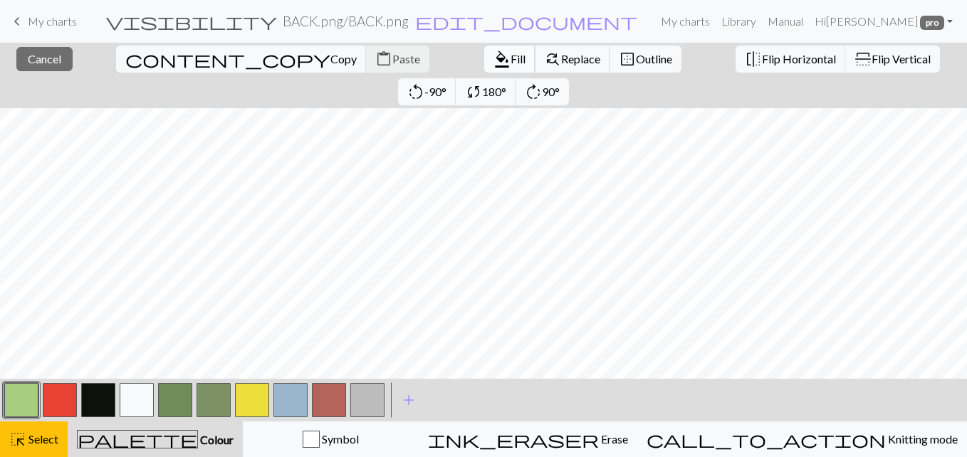
click at [493, 61] on span "format_color_fill" at bounding box center [501, 59] width 17 height 20
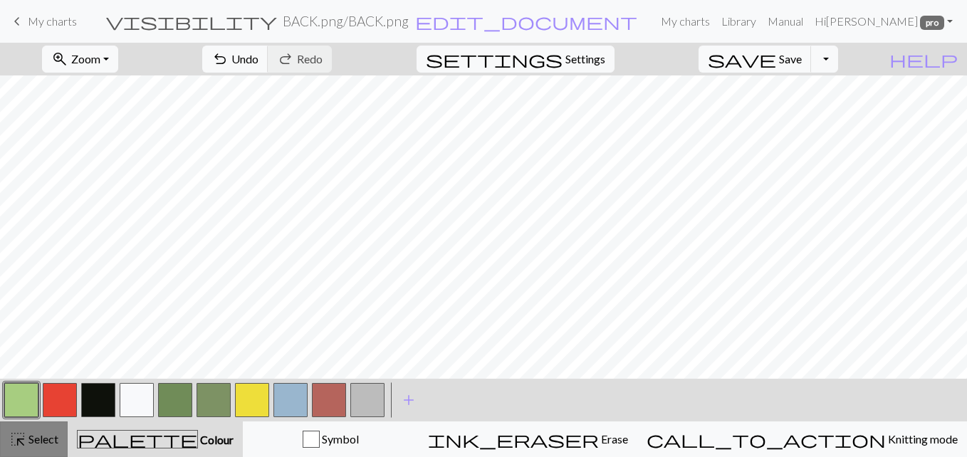
click at [30, 440] on span "Select" at bounding box center [42, 439] width 32 height 14
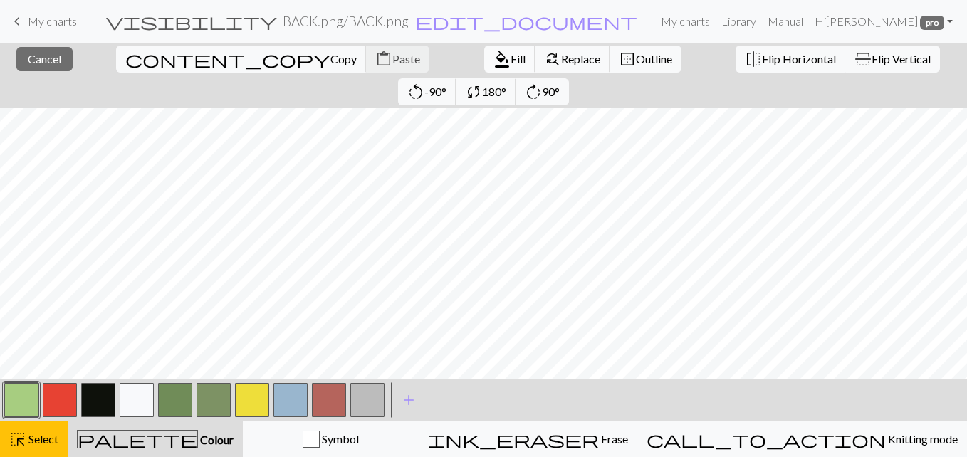
click at [497, 61] on span "format_color_fill" at bounding box center [501, 59] width 17 height 20
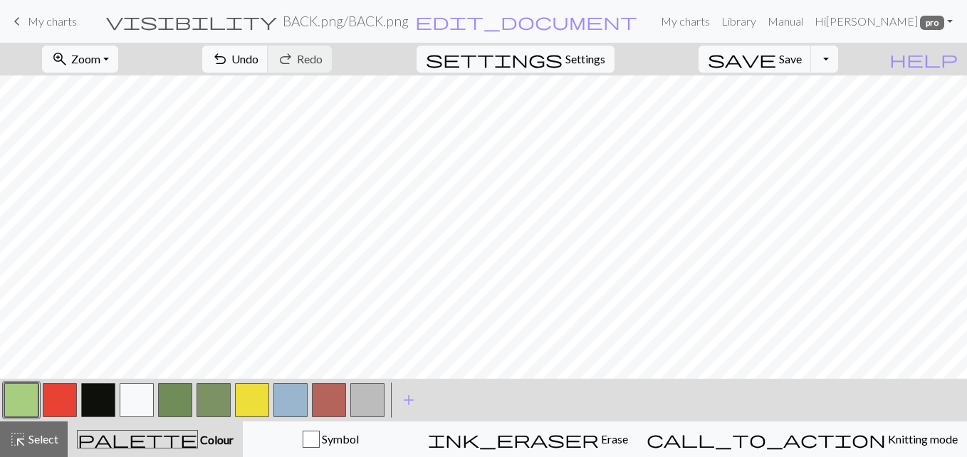
click at [49, 442] on span "Select" at bounding box center [42, 439] width 32 height 14
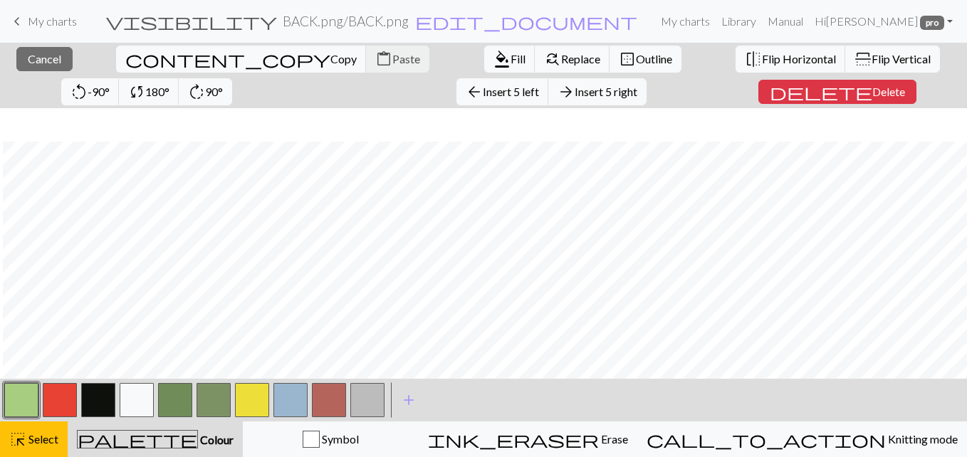
scroll to position [648, 3]
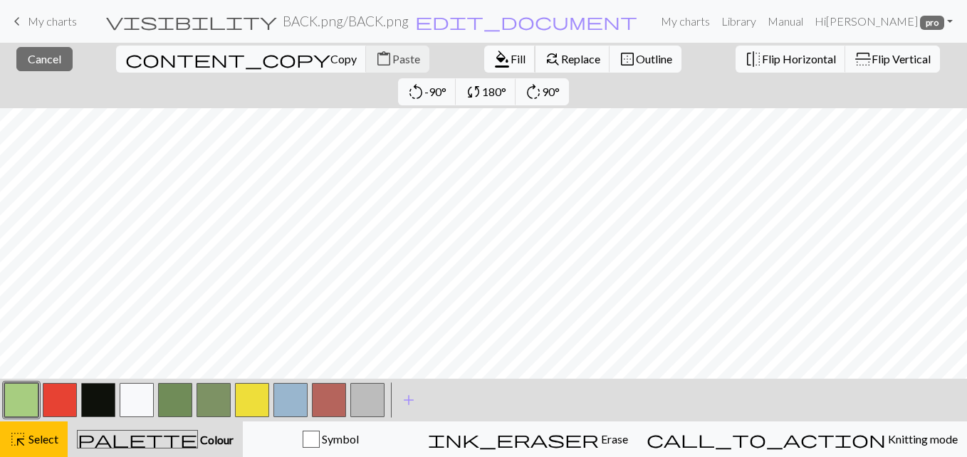
click at [500, 57] on span "format_color_fill" at bounding box center [501, 59] width 17 height 20
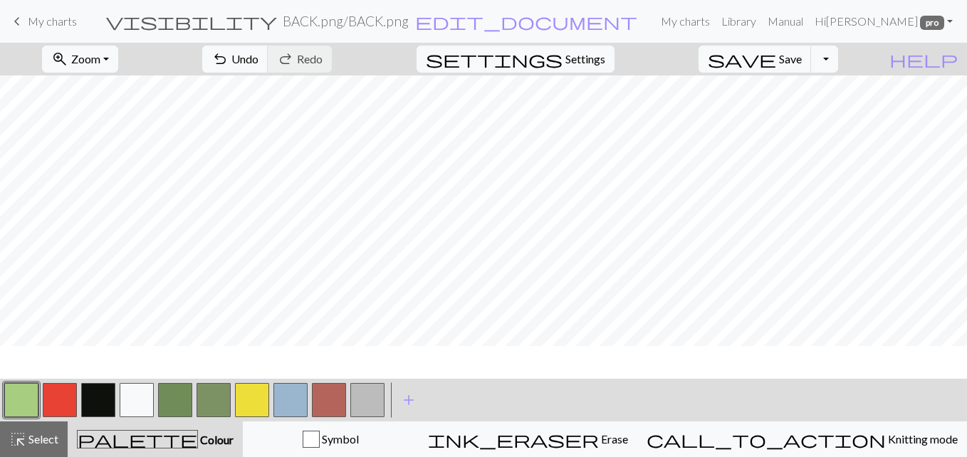
scroll to position [615, 3]
click at [23, 399] on button "button" at bounding box center [21, 400] width 34 height 34
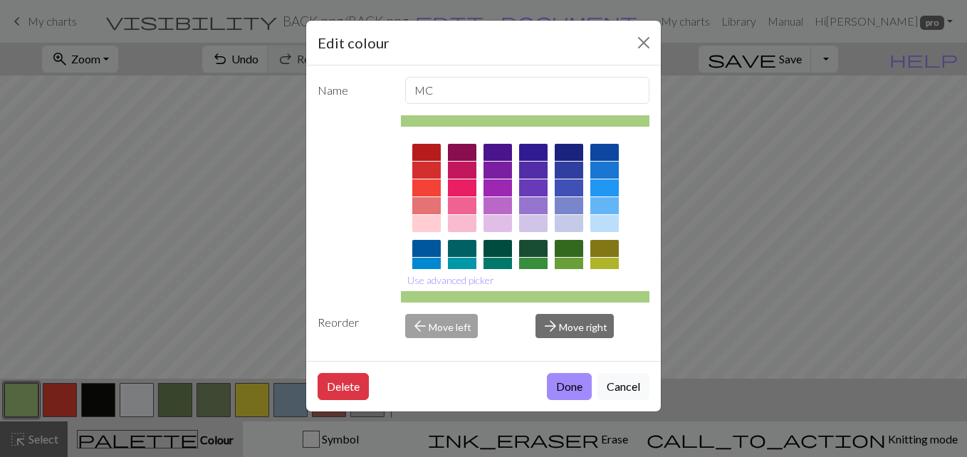
click at [564, 384] on button "Done" at bounding box center [569, 386] width 45 height 27
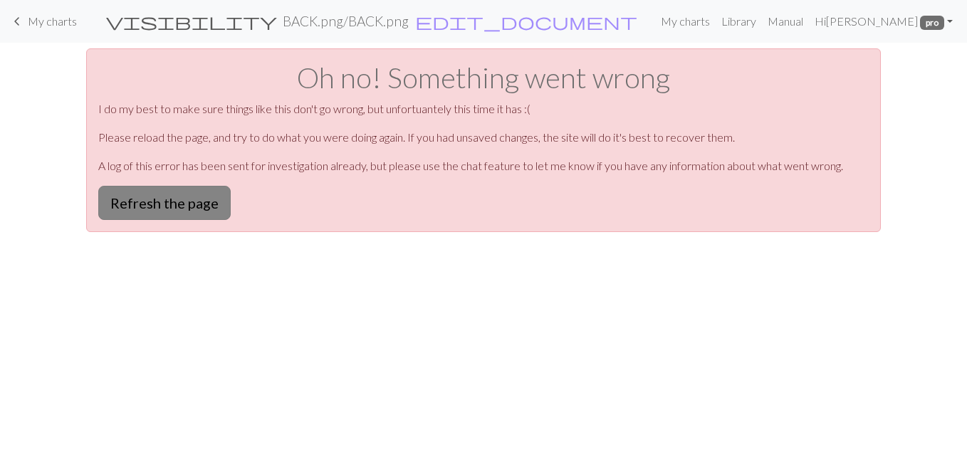
click at [186, 205] on button "Refresh the page" at bounding box center [164, 203] width 132 height 34
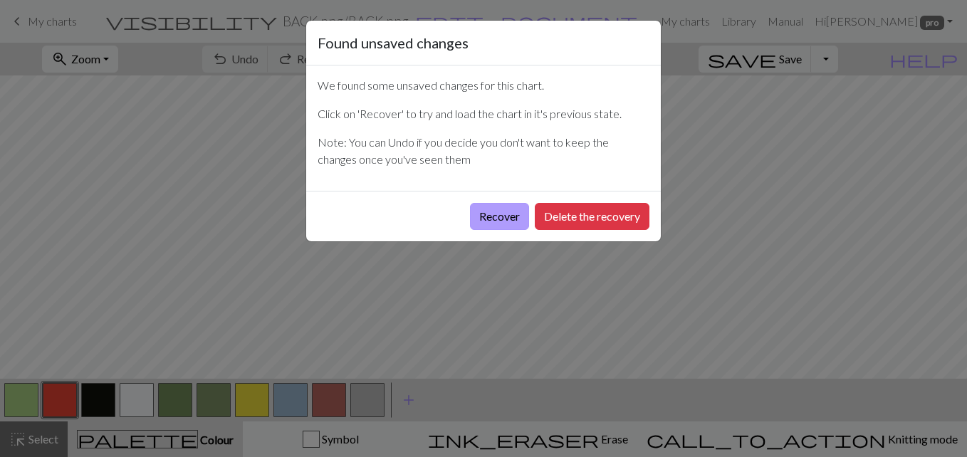
click at [483, 217] on button "Recover" at bounding box center [499, 216] width 59 height 27
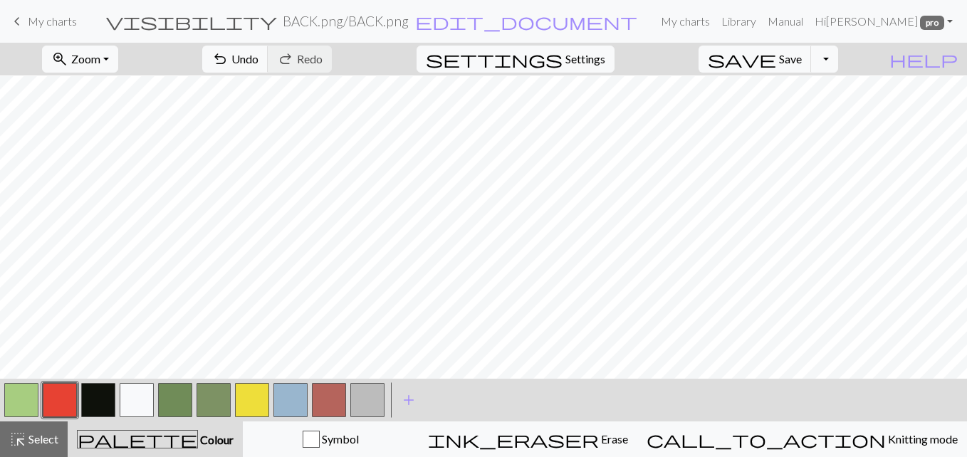
scroll to position [1273, 1064]
click at [29, 404] on button "button" at bounding box center [21, 400] width 34 height 34
click at [14, 447] on span "highlight_alt" at bounding box center [17, 439] width 17 height 20
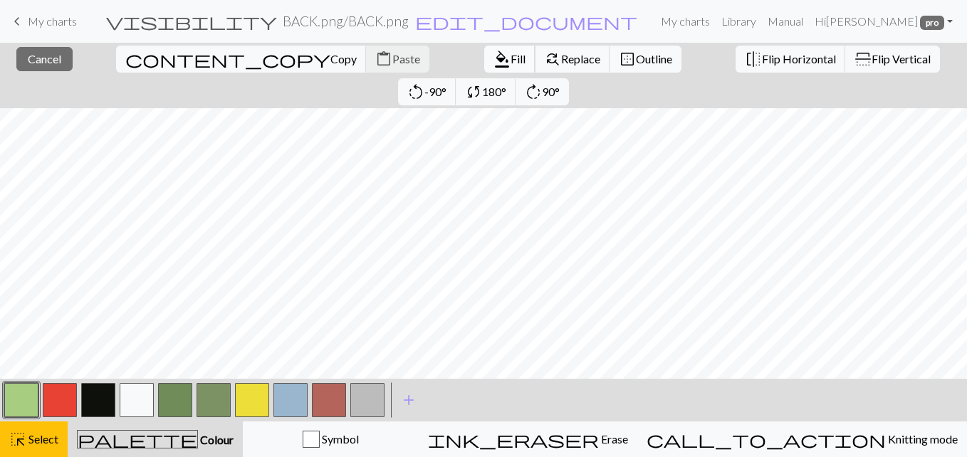
click at [500, 49] on span "format_color_fill" at bounding box center [501, 59] width 17 height 20
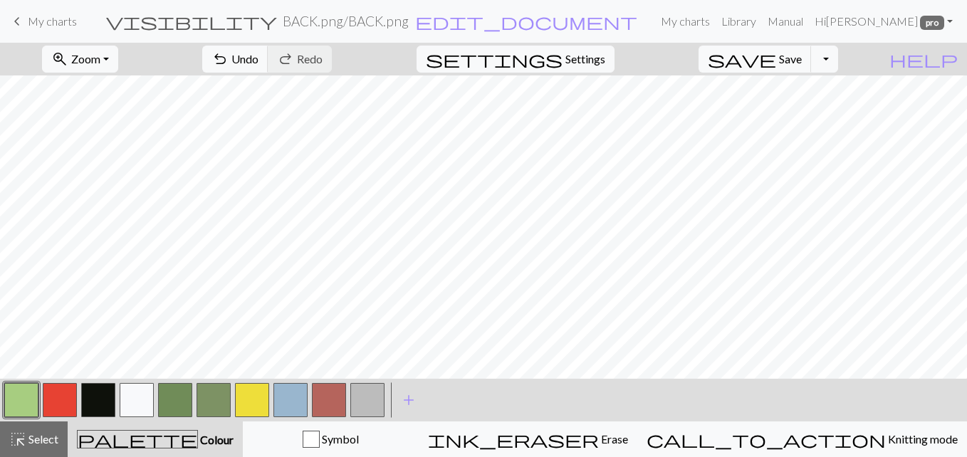
click at [24, 394] on button "button" at bounding box center [21, 400] width 34 height 34
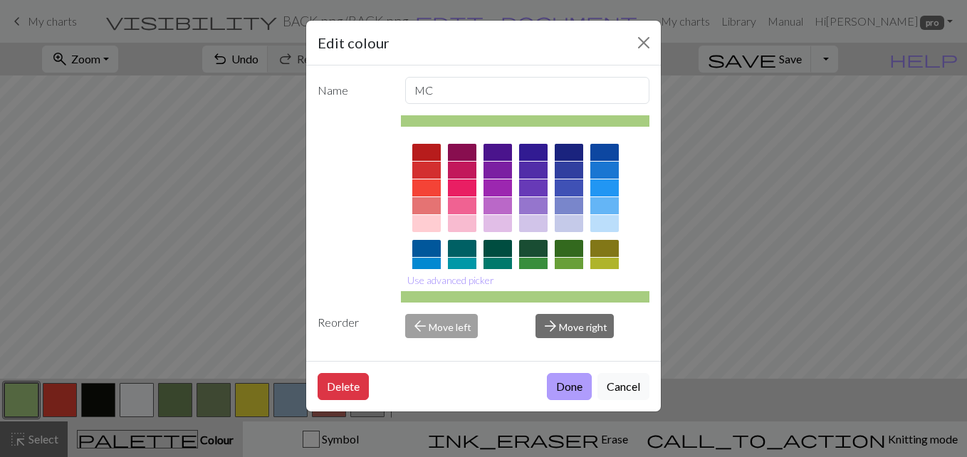
click at [567, 386] on button "Done" at bounding box center [569, 386] width 45 height 27
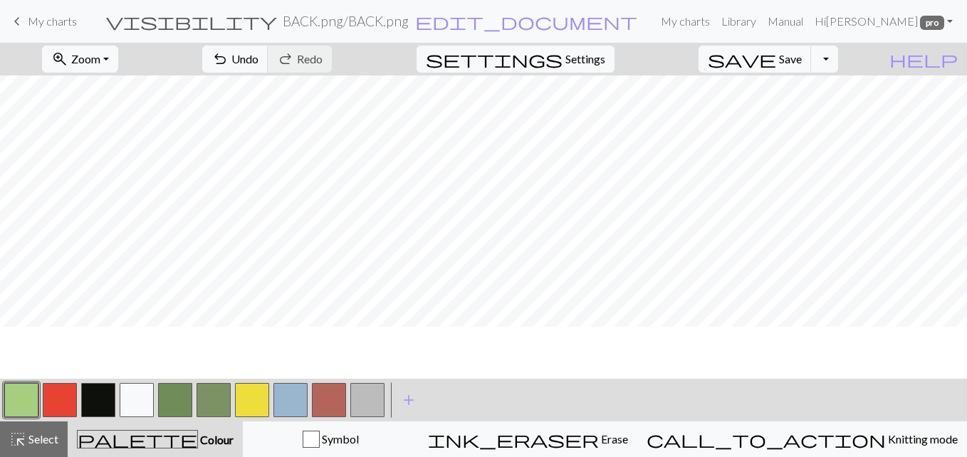
scroll to position [83, 983]
click at [109, 55] on button "zoom_in Zoom Zoom" at bounding box center [80, 59] width 76 height 27
click at [91, 93] on button "Fit all" at bounding box center [99, 90] width 112 height 23
click at [236, 61] on span "Undo" at bounding box center [244, 59] width 27 height 14
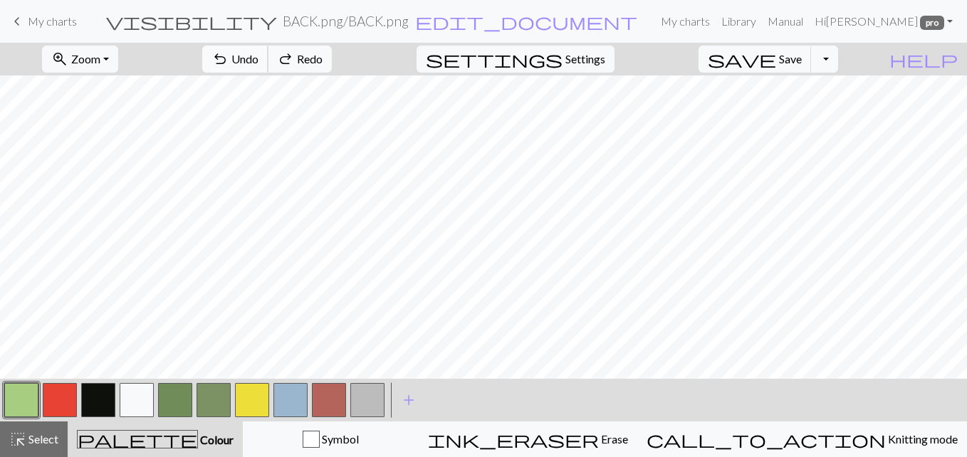
click at [236, 61] on span "Undo" at bounding box center [244, 59] width 27 height 14
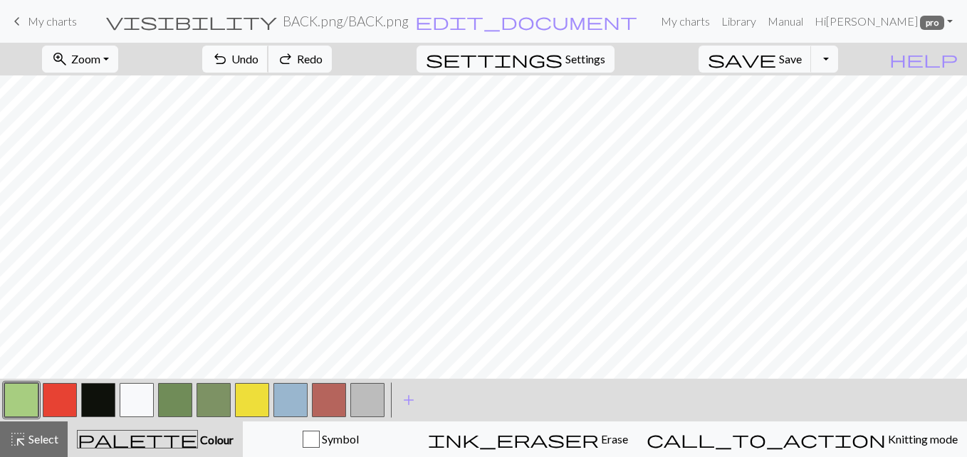
click at [236, 61] on span "Undo" at bounding box center [244, 59] width 27 height 14
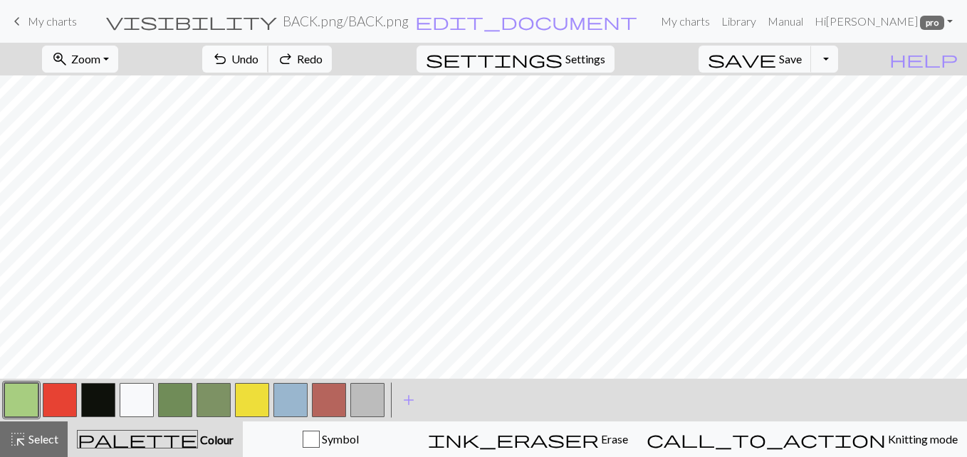
click at [236, 61] on span "Undo" at bounding box center [244, 59] width 27 height 14
click at [235, 64] on span "Undo" at bounding box center [244, 59] width 27 height 14
click at [15, 22] on span "keyboard_arrow_left" at bounding box center [17, 21] width 17 height 20
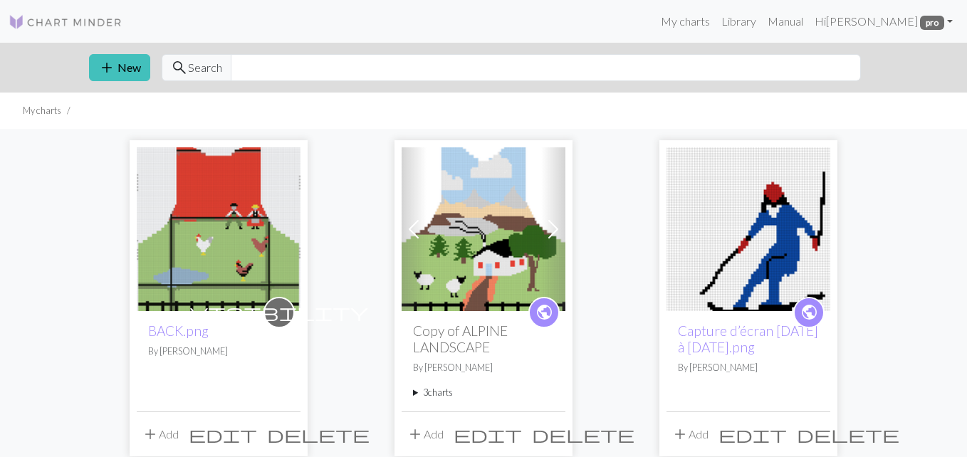
click at [210, 241] on img at bounding box center [219, 229] width 164 height 164
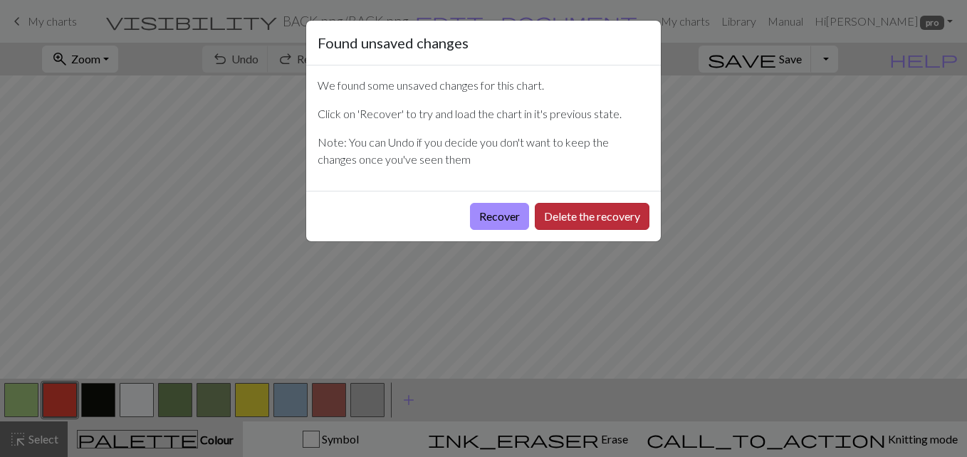
click at [553, 214] on button "Delete the recovery" at bounding box center [592, 216] width 115 height 27
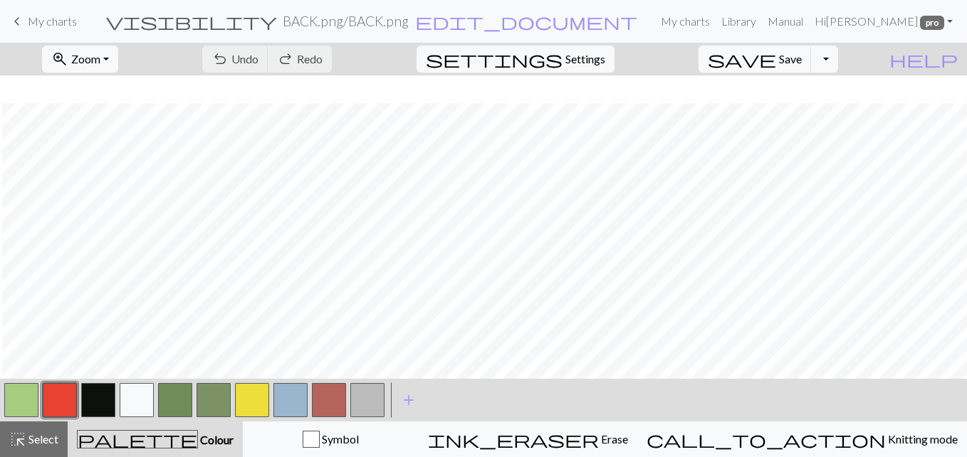
scroll to position [863, 858]
click at [113, 63] on button "zoom_in Zoom Zoom" at bounding box center [80, 59] width 76 height 27
click at [92, 93] on button "Fit all" at bounding box center [99, 90] width 112 height 23
click at [26, 452] on button "highlight_alt Select Select" at bounding box center [34, 439] width 68 height 36
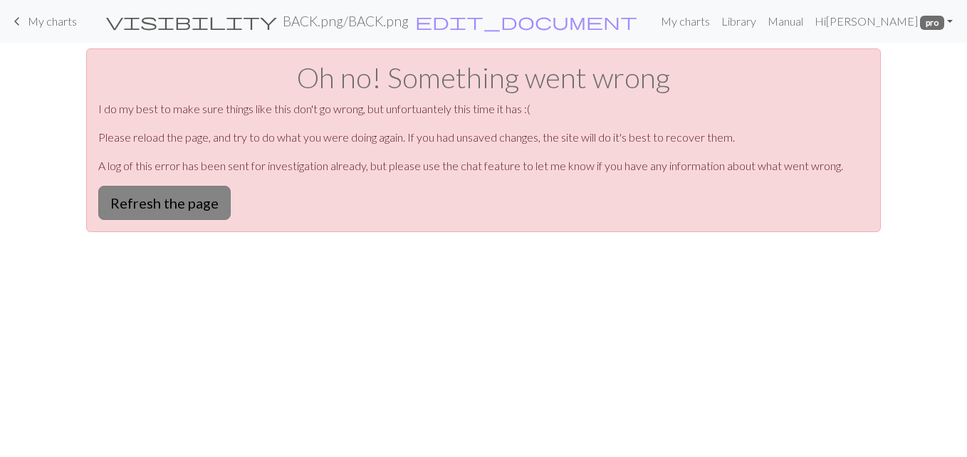
click at [196, 203] on button "Refresh the page" at bounding box center [164, 203] width 132 height 34
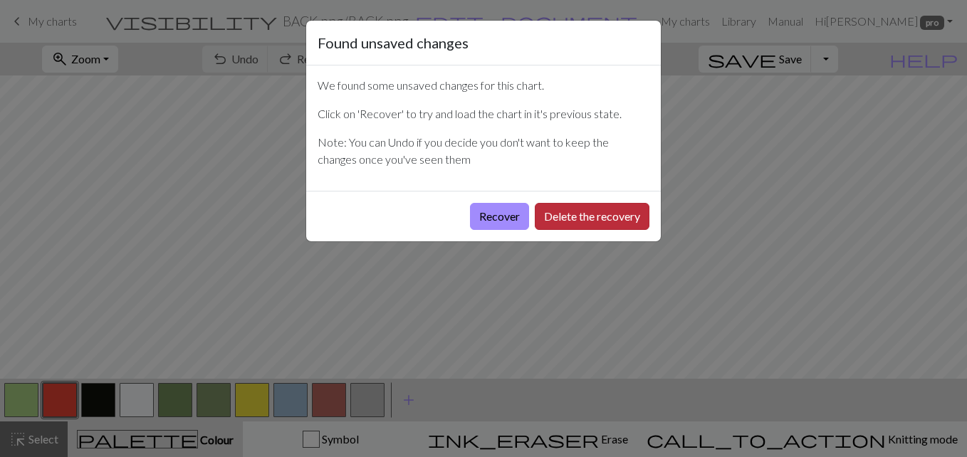
click at [557, 220] on button "Delete the recovery" at bounding box center [592, 216] width 115 height 27
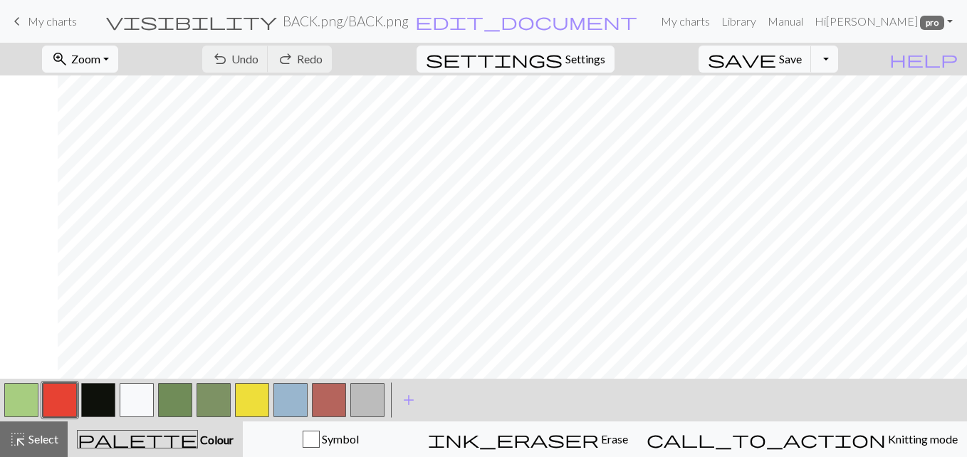
scroll to position [301, 499]
click at [110, 57] on button "zoom_in Zoom Zoom" at bounding box center [80, 59] width 76 height 27
click at [92, 92] on button "Fit all" at bounding box center [99, 90] width 112 height 23
click at [40, 441] on span "Select" at bounding box center [42, 439] width 32 height 14
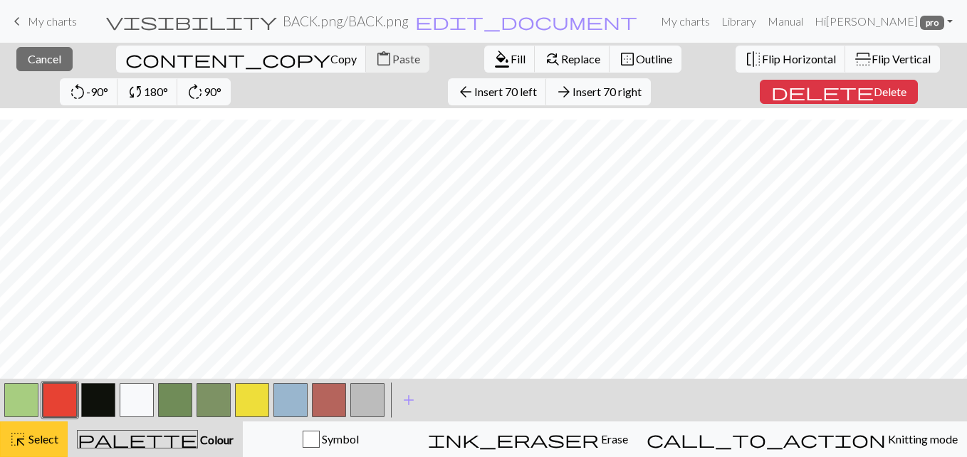
scroll to position [458, 66]
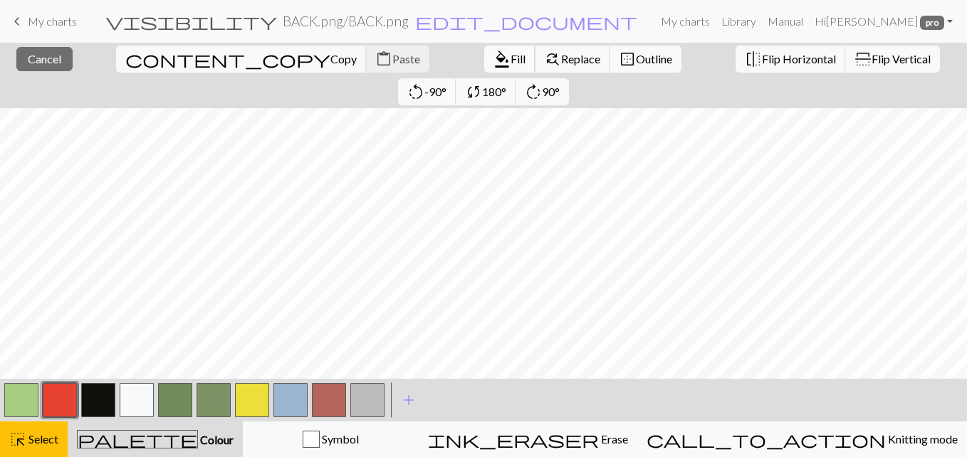
click at [519, 57] on span "Fill" at bounding box center [517, 59] width 15 height 14
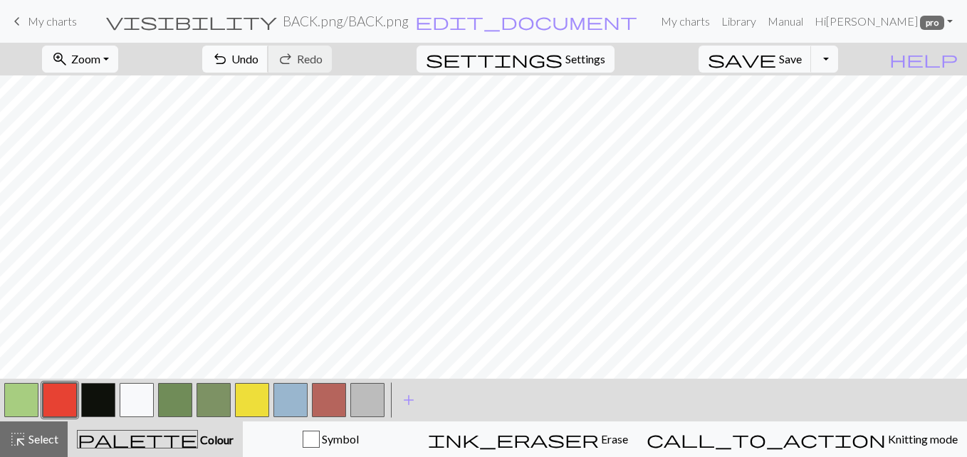
click at [223, 64] on span "undo" at bounding box center [219, 59] width 17 height 20
click at [25, 404] on button "button" at bounding box center [21, 400] width 34 height 34
click at [521, 102] on div "zoom_in Zoom Zoom Fit all Fit width Fit height 50% 100% 150% 200% undo Undo Und…" at bounding box center [483, 250] width 967 height 414
click at [36, 440] on span "Select" at bounding box center [42, 439] width 32 height 14
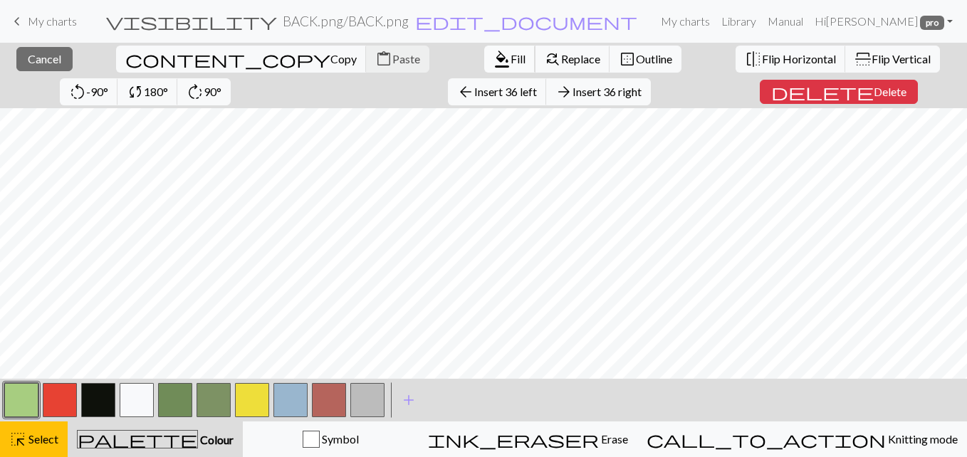
click at [493, 58] on span "format_color_fill" at bounding box center [501, 59] width 17 height 20
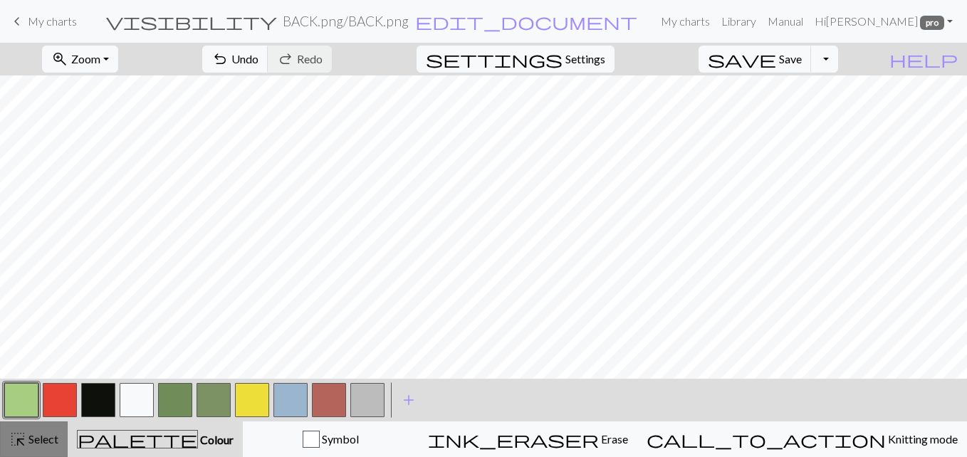
click at [24, 443] on span "highlight_alt" at bounding box center [17, 439] width 17 height 20
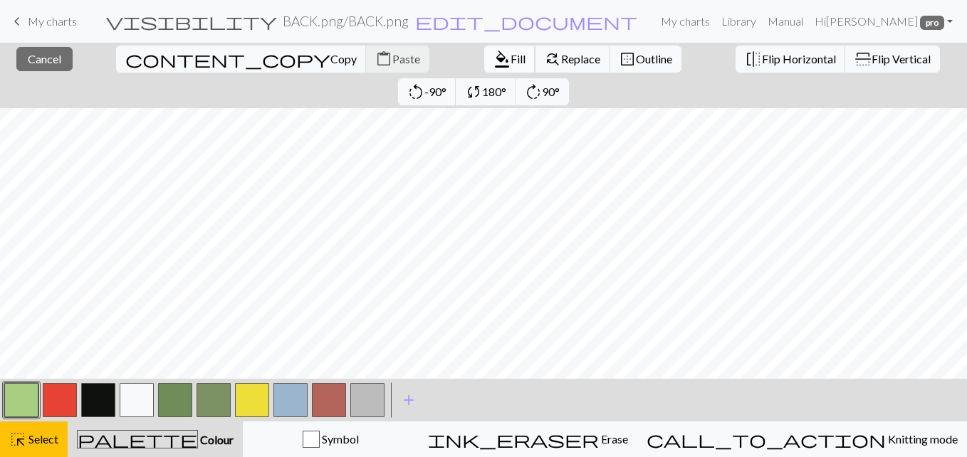
click at [508, 50] on button "format_color_fill Fill" at bounding box center [509, 59] width 51 height 27
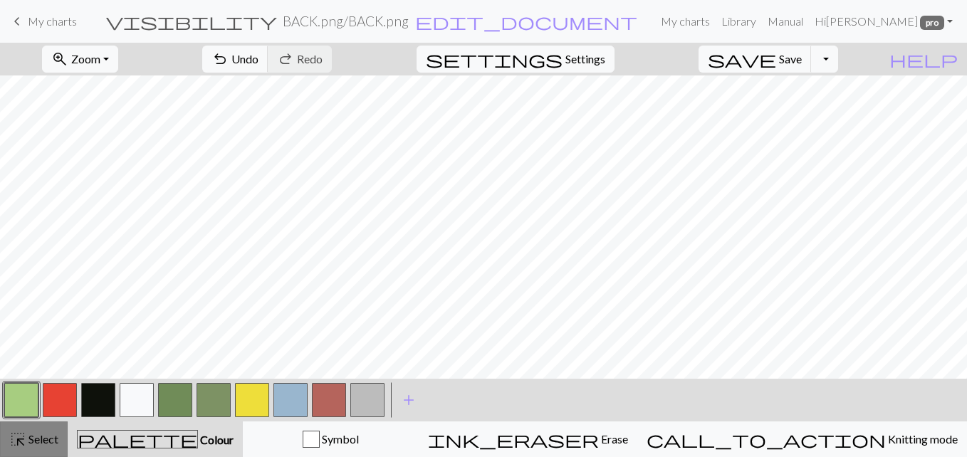
click at [31, 443] on span "Select" at bounding box center [42, 439] width 32 height 14
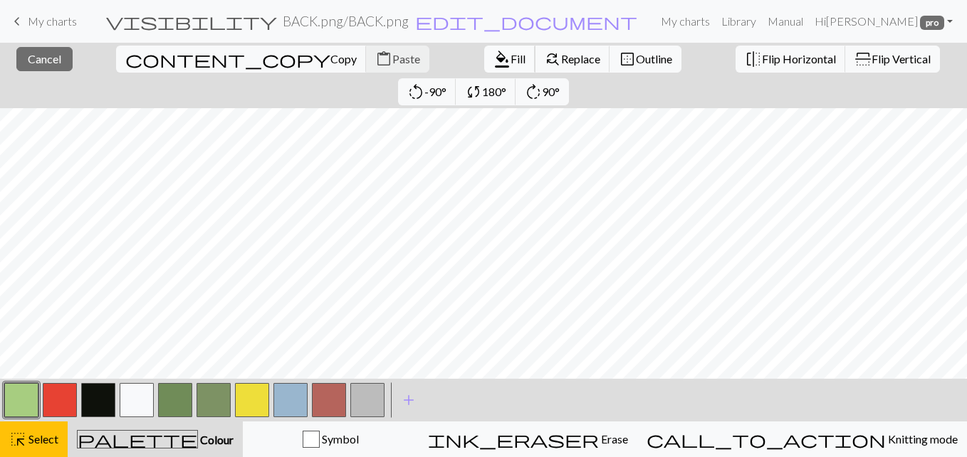
click at [495, 56] on span "format_color_fill" at bounding box center [501, 59] width 17 height 20
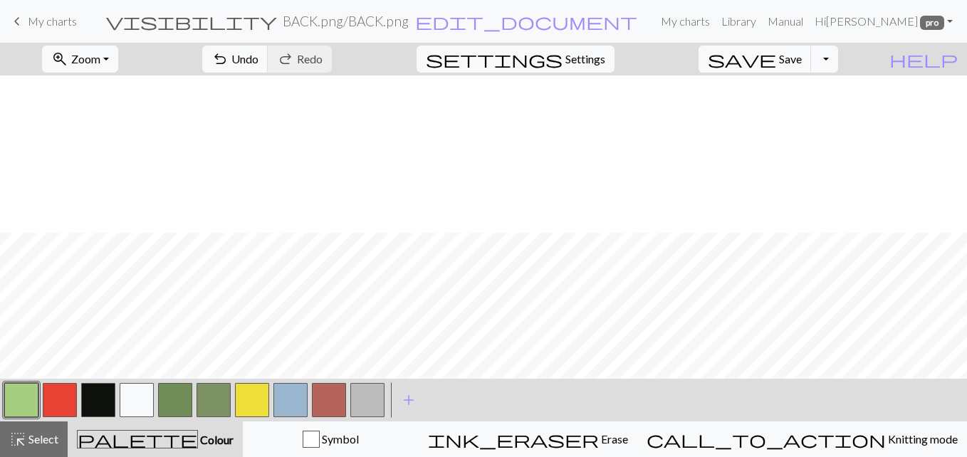
scroll to position [615, 66]
click at [36, 432] on span "Select" at bounding box center [42, 439] width 32 height 14
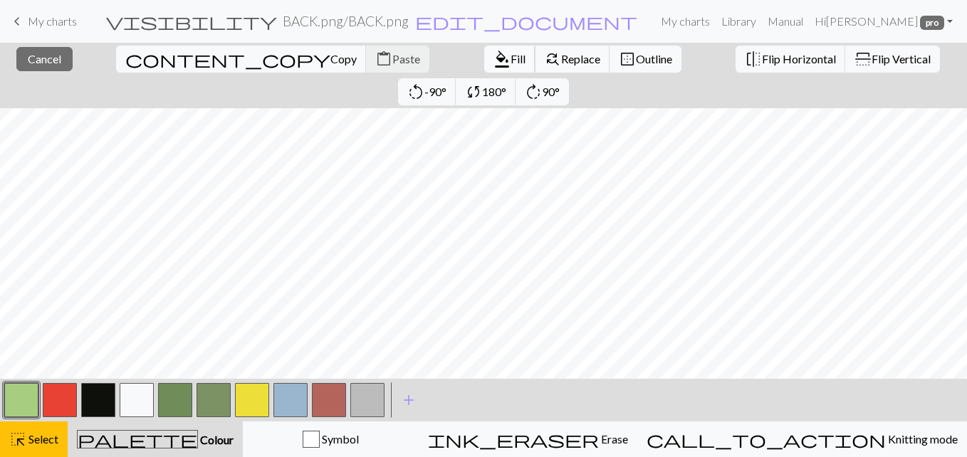
click at [515, 56] on span "Fill" at bounding box center [517, 59] width 15 height 14
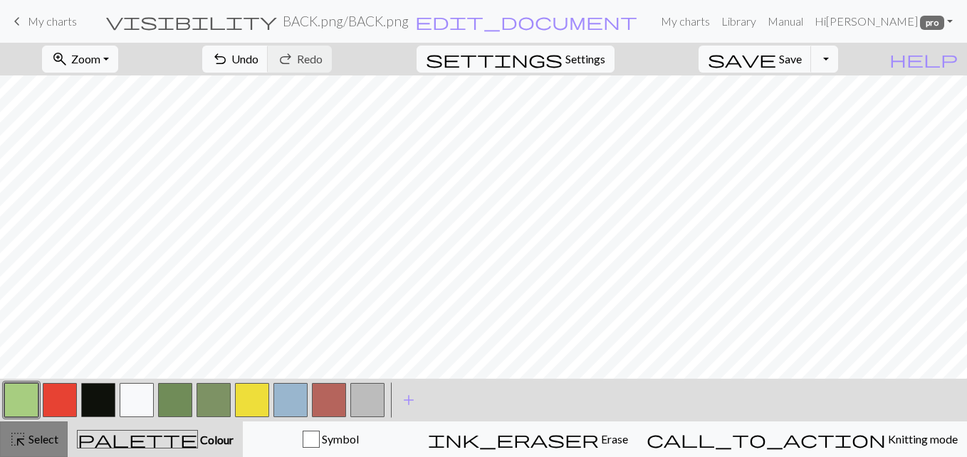
click at [52, 437] on span "Select" at bounding box center [42, 439] width 32 height 14
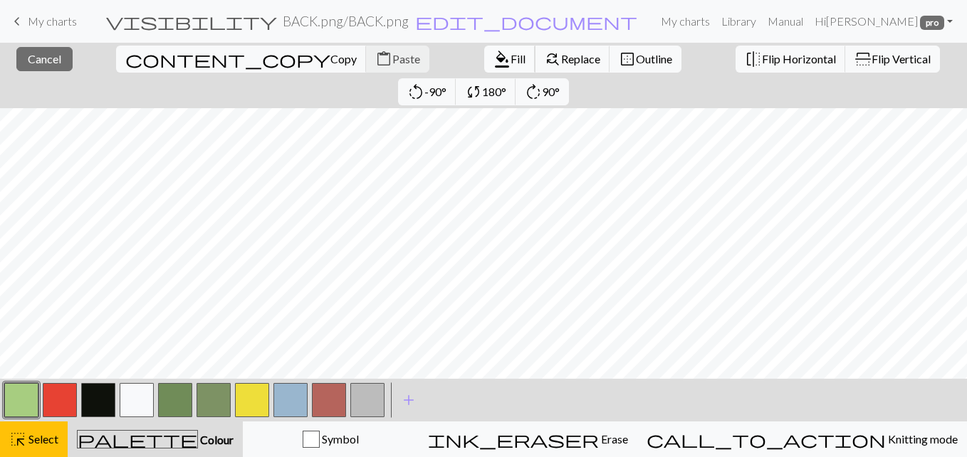
click at [494, 56] on span "format_color_fill" at bounding box center [501, 59] width 17 height 20
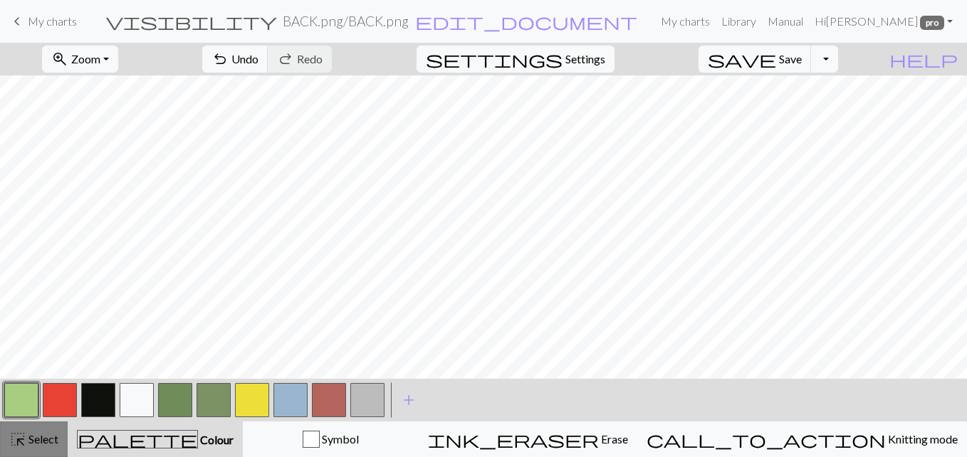
click at [31, 440] on span "Select" at bounding box center [42, 439] width 32 height 14
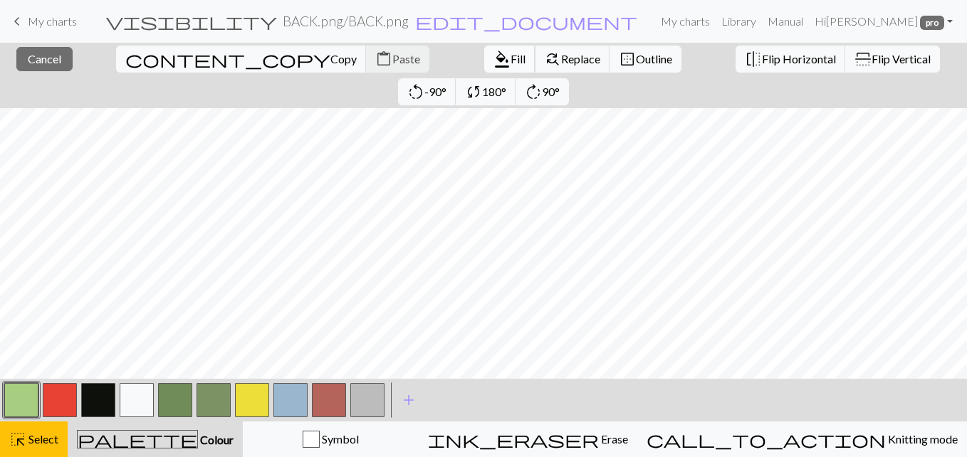
click at [493, 67] on span "format_color_fill" at bounding box center [501, 59] width 17 height 20
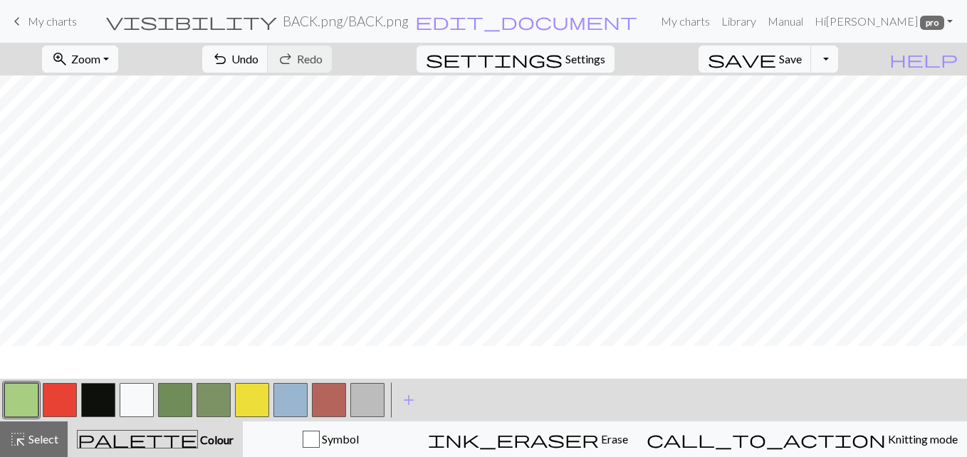
click at [20, 393] on button "button" at bounding box center [21, 400] width 34 height 34
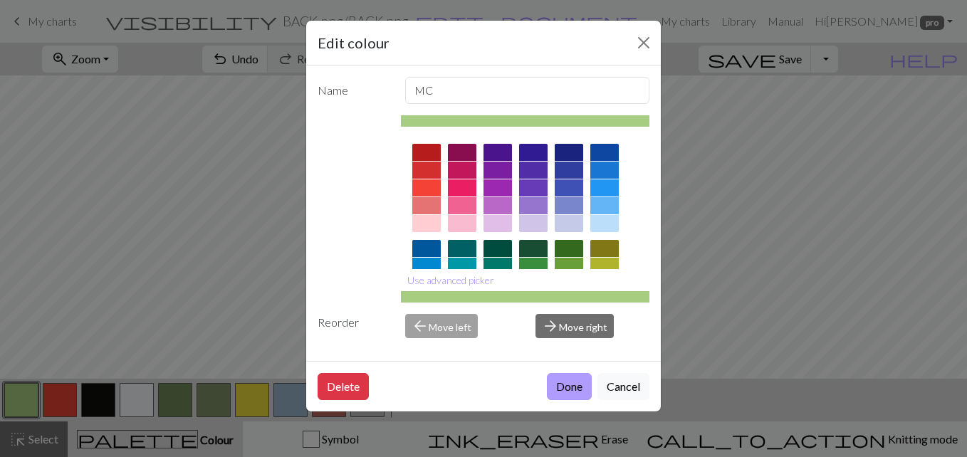
click at [560, 379] on button "Done" at bounding box center [569, 386] width 45 height 27
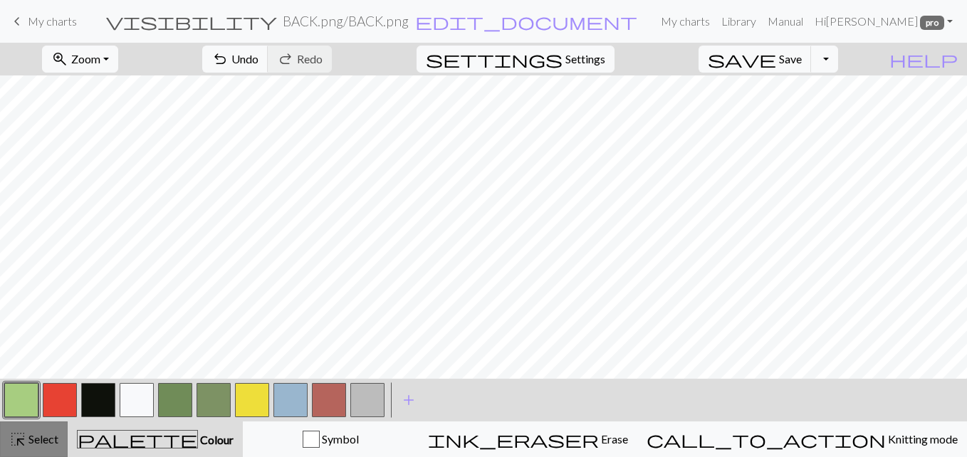
click at [38, 437] on span "Select" at bounding box center [42, 439] width 32 height 14
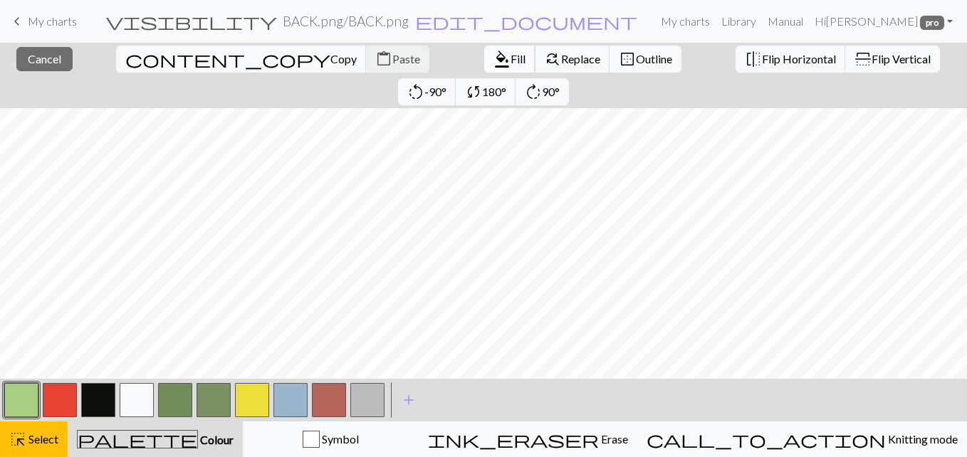
click at [510, 61] on span "Fill" at bounding box center [517, 59] width 15 height 14
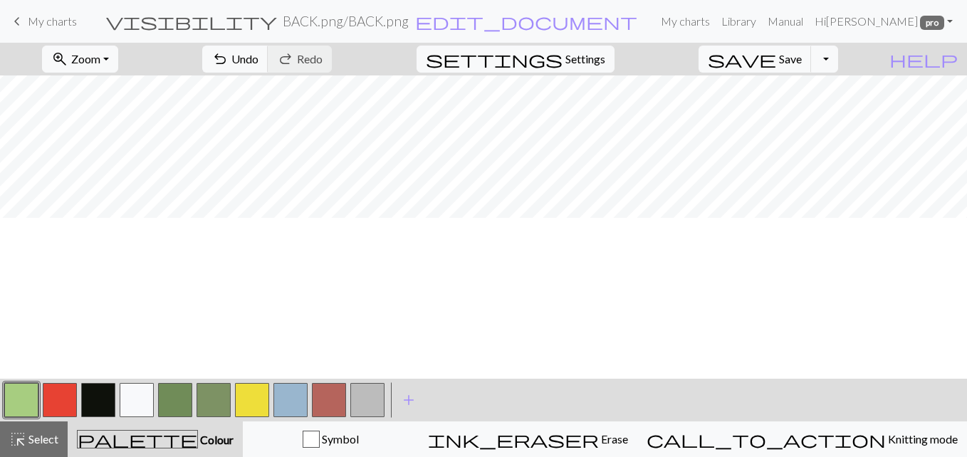
scroll to position [0, 66]
click at [216, 58] on span "undo" at bounding box center [219, 59] width 17 height 20
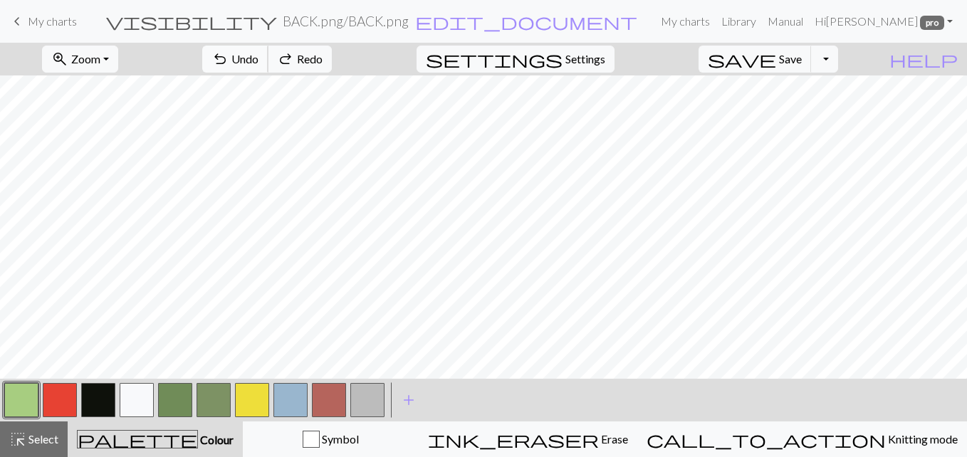
click at [216, 58] on span "undo" at bounding box center [219, 59] width 17 height 20
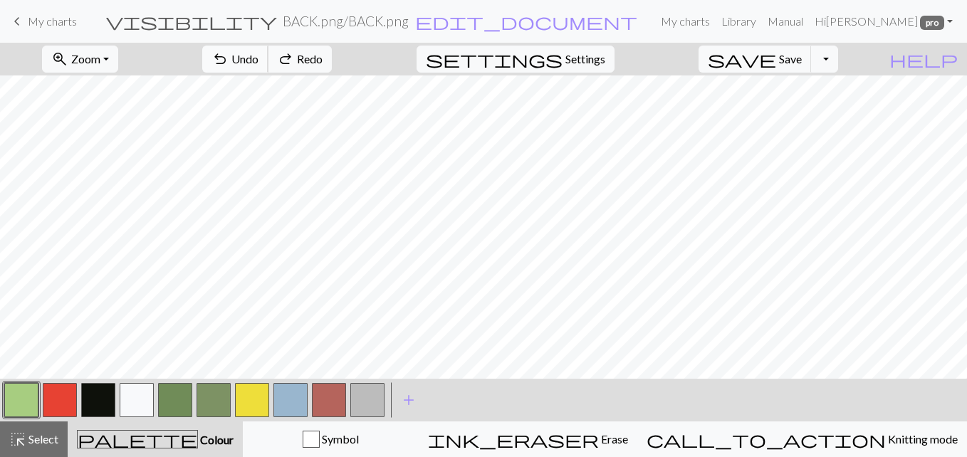
click at [216, 58] on span "undo" at bounding box center [219, 59] width 17 height 20
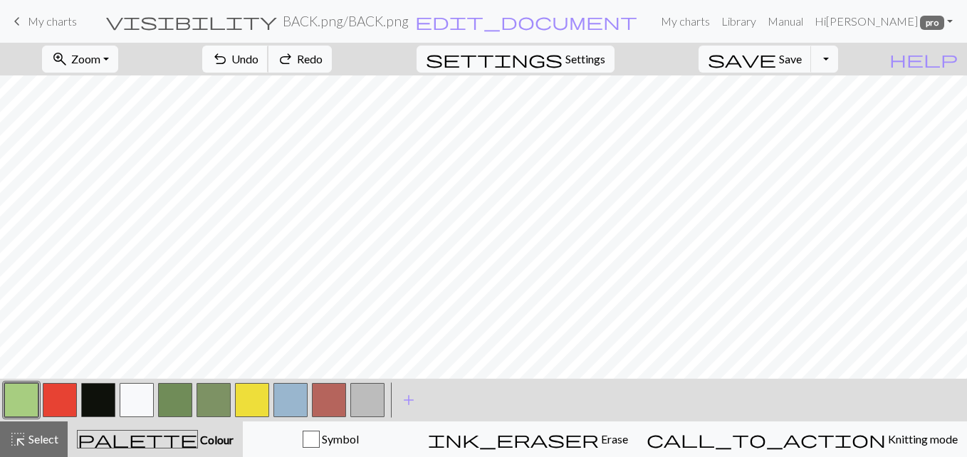
click at [216, 58] on span "undo" at bounding box center [219, 59] width 17 height 20
click at [38, 21] on span "My charts" at bounding box center [52, 21] width 49 height 14
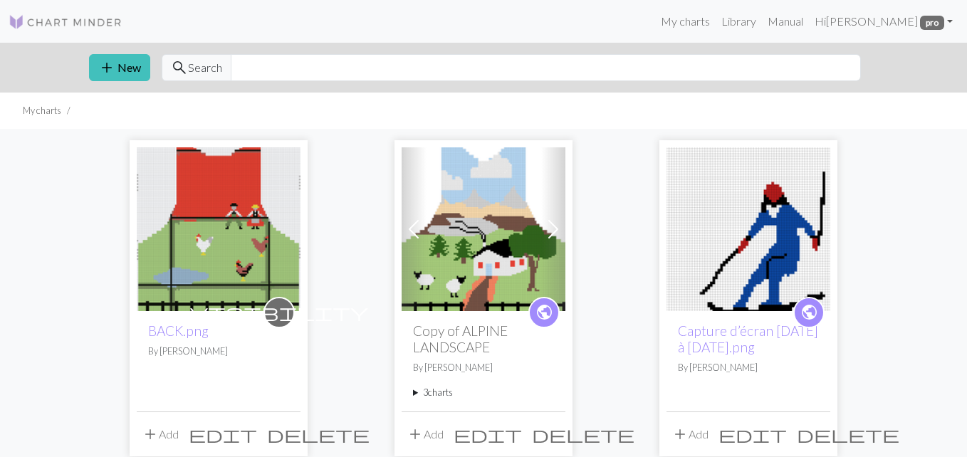
click at [223, 243] on img at bounding box center [219, 229] width 164 height 164
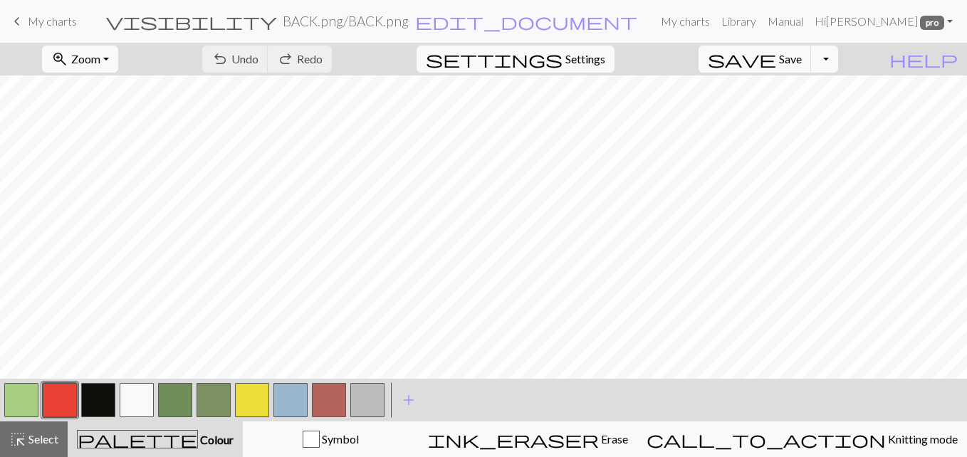
click at [107, 55] on button "zoom_in Zoom Zoom" at bounding box center [80, 59] width 76 height 27
click at [93, 96] on button "Fit all" at bounding box center [99, 90] width 112 height 23
click at [51, 399] on button "button" at bounding box center [60, 400] width 34 height 34
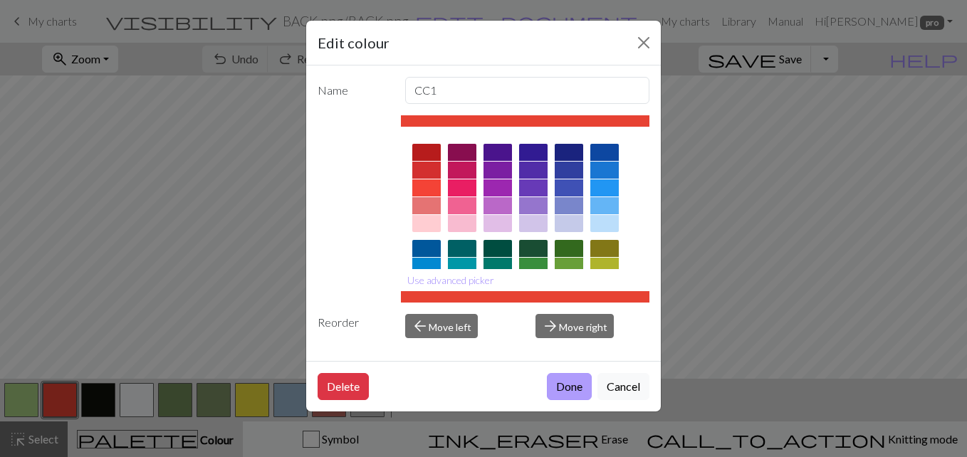
click at [557, 385] on button "Done" at bounding box center [569, 386] width 45 height 27
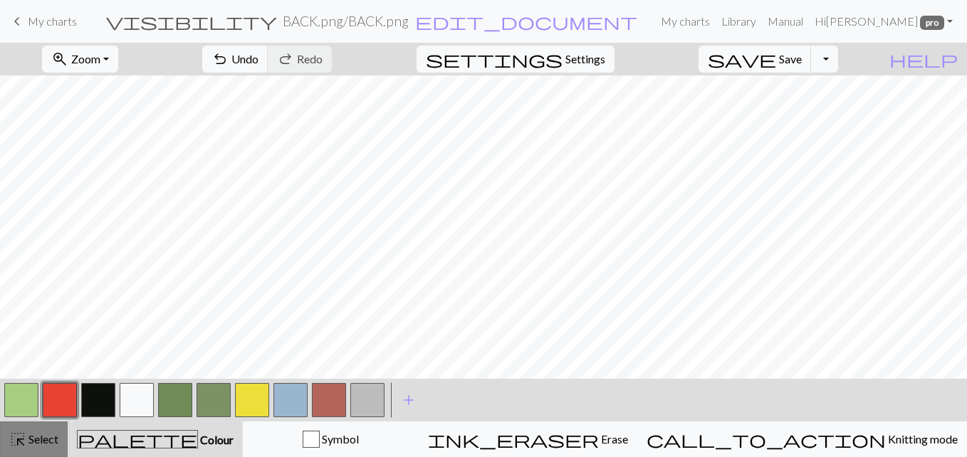
click at [31, 446] on div "highlight_alt Select Select" at bounding box center [33, 439] width 49 height 17
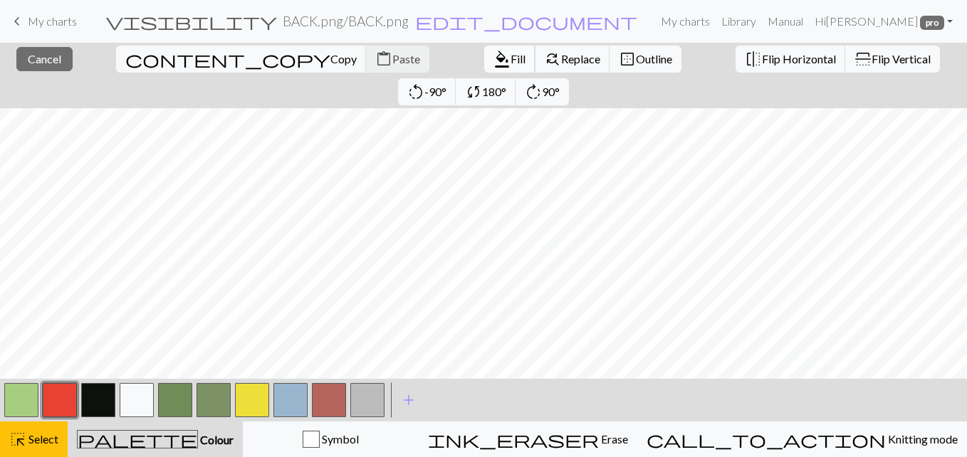
click at [502, 61] on span "format_color_fill" at bounding box center [501, 59] width 17 height 20
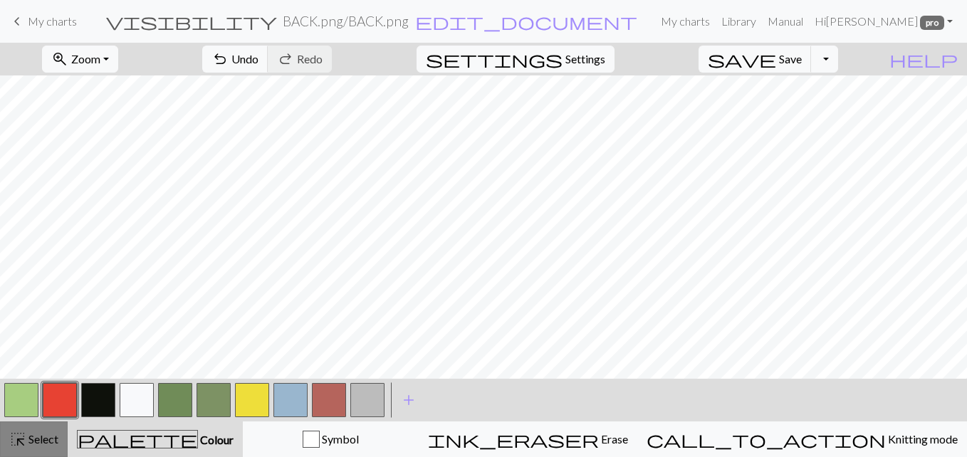
click at [48, 437] on span "Select" at bounding box center [42, 439] width 32 height 14
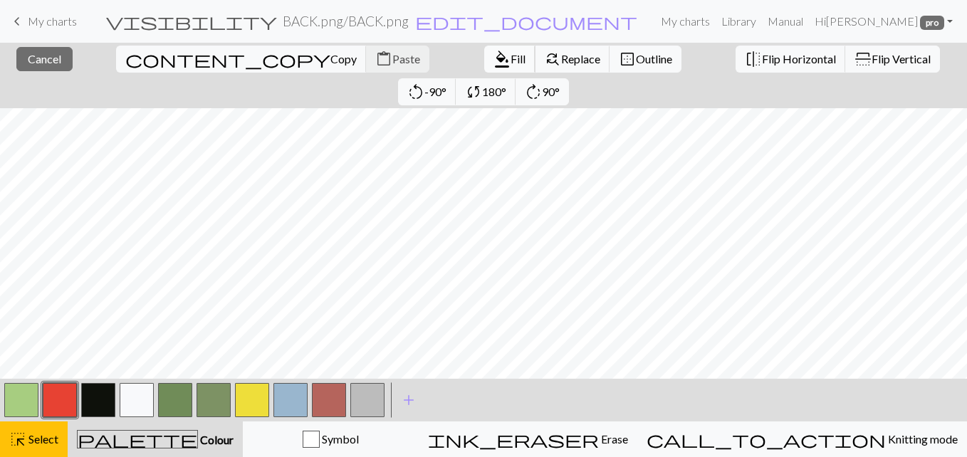
click at [502, 55] on span "format_color_fill" at bounding box center [501, 59] width 17 height 20
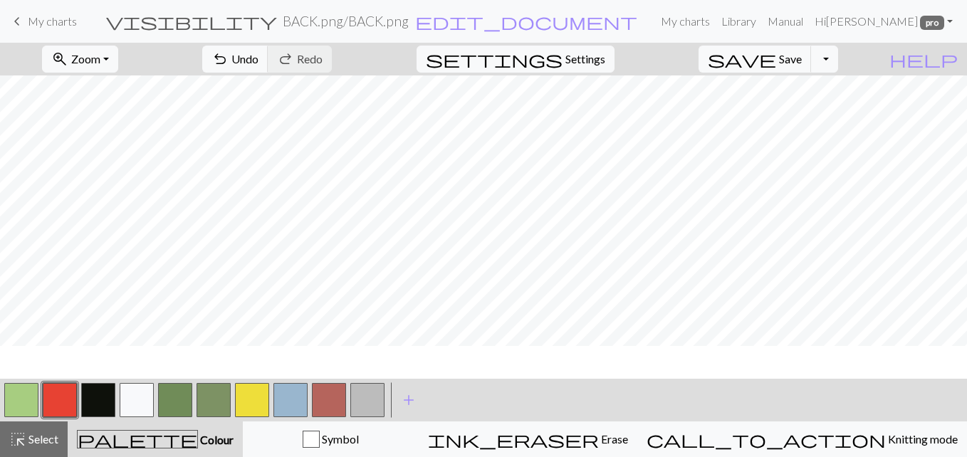
click at [58, 391] on button "button" at bounding box center [60, 400] width 34 height 34
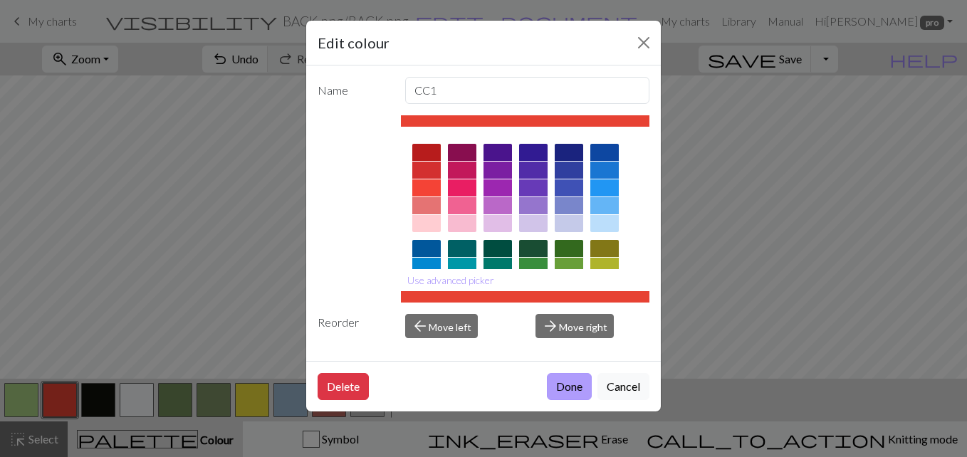
click at [564, 388] on button "Done" at bounding box center [569, 386] width 45 height 27
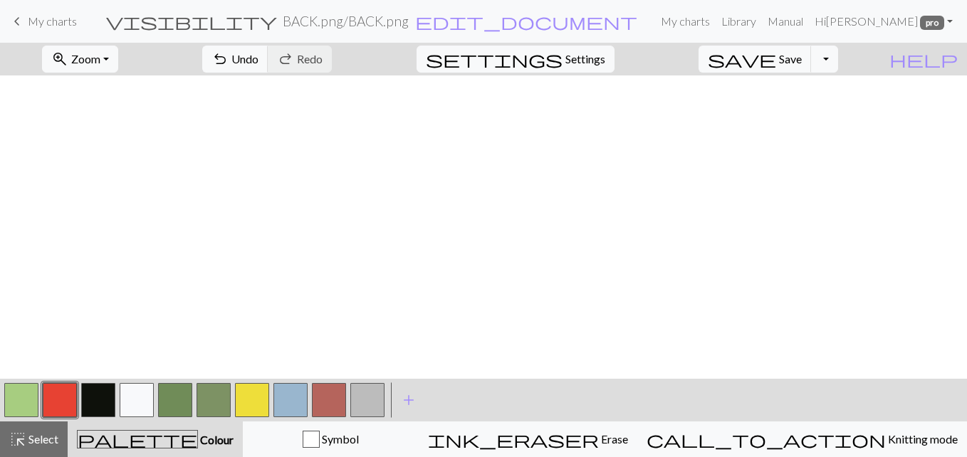
scroll to position [353, 0]
click at [44, 444] on span "Select" at bounding box center [42, 439] width 32 height 14
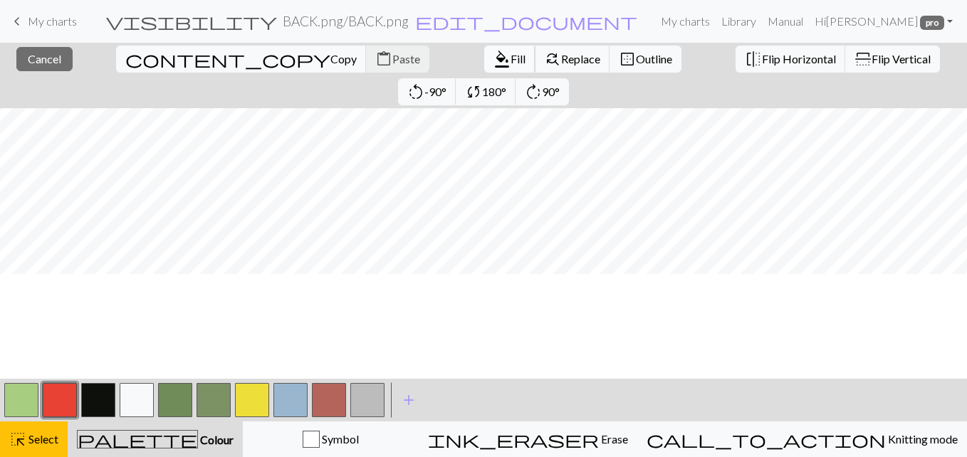
scroll to position [248, 0]
click at [46, 438] on span "Select" at bounding box center [42, 439] width 32 height 14
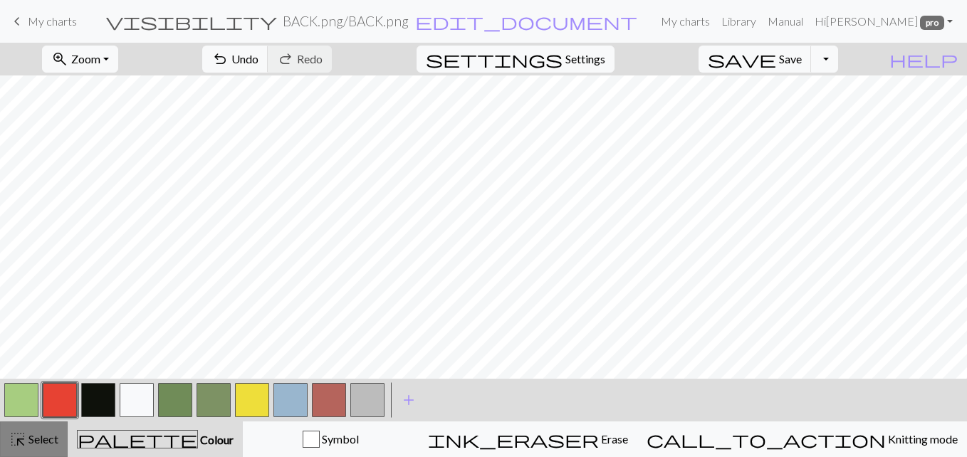
click at [23, 446] on span "highlight_alt" at bounding box center [17, 439] width 17 height 20
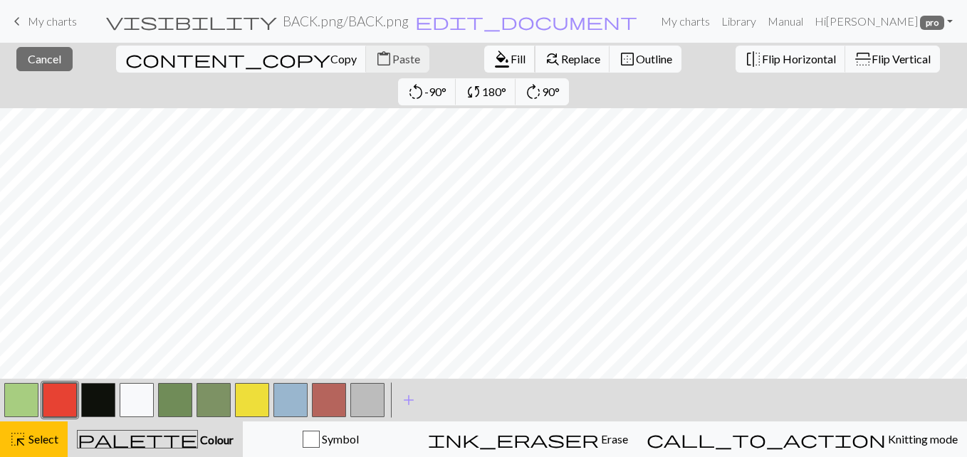
click at [501, 54] on span "format_color_fill" at bounding box center [501, 59] width 17 height 20
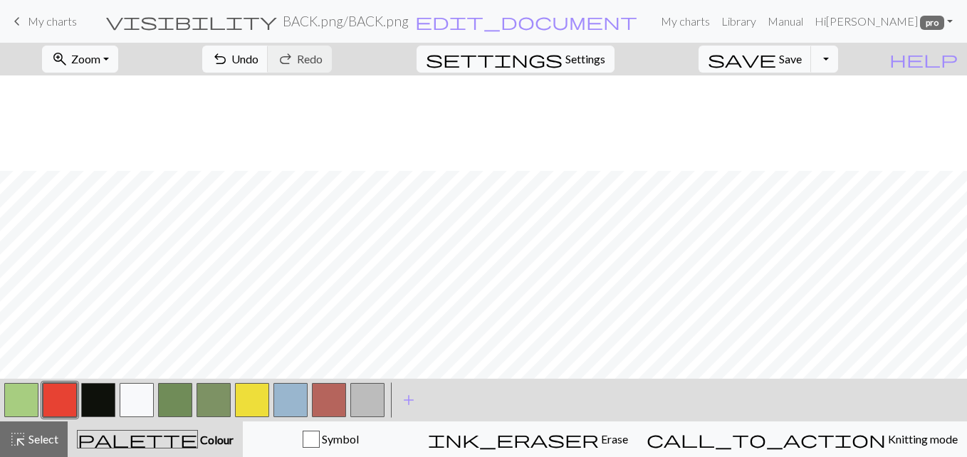
scroll to position [344, 0]
click at [44, 444] on span "Select" at bounding box center [42, 439] width 32 height 14
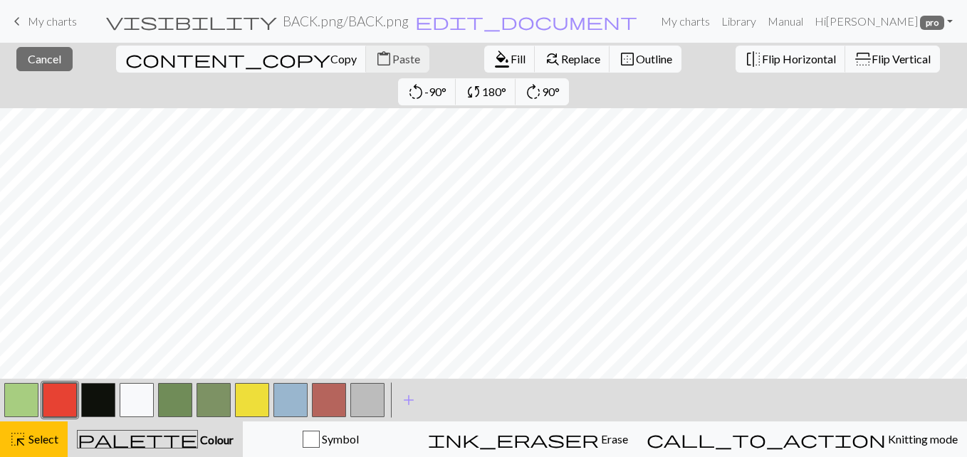
click at [23, 402] on button "button" at bounding box center [21, 400] width 34 height 34
click at [496, 63] on span "format_color_fill" at bounding box center [501, 59] width 17 height 20
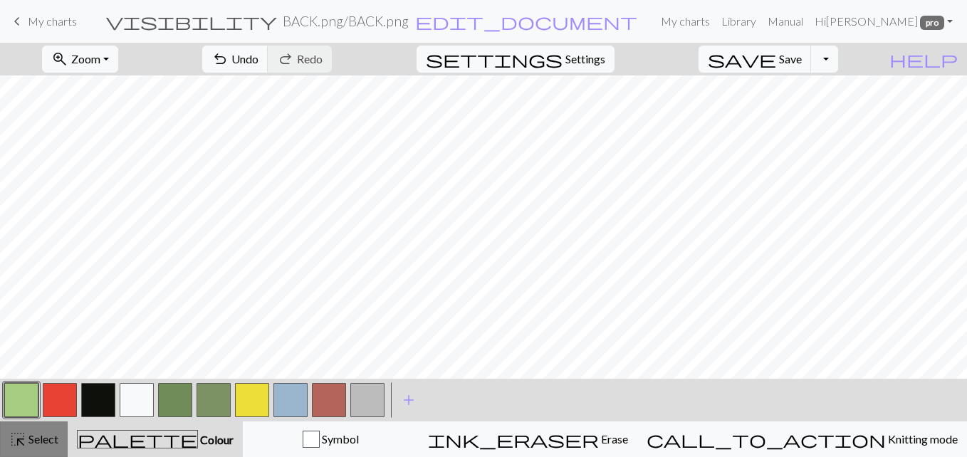
click at [51, 432] on span "Select" at bounding box center [42, 439] width 32 height 14
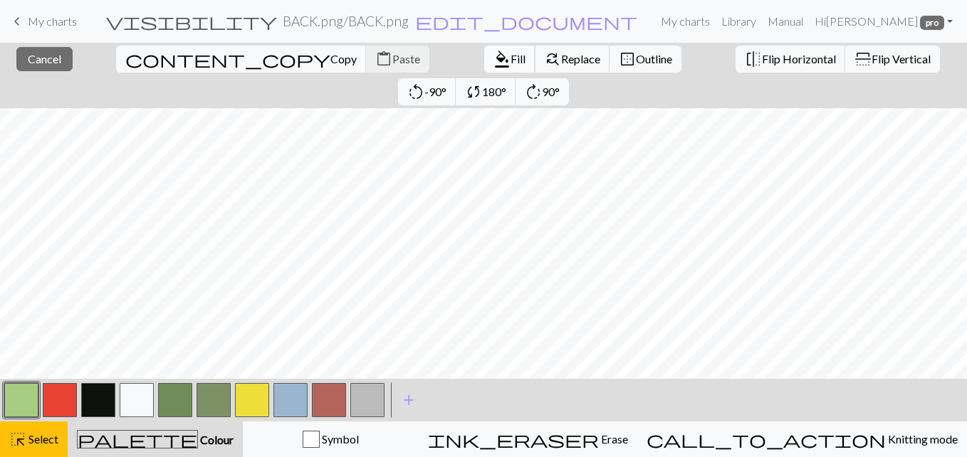
click at [511, 58] on span "Fill" at bounding box center [517, 59] width 15 height 14
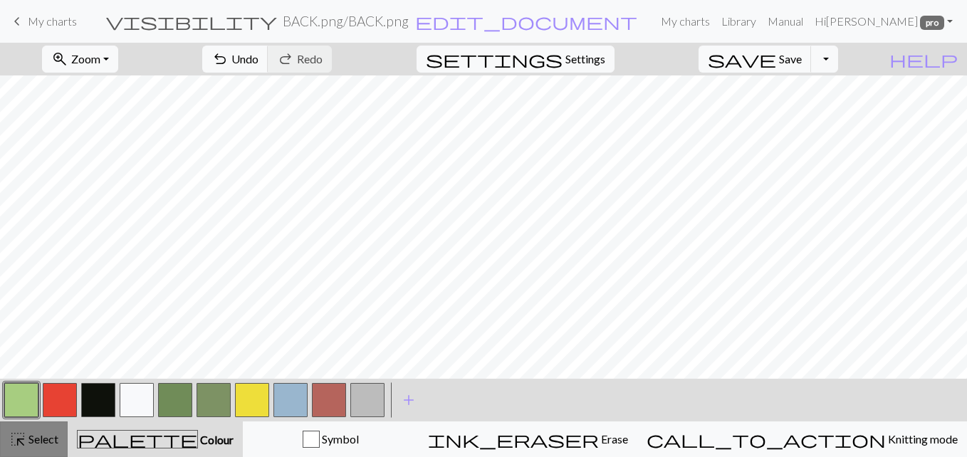
click at [28, 427] on button "highlight_alt Select Select" at bounding box center [34, 439] width 68 height 36
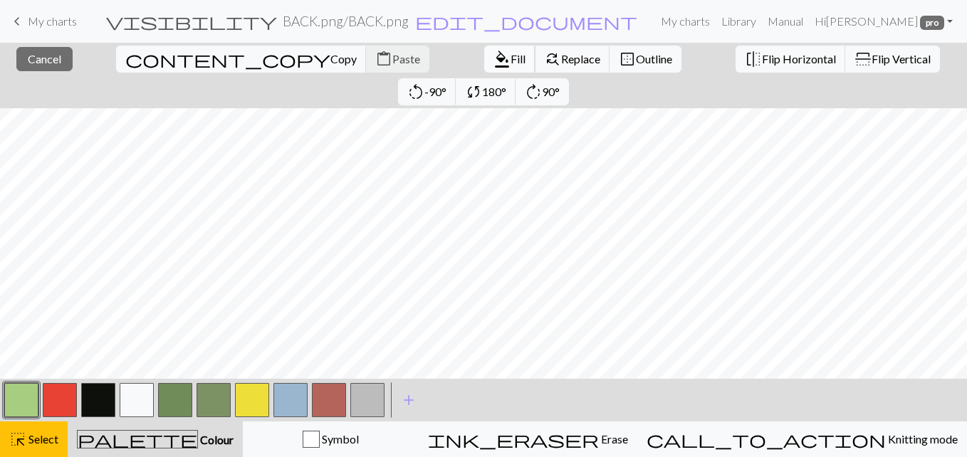
click at [522, 60] on button "format_color_fill Fill" at bounding box center [509, 59] width 51 height 27
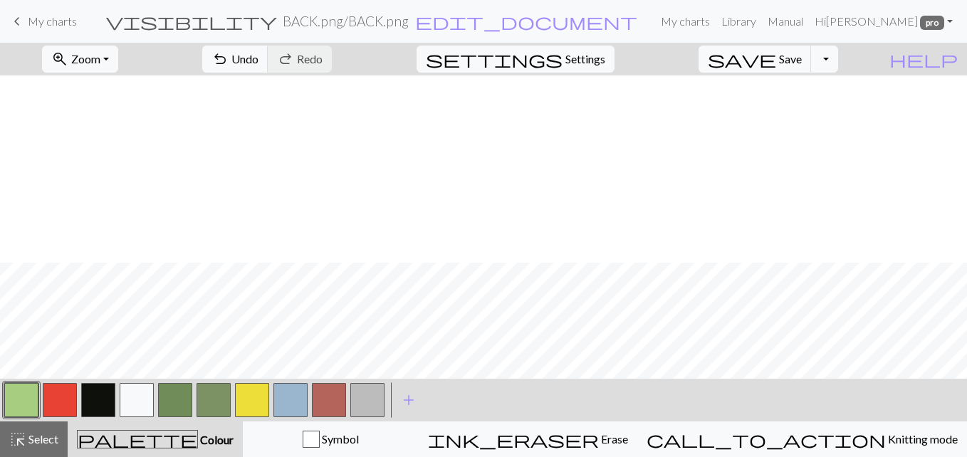
scroll to position [531, 0]
click at [28, 438] on span "Select" at bounding box center [42, 439] width 32 height 14
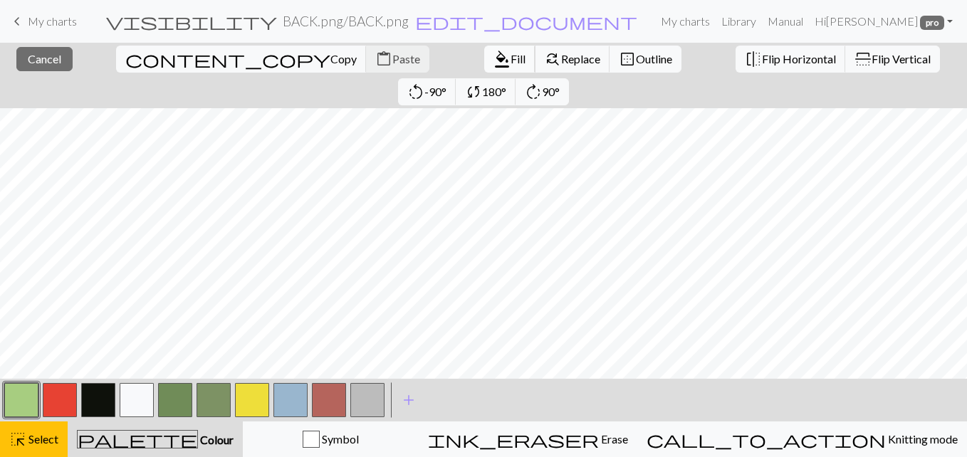
click at [484, 58] on button "format_color_fill Fill" at bounding box center [509, 59] width 51 height 27
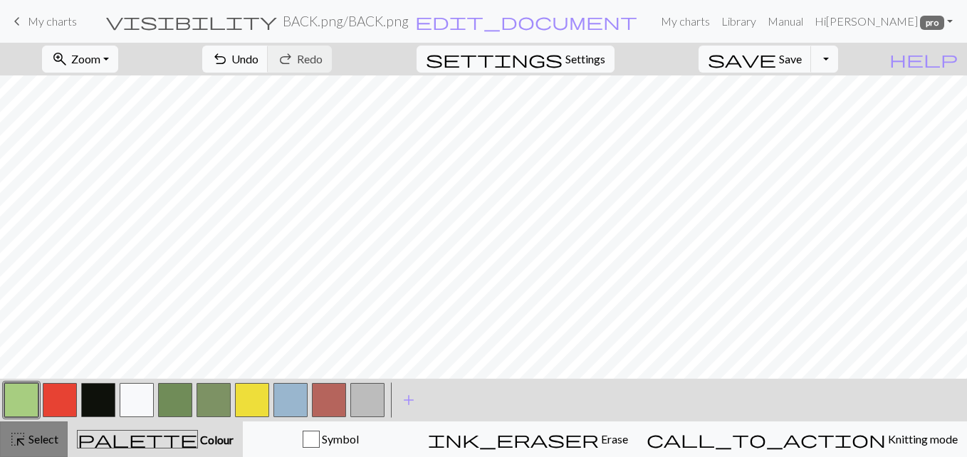
click at [36, 448] on button "highlight_alt Select Select" at bounding box center [34, 439] width 68 height 36
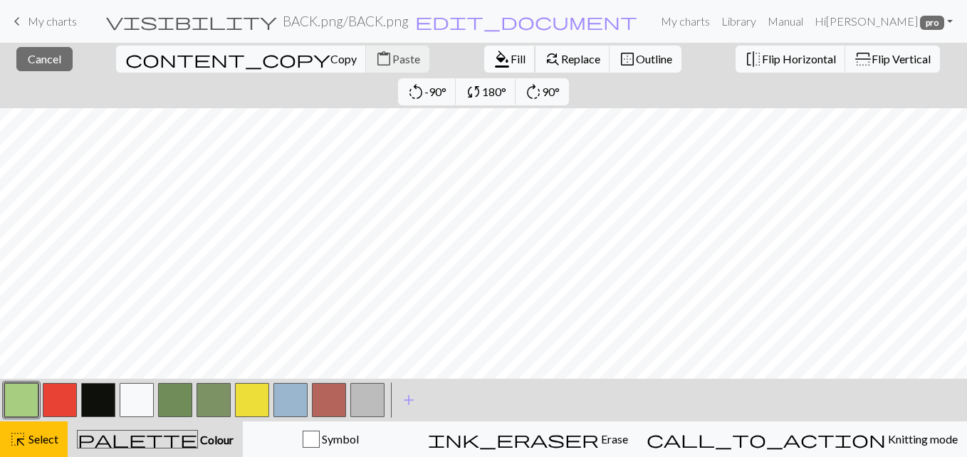
click at [498, 60] on span "format_color_fill" at bounding box center [501, 59] width 17 height 20
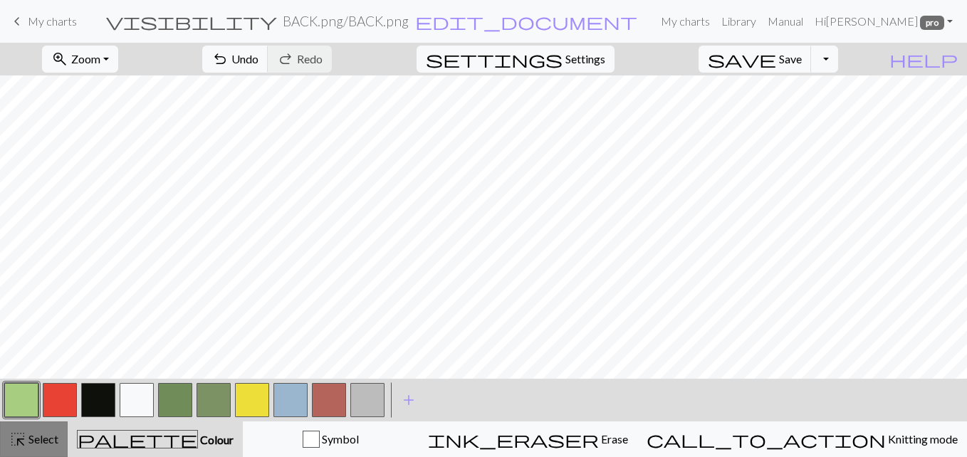
click at [40, 436] on span "Select" at bounding box center [42, 439] width 32 height 14
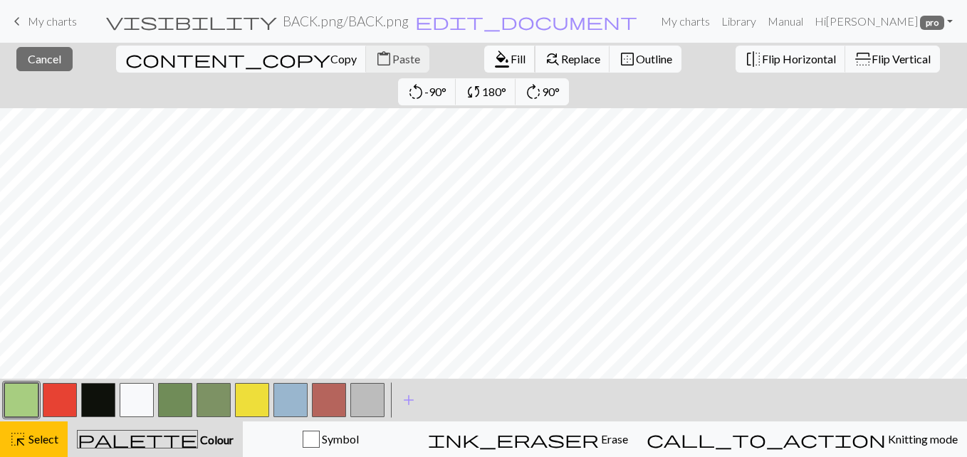
click at [510, 60] on span "Fill" at bounding box center [517, 59] width 15 height 14
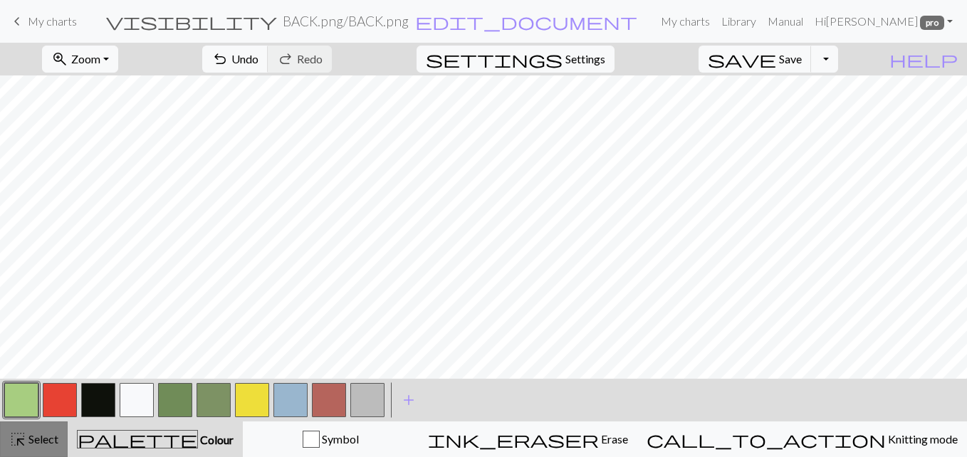
click at [42, 438] on span "Select" at bounding box center [42, 439] width 32 height 14
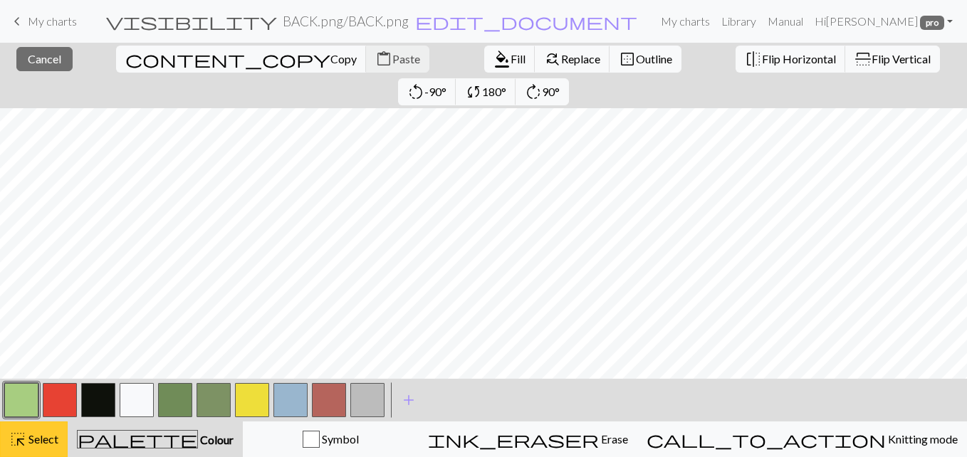
click at [503, 52] on div "close Cancel content_copy Copy content_paste Paste format_color_fill Fill find_…" at bounding box center [483, 250] width 967 height 414
click at [510, 63] on span "Fill" at bounding box center [517, 59] width 15 height 14
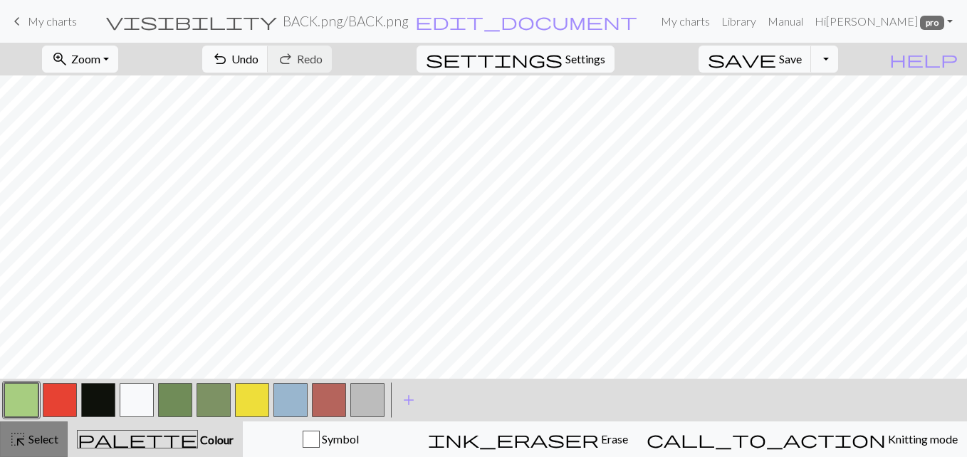
click at [22, 431] on span "highlight_alt" at bounding box center [17, 439] width 17 height 20
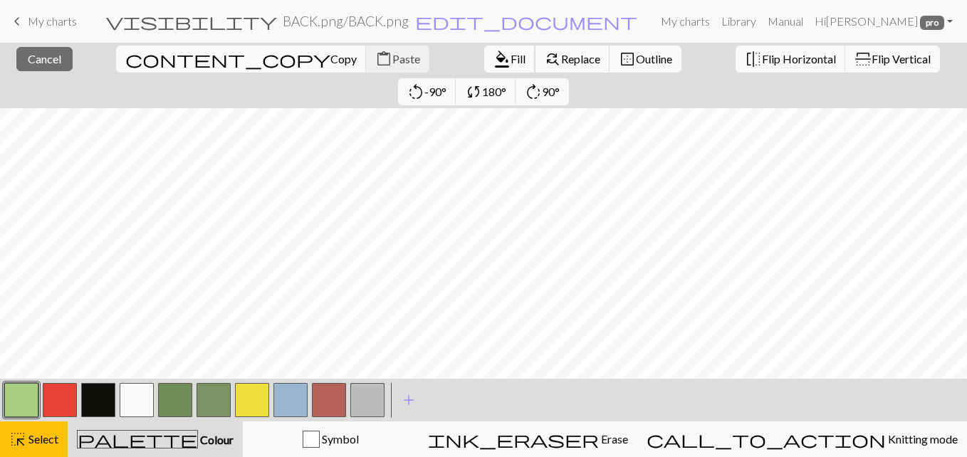
click at [510, 57] on span "Fill" at bounding box center [517, 59] width 15 height 14
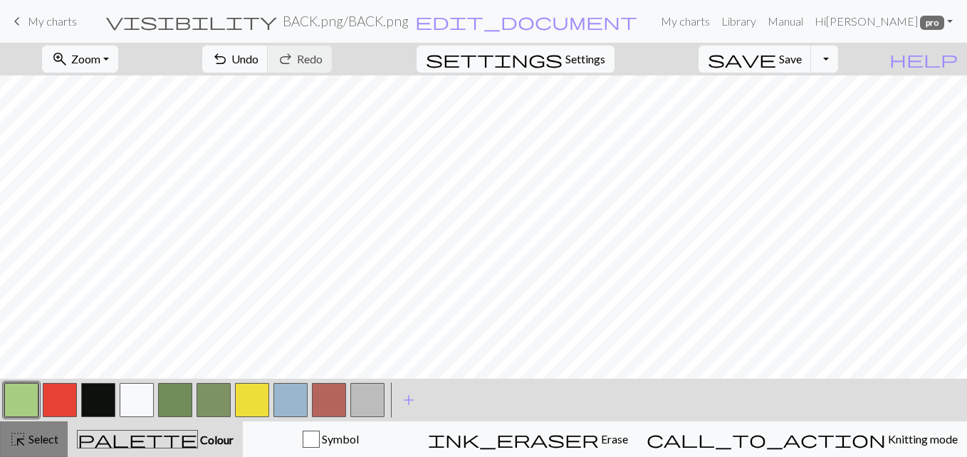
click at [33, 437] on span "Select" at bounding box center [42, 439] width 32 height 14
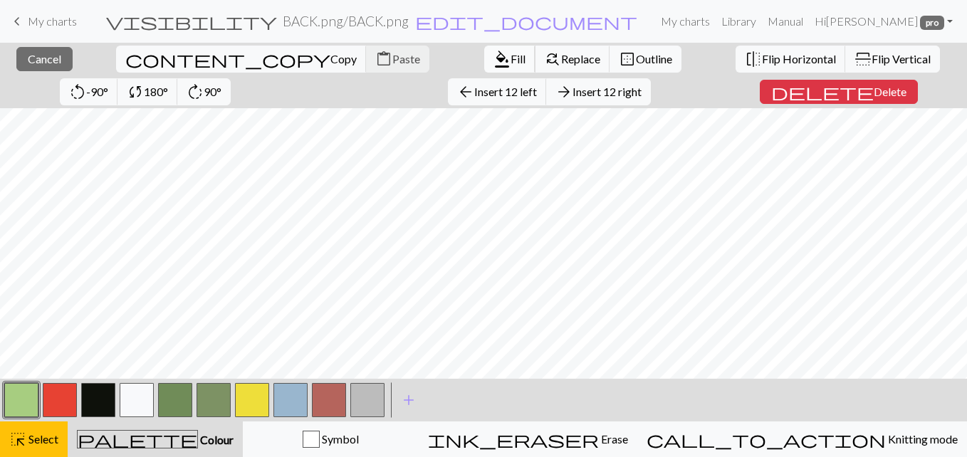
click at [493, 65] on span "format_color_fill" at bounding box center [501, 59] width 17 height 20
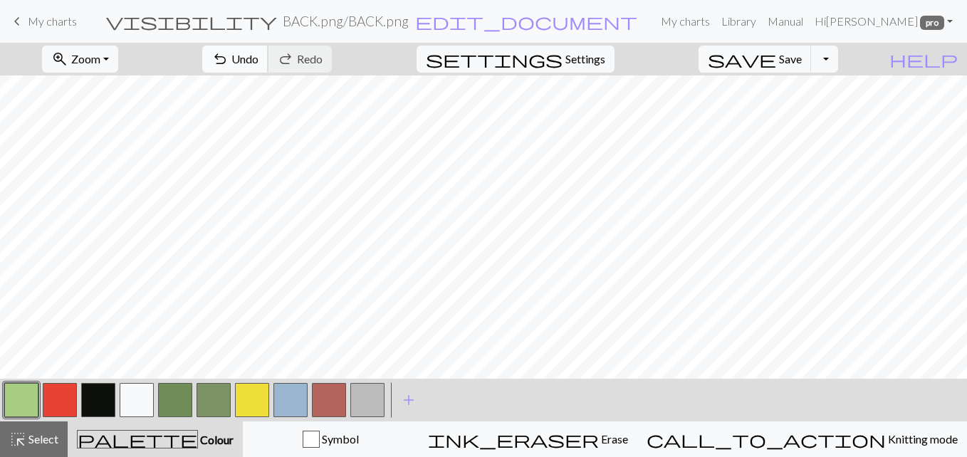
click at [228, 58] on button "undo Undo Undo" at bounding box center [235, 59] width 66 height 27
drag, startPoint x: 23, startPoint y: 441, endPoint x: 26, endPoint y: 433, distance: 9.3
click at [23, 438] on span "highlight_alt" at bounding box center [17, 439] width 17 height 20
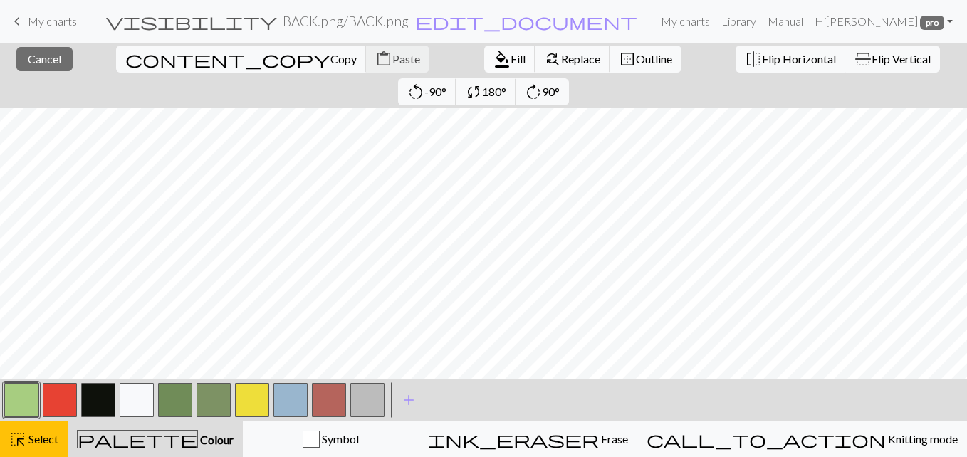
click at [496, 60] on span "format_color_fill" at bounding box center [501, 59] width 17 height 20
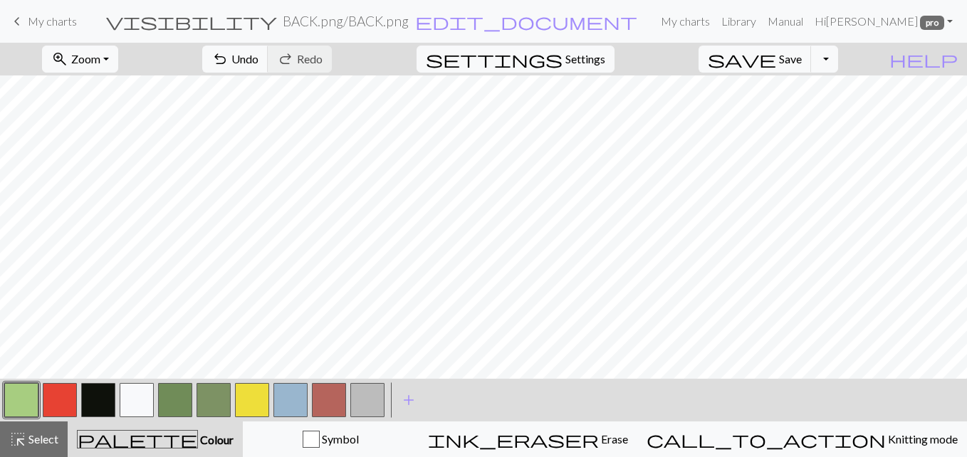
click at [291, 402] on button "button" at bounding box center [290, 400] width 34 height 34
click at [241, 57] on span "Undo" at bounding box center [244, 59] width 27 height 14
click at [9, 406] on button "button" at bounding box center [21, 400] width 34 height 34
click at [238, 53] on span "Undo" at bounding box center [244, 59] width 27 height 14
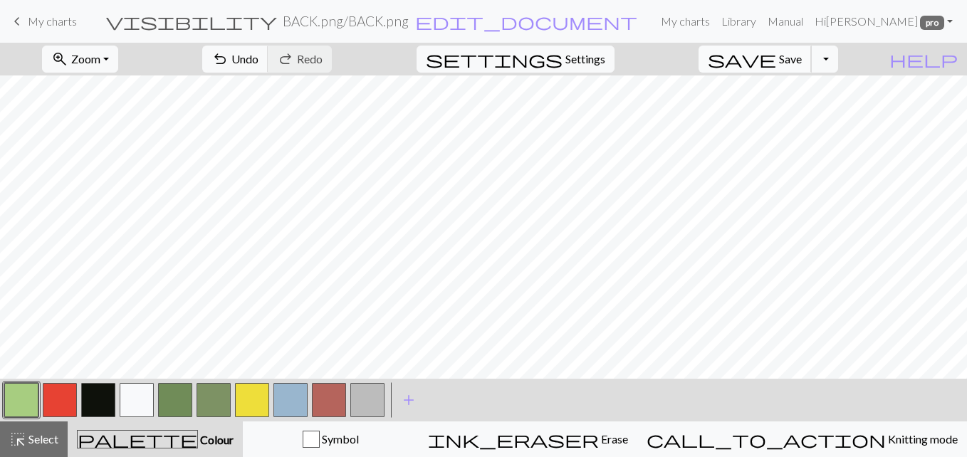
click at [730, 66] on span "save" at bounding box center [742, 59] width 68 height 20
click at [408, 401] on span "add" at bounding box center [408, 400] width 17 height 20
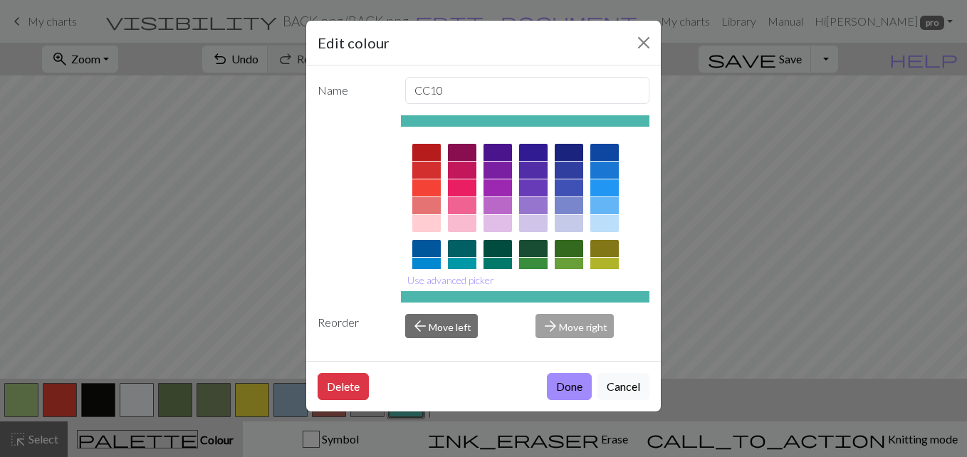
click at [433, 221] on div at bounding box center [426, 223] width 28 height 17
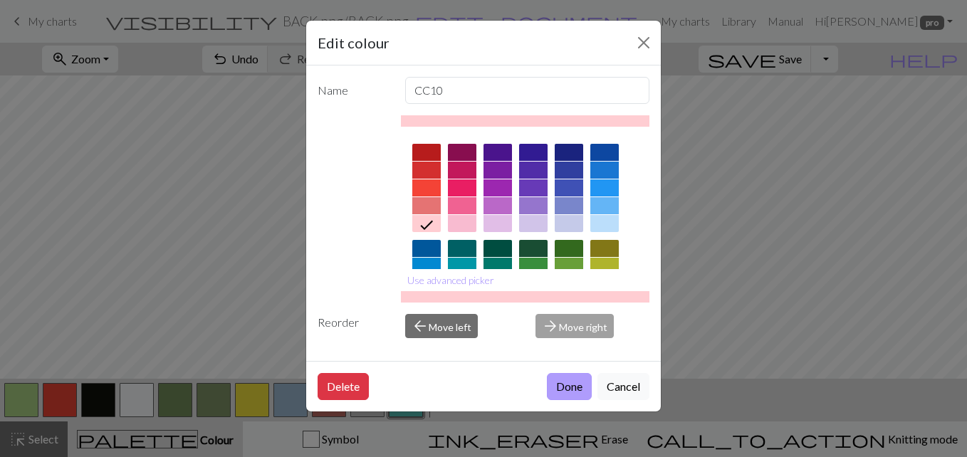
click at [576, 382] on button "Done" at bounding box center [569, 386] width 45 height 27
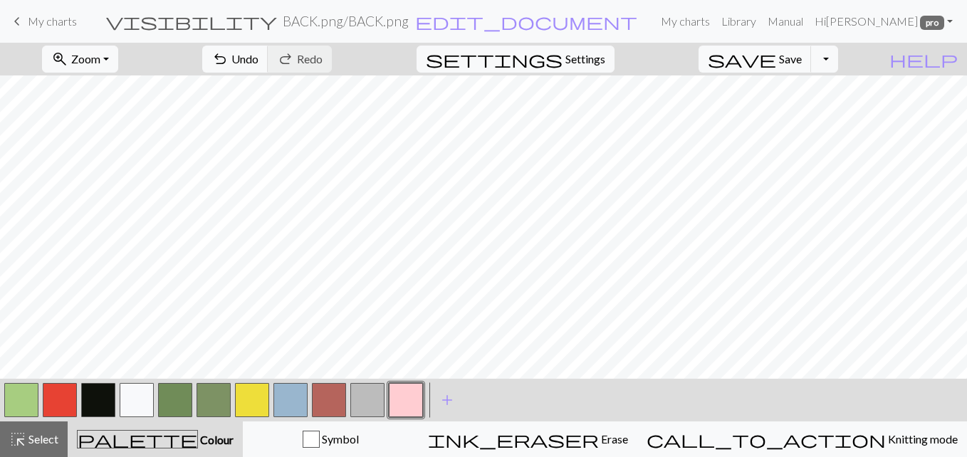
click at [137, 401] on button "button" at bounding box center [137, 400] width 34 height 34
click at [48, 403] on button "button" at bounding box center [60, 400] width 34 height 34
click at [143, 397] on button "button" at bounding box center [137, 400] width 34 height 34
click at [67, 385] on button "button" at bounding box center [60, 400] width 34 height 34
click at [25, 405] on button "button" at bounding box center [21, 400] width 34 height 34
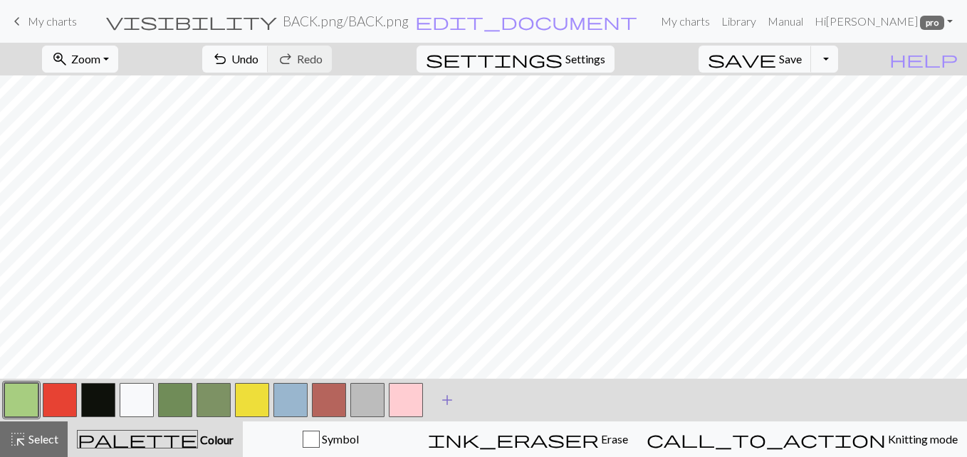
click at [450, 394] on span "add" at bounding box center [446, 400] width 17 height 20
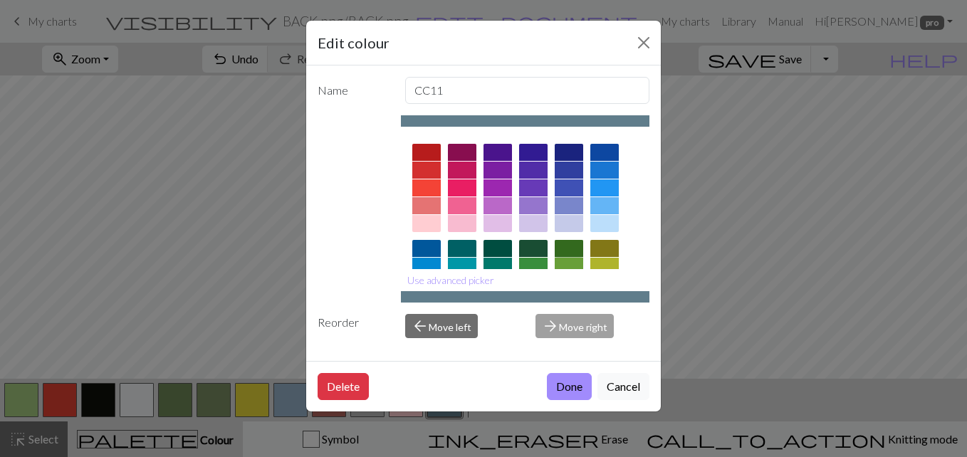
click at [562, 247] on div at bounding box center [568, 248] width 28 height 17
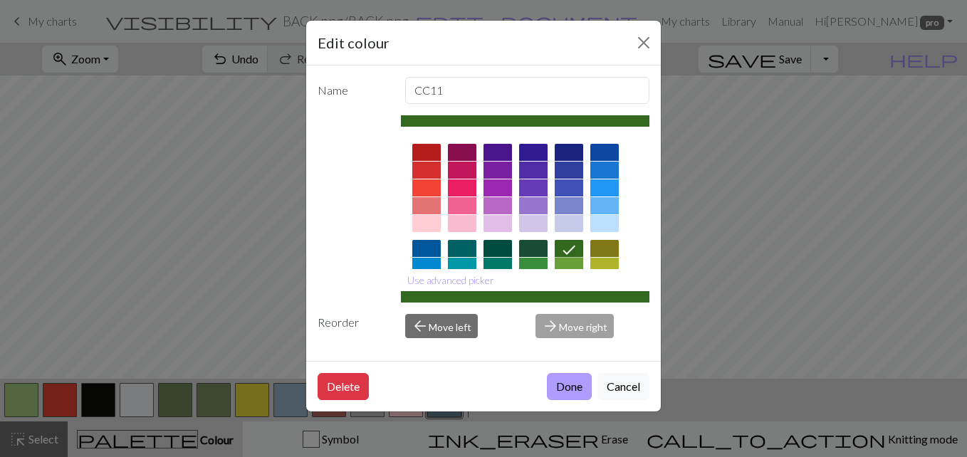
click at [579, 391] on button "Done" at bounding box center [569, 386] width 45 height 27
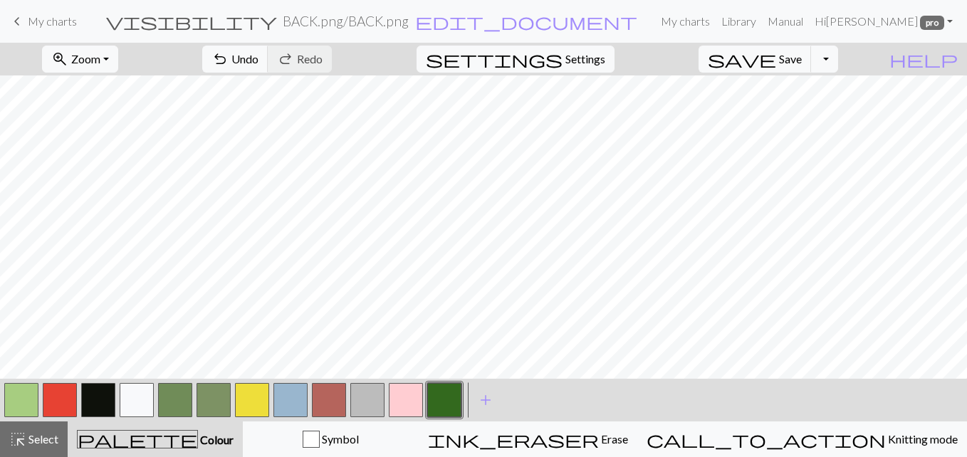
click at [23, 401] on button "button" at bounding box center [21, 400] width 34 height 34
click at [56, 404] on button "button" at bounding box center [60, 400] width 34 height 34
click at [403, 399] on button "button" at bounding box center [406, 400] width 34 height 34
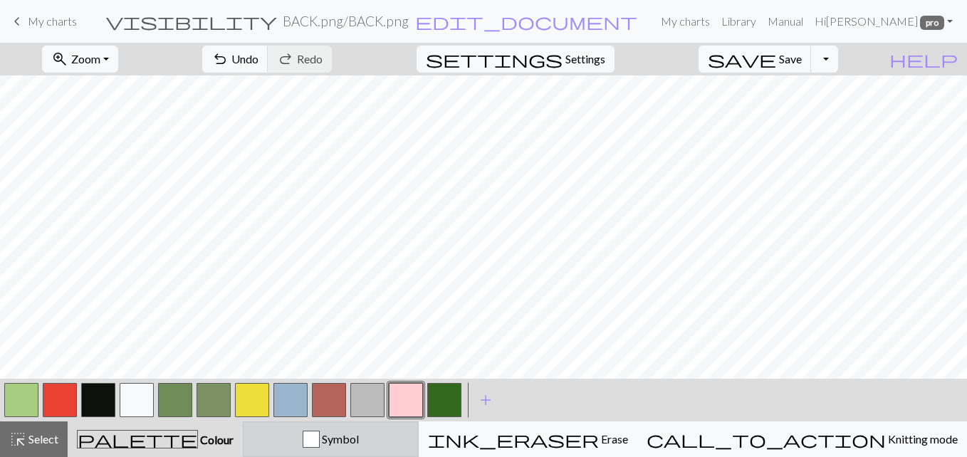
click at [332, 445] on span "Symbol" at bounding box center [339, 439] width 39 height 14
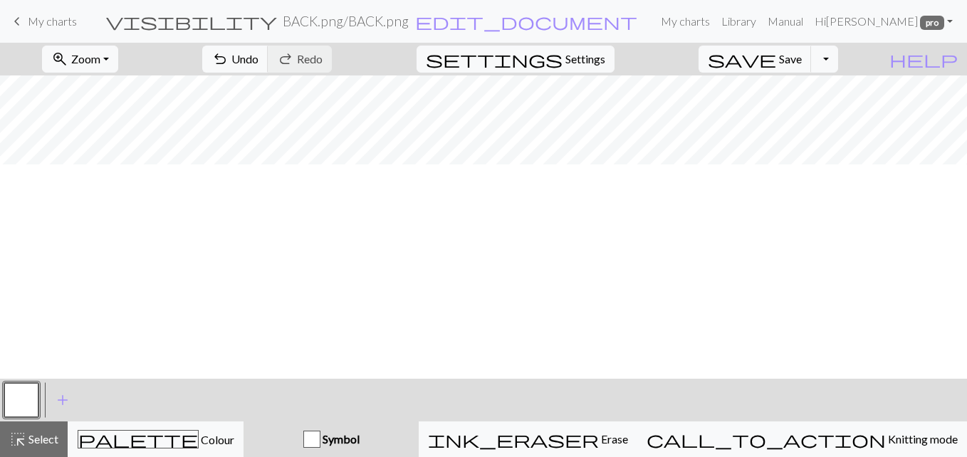
scroll to position [401, 0]
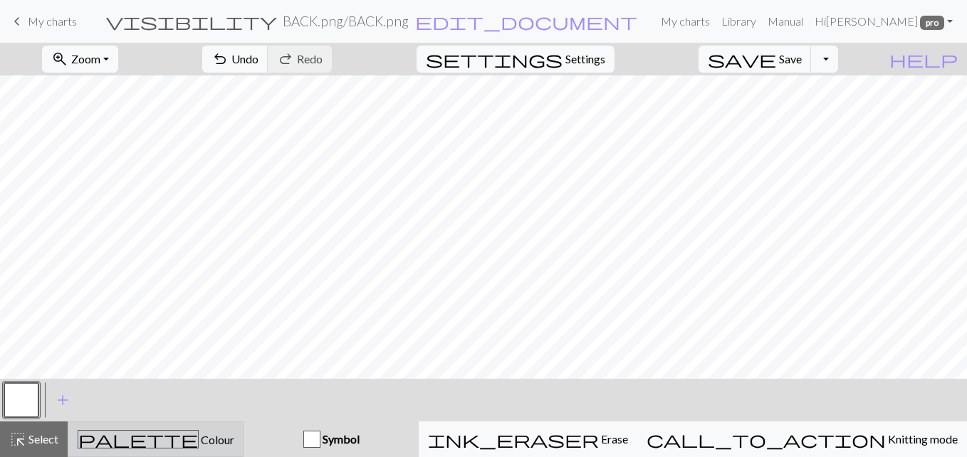
click at [221, 435] on span "Colour" at bounding box center [217, 440] width 36 height 14
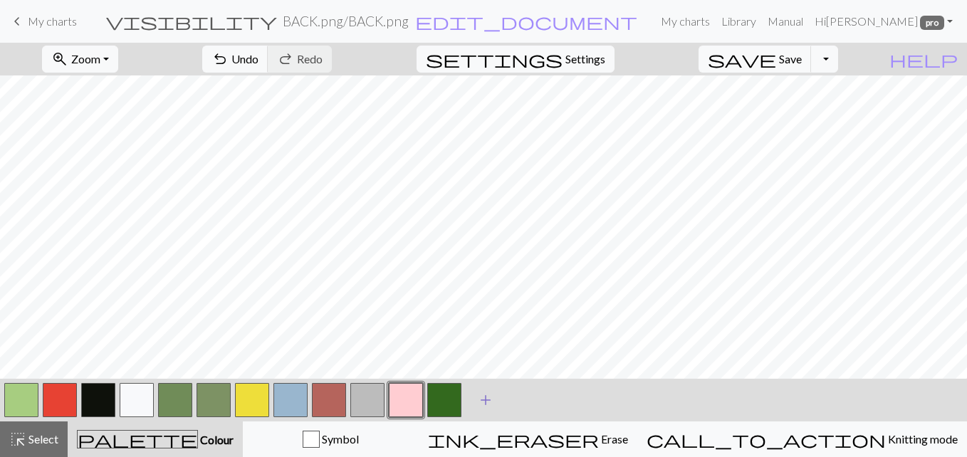
click at [481, 404] on span "add" at bounding box center [485, 400] width 17 height 20
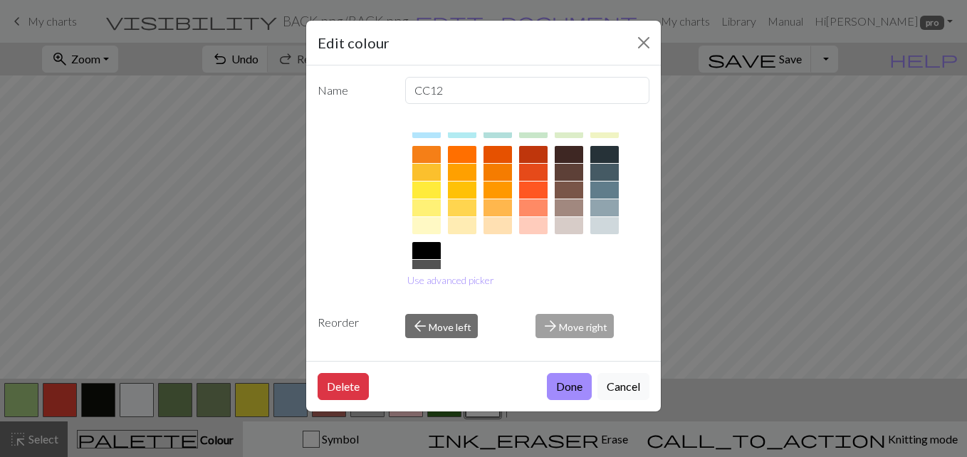
scroll to position [193, 0]
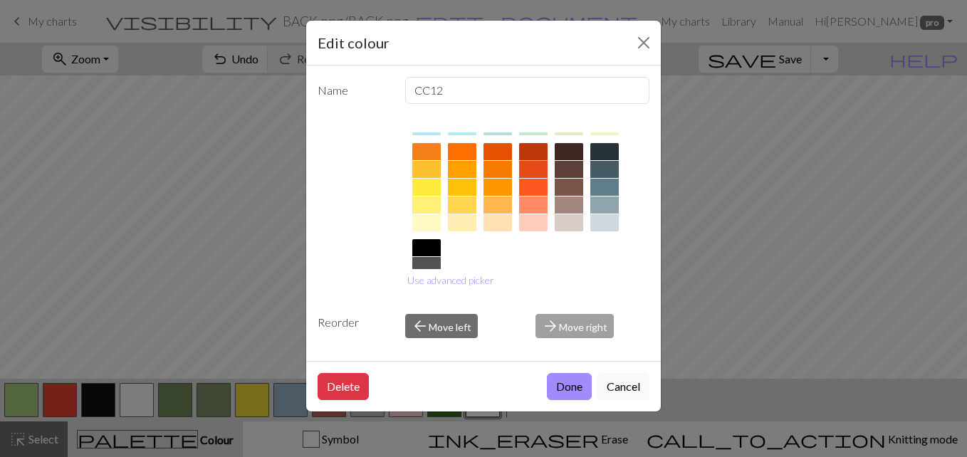
click at [532, 155] on div at bounding box center [533, 151] width 28 height 17
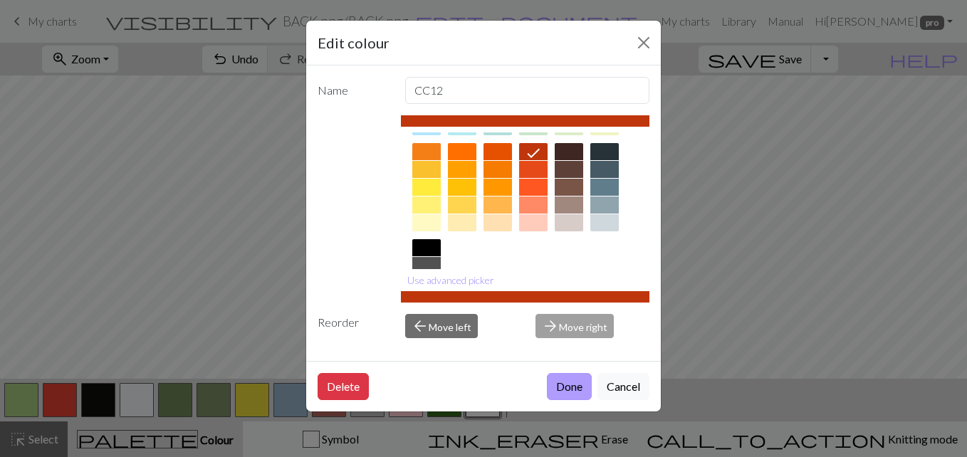
click at [570, 389] on button "Done" at bounding box center [569, 386] width 45 height 27
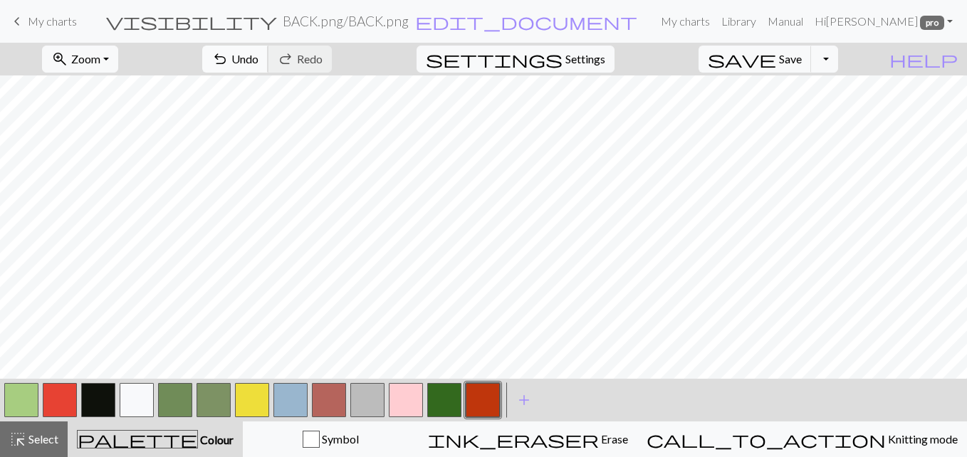
click at [220, 59] on span "undo" at bounding box center [219, 59] width 17 height 20
click at [92, 401] on button "button" at bounding box center [98, 400] width 34 height 34
click at [486, 397] on button "button" at bounding box center [482, 400] width 34 height 34
click at [90, 398] on button "button" at bounding box center [98, 400] width 34 height 34
click at [134, 401] on button "button" at bounding box center [137, 400] width 34 height 34
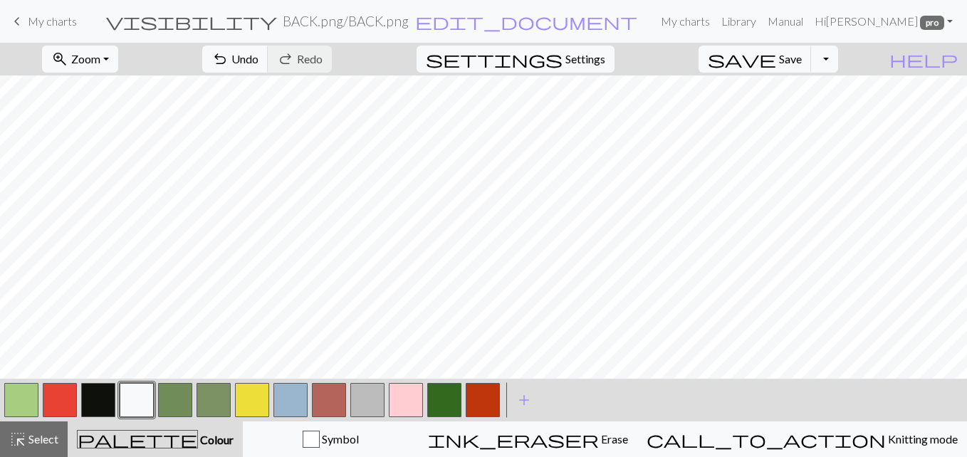
click at [38, 392] on div at bounding box center [21, 400] width 38 height 38
click at [13, 391] on button "button" at bounding box center [21, 400] width 34 height 34
click at [130, 399] on button "button" at bounding box center [137, 400] width 34 height 34
click at [492, 408] on button "button" at bounding box center [482, 400] width 34 height 34
click at [141, 395] on button "button" at bounding box center [137, 400] width 34 height 34
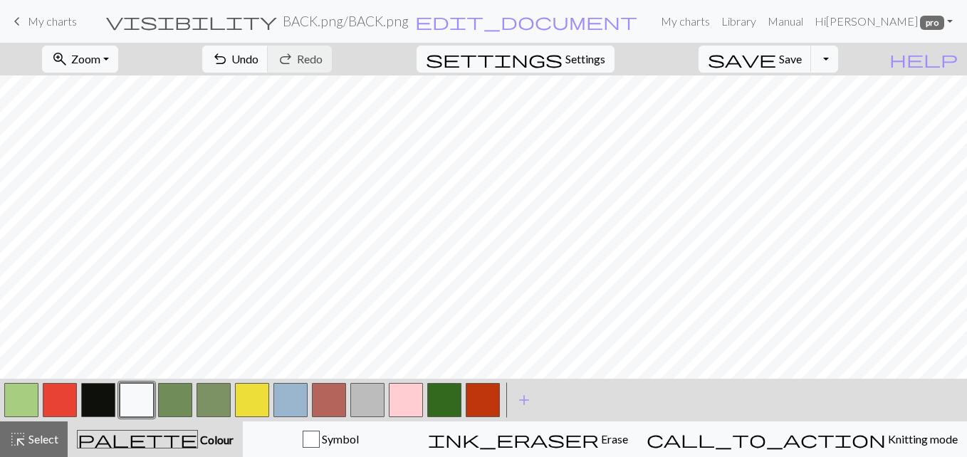
click at [140, 391] on button "button" at bounding box center [137, 400] width 34 height 34
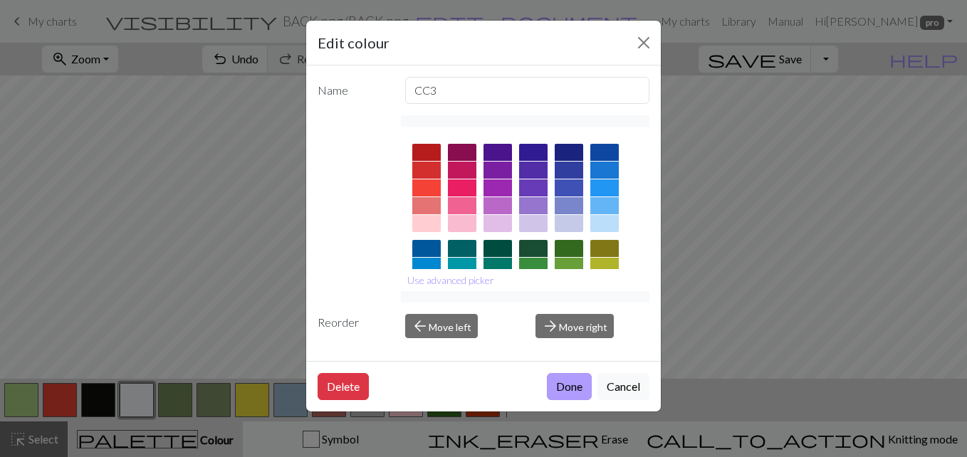
click at [572, 384] on button "Done" at bounding box center [569, 386] width 45 height 27
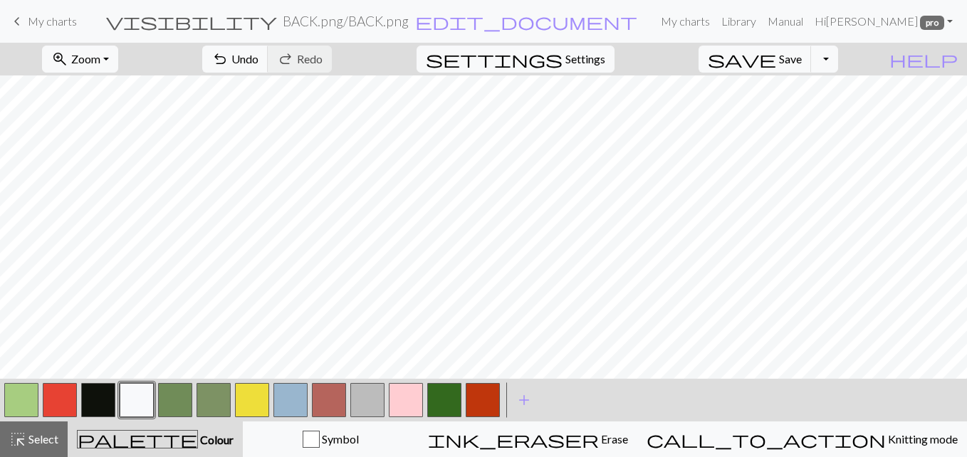
click at [98, 405] on button "button" at bounding box center [98, 400] width 34 height 34
click at [132, 394] on button "button" at bounding box center [137, 400] width 34 height 34
click at [108, 393] on button "button" at bounding box center [98, 400] width 34 height 34
click at [520, 399] on span "add" at bounding box center [523, 400] width 17 height 20
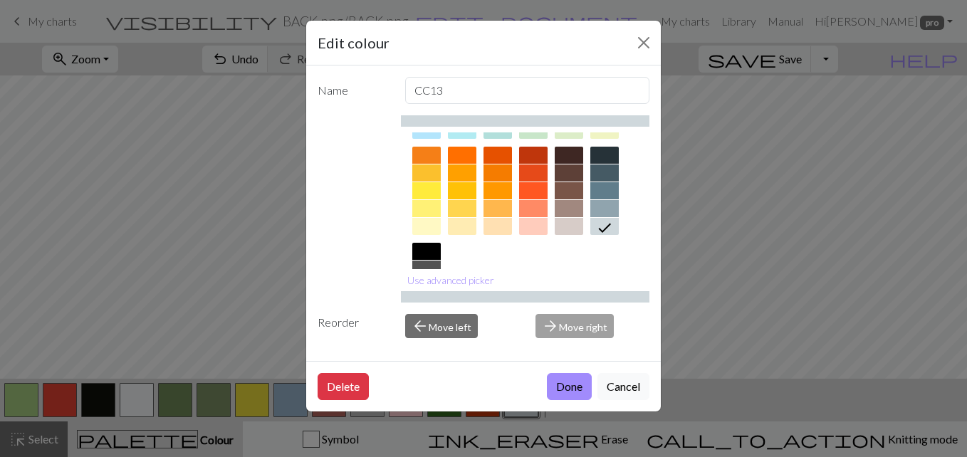
scroll to position [194, 0]
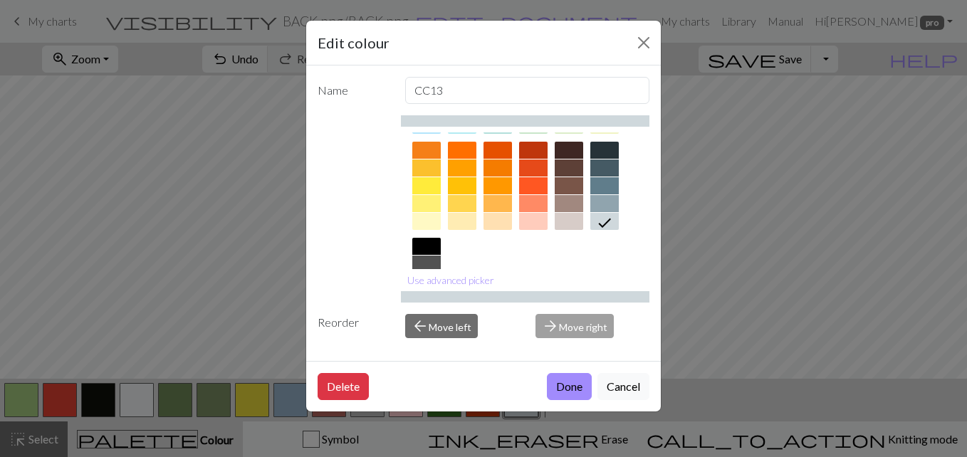
click at [560, 206] on div at bounding box center [568, 203] width 28 height 17
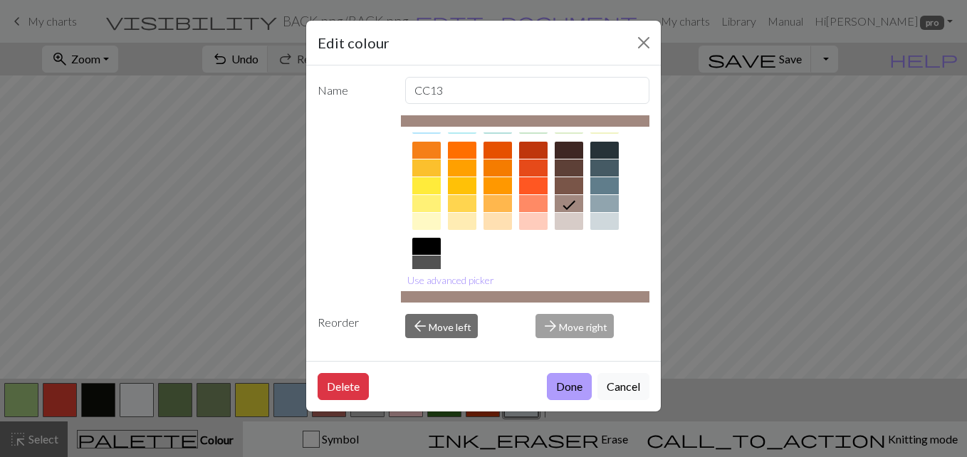
click at [569, 384] on button "Done" at bounding box center [569, 386] width 45 height 27
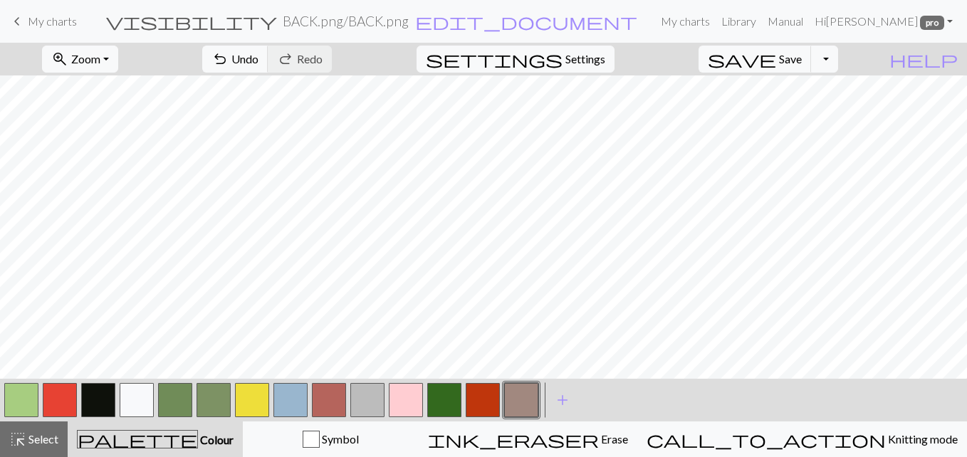
click at [24, 397] on button "button" at bounding box center [21, 400] width 34 height 34
click at [16, 399] on button "button" at bounding box center [21, 400] width 34 height 34
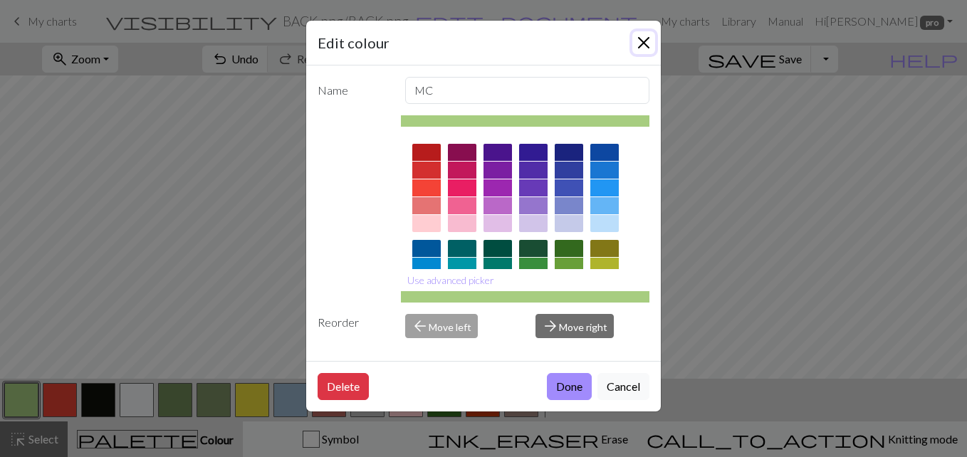
click at [639, 42] on button "Close" at bounding box center [643, 42] width 23 height 23
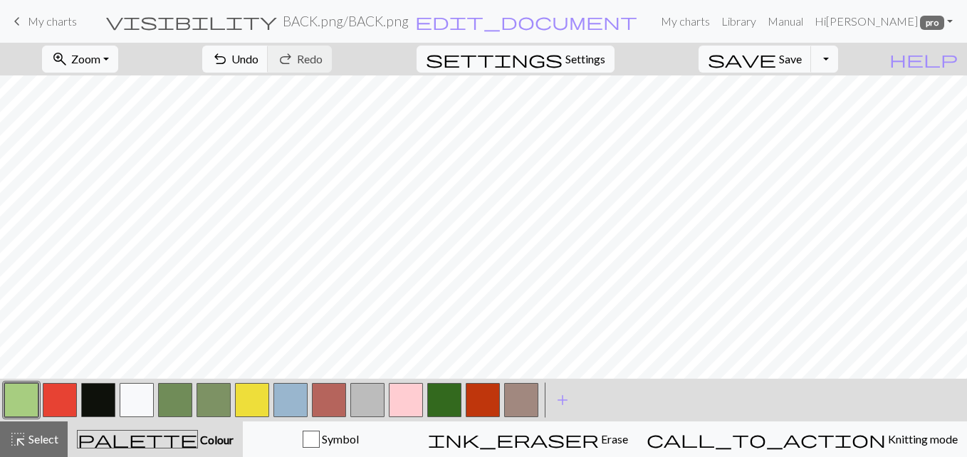
click at [530, 391] on button "button" at bounding box center [521, 400] width 34 height 34
click at [92, 396] on button "button" at bounding box center [98, 400] width 34 height 34
click at [522, 391] on button "button" at bounding box center [521, 400] width 34 height 34
click at [296, 394] on button "button" at bounding box center [290, 400] width 34 height 34
click at [109, 46] on button "zoom_in Zoom Zoom" at bounding box center [80, 59] width 76 height 27
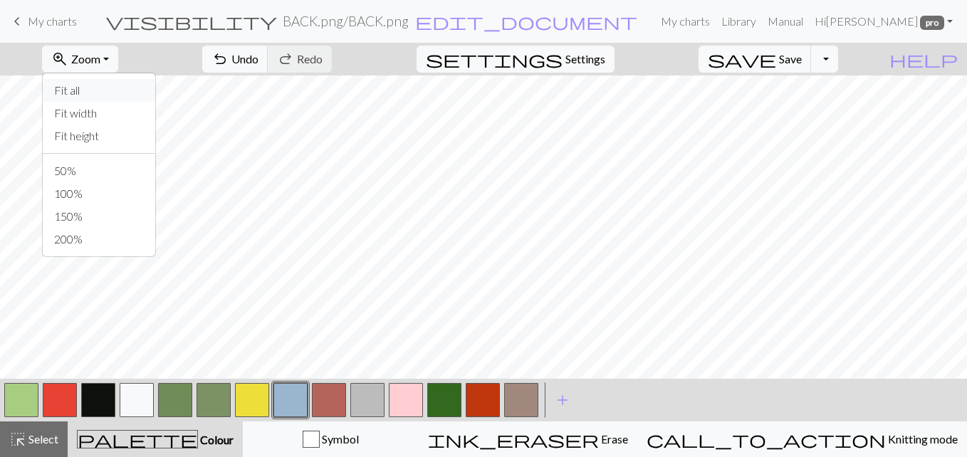
click at [91, 85] on button "Fit all" at bounding box center [99, 90] width 112 height 23
click at [128, 393] on button "button" at bounding box center [137, 400] width 34 height 34
click at [19, 399] on button "button" at bounding box center [21, 400] width 34 height 34
click at [149, 403] on button "button" at bounding box center [137, 400] width 34 height 34
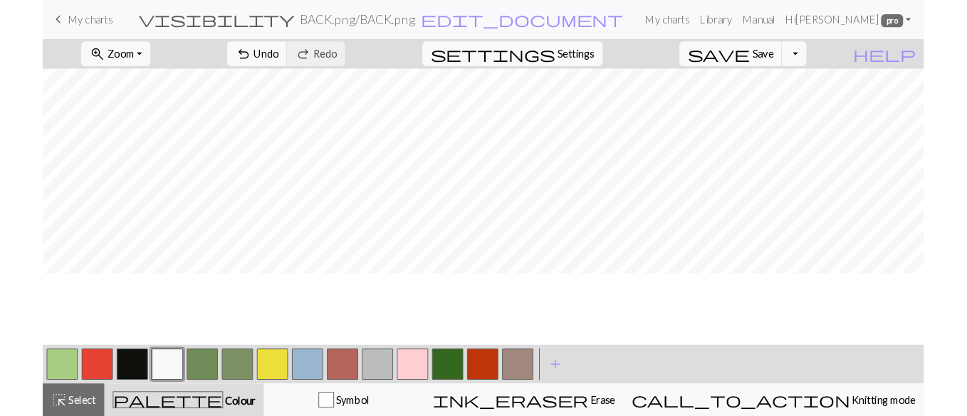
scroll to position [382, 0]
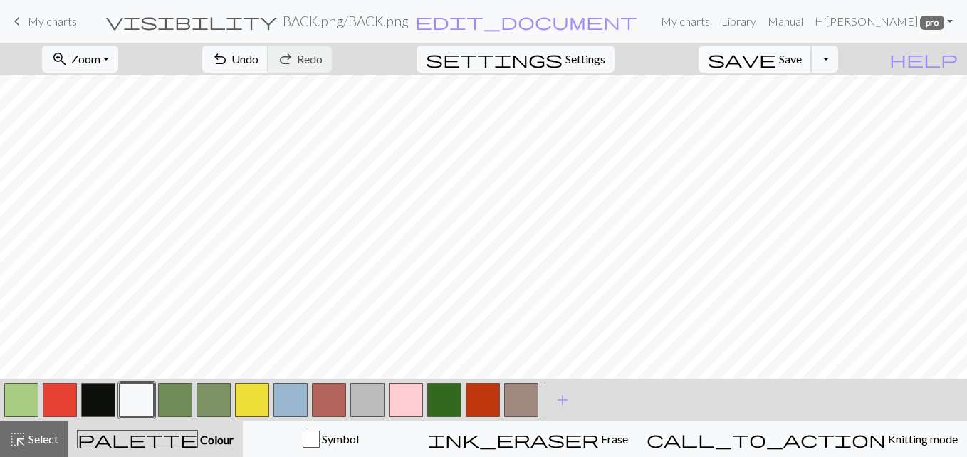
click at [764, 61] on span "save" at bounding box center [742, 59] width 68 height 20
click at [818, 53] on button "Toggle Dropdown" at bounding box center [824, 59] width 27 height 27
click at [661, 110] on button "save_alt Download" at bounding box center [719, 113] width 235 height 23
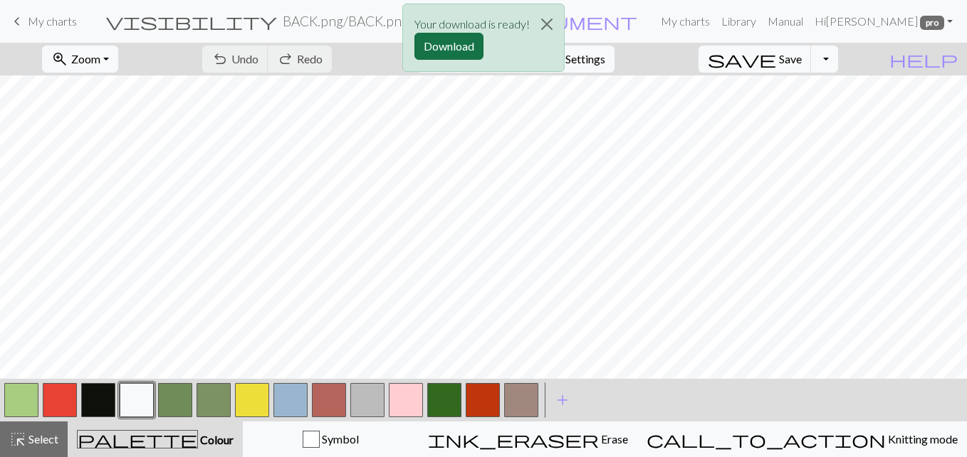
click at [453, 53] on button "Download" at bounding box center [448, 46] width 69 height 27
